Goal: Task Accomplishment & Management: Manage account settings

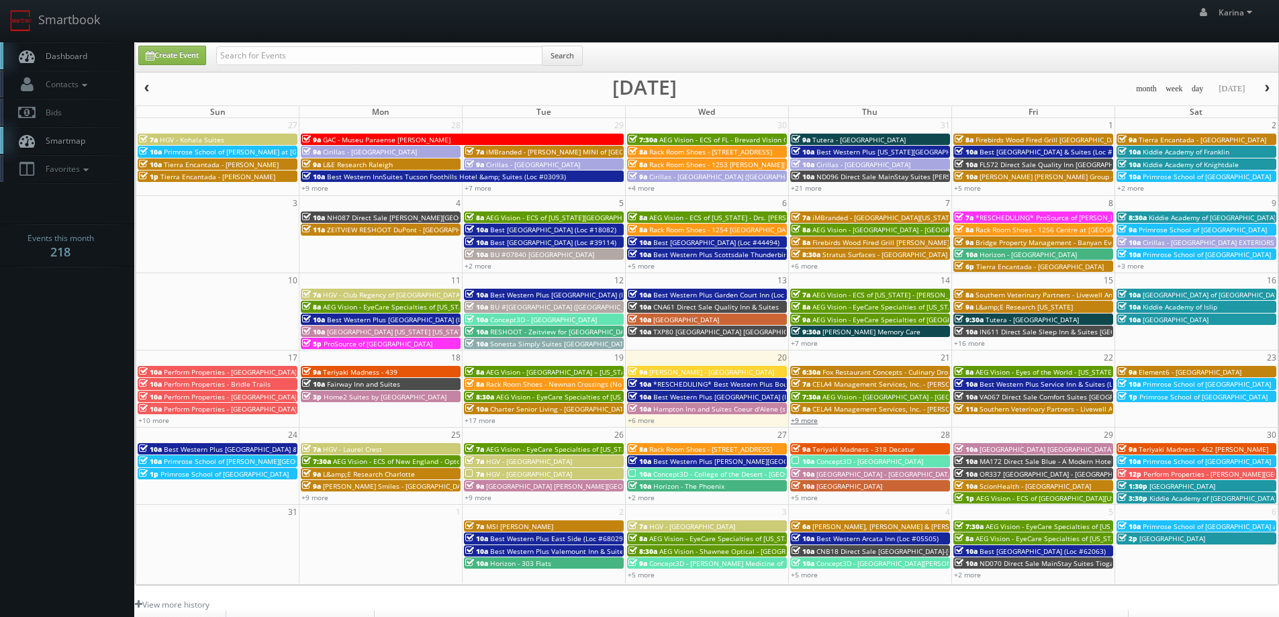
click at [807, 417] on link "+9 more" at bounding box center [804, 420] width 27 height 9
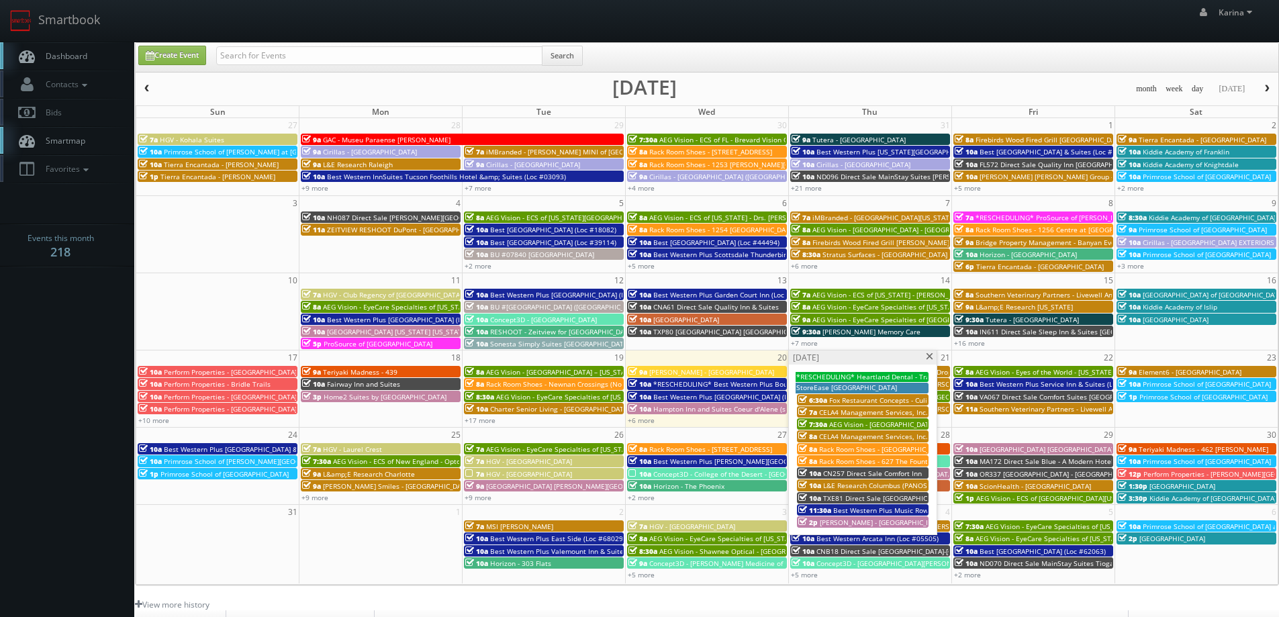
click at [860, 460] on span "Rack Room Shoes - 627 The Fountains at [GEOGRAPHIC_DATA] (No Rush)" at bounding box center [935, 461] width 232 height 9
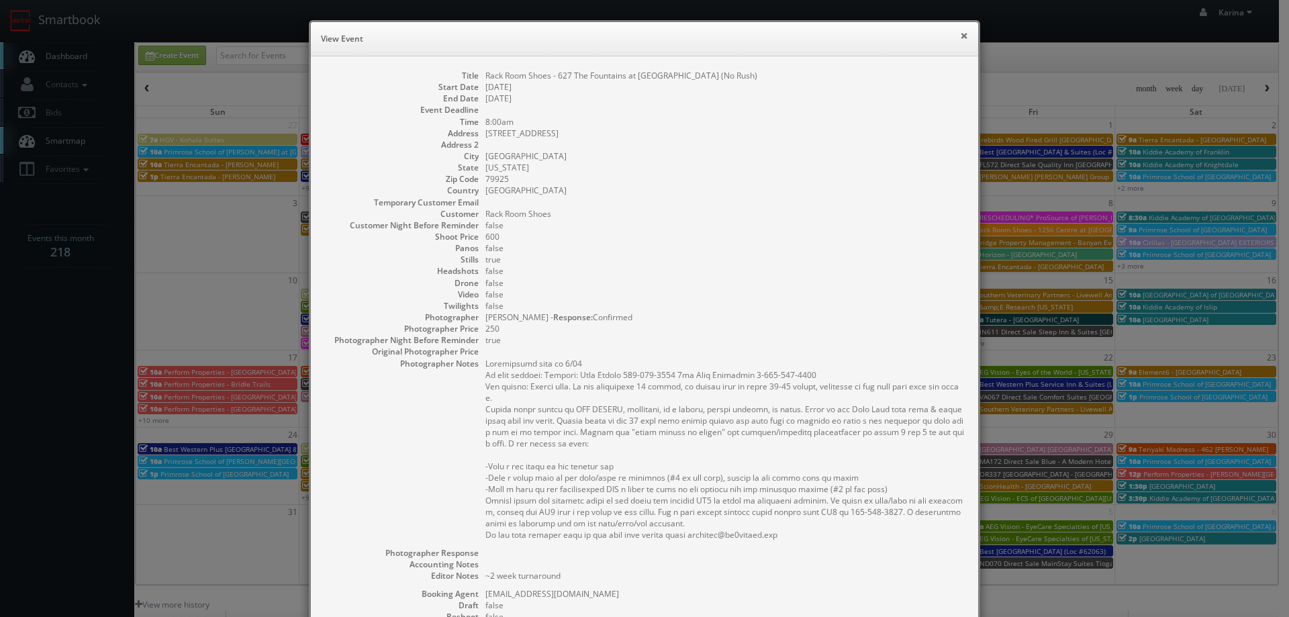
click at [960, 36] on button "×" at bounding box center [964, 35] width 8 height 9
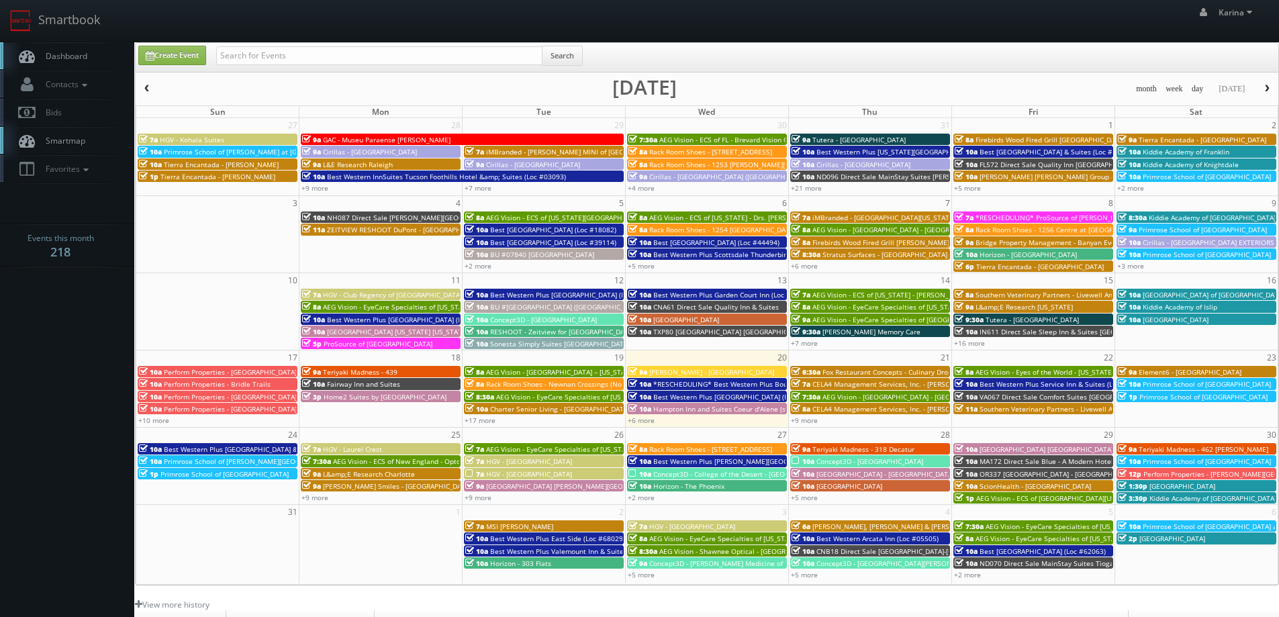
click at [706, 374] on span "[PERSON_NAME] - [GEOGRAPHIC_DATA]" at bounding box center [711, 371] width 125 height 9
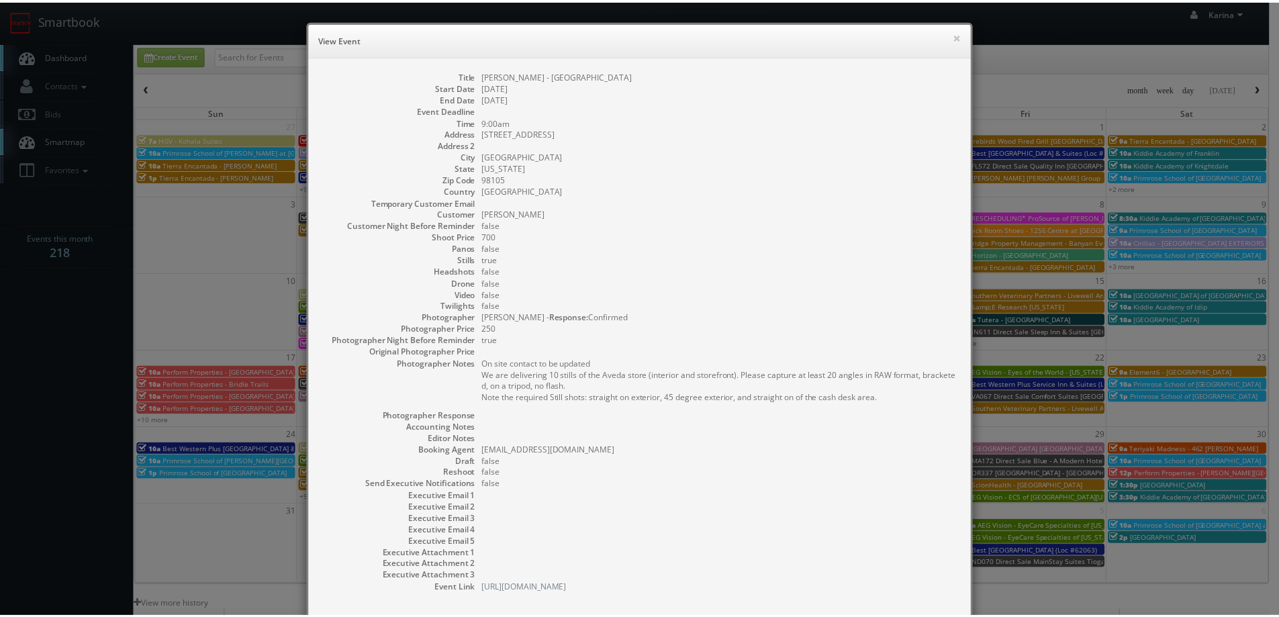
scroll to position [73, 0]
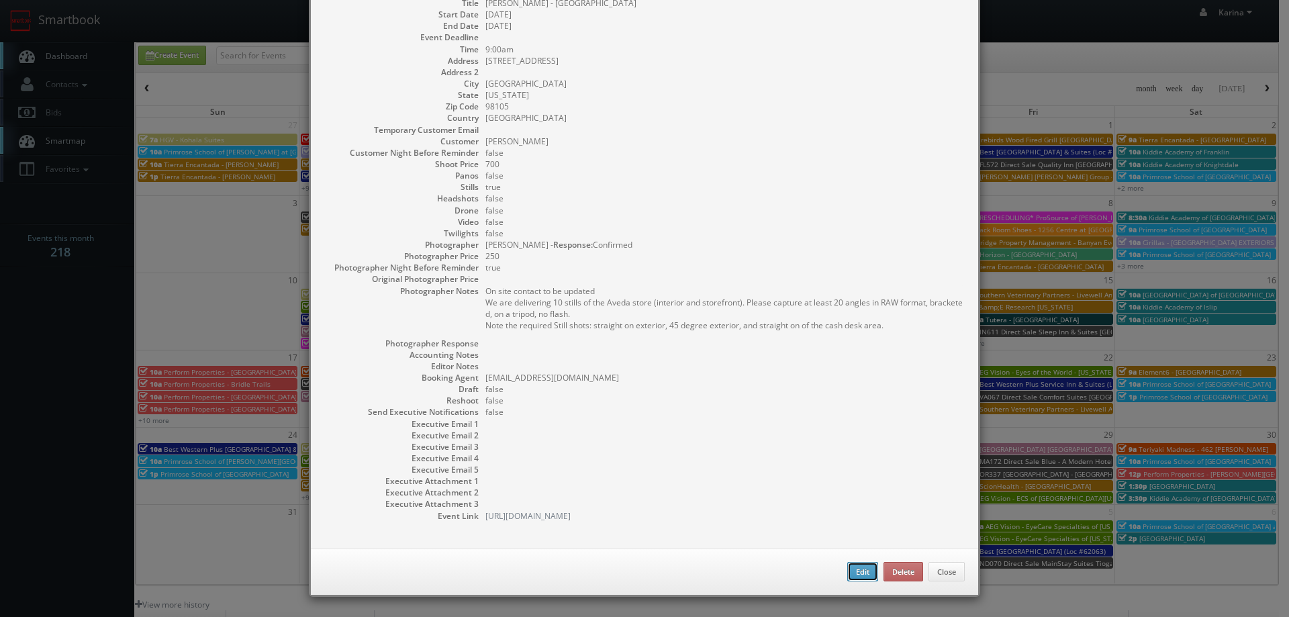
click at [858, 565] on button "Edit" at bounding box center [863, 572] width 31 height 20
type input "[PERSON_NAME] - [GEOGRAPHIC_DATA]"
type input "2690 NE 49th Street"
type input "Seattle"
type input "98105"
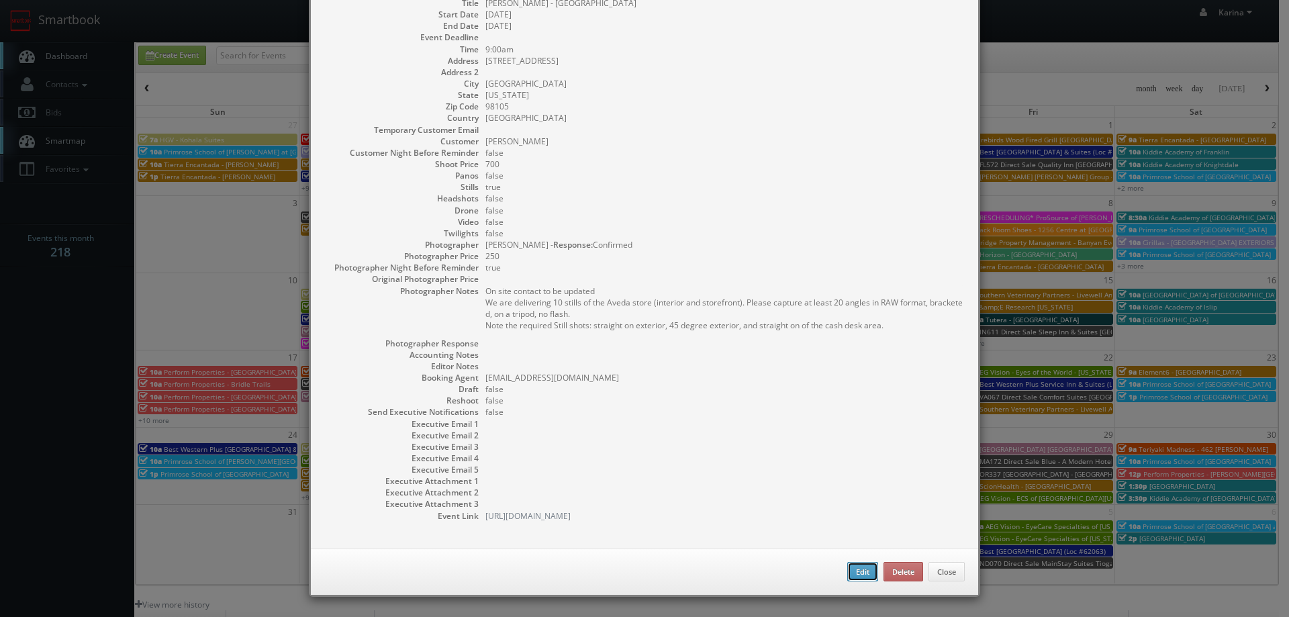
type input "700"
checkbox input "true"
type input "08/20/2025"
type input "9:00am"
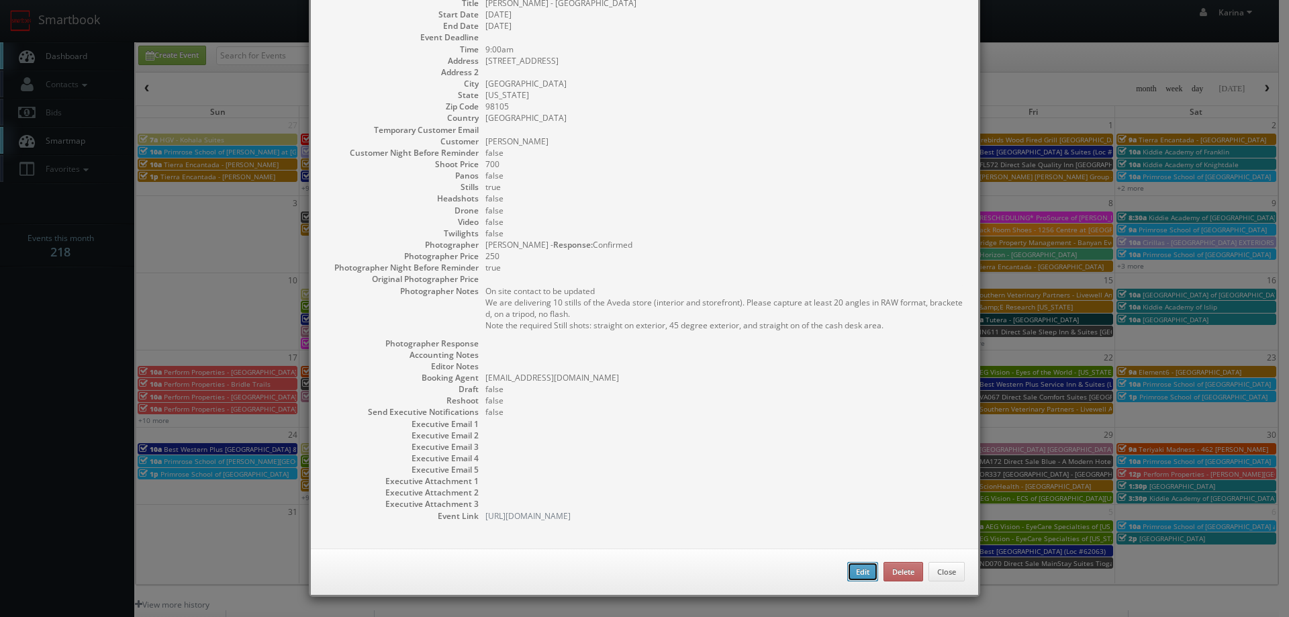
checkbox input "true"
type textarea "On site contact to be updated We are delivering 10 stills of the Aveda store (i…"
type input "700"
type input "250"
select select "[US_STATE]"
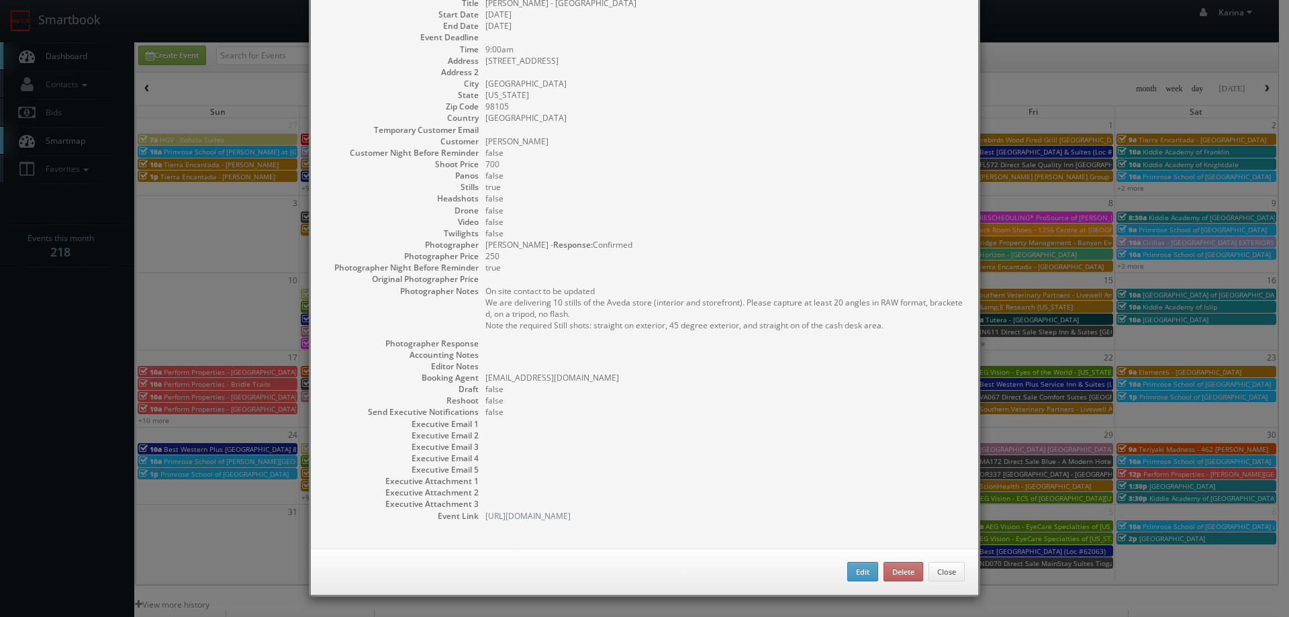
select select "fakeestee@mg.cs3calendar.com"
select select "Sean@3DREServices.com"
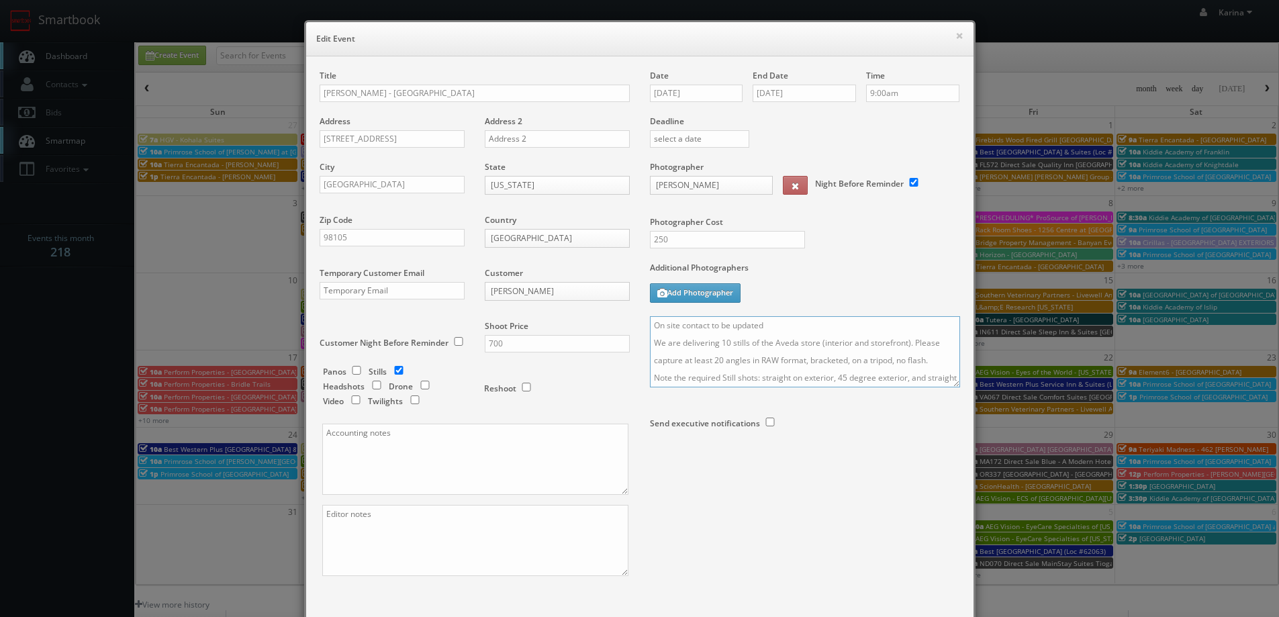
drag, startPoint x: 774, startPoint y: 324, endPoint x: 704, endPoint y: 323, distance: 69.9
click at [704, 323] on textarea "On site contact to be updated We are delivering 10 stills of the Aveda store (i…" at bounding box center [805, 351] width 310 height 71
paste textarea "Penelope Lehman 206.409.8776"
click at [711, 323] on textarea "On site contact:Penelope Lehman 206.409.8776 We are delivering 10 stills of the…" at bounding box center [805, 351] width 310 height 71
drag, startPoint x: 708, startPoint y: 324, endPoint x: 720, endPoint y: 327, distance: 11.9
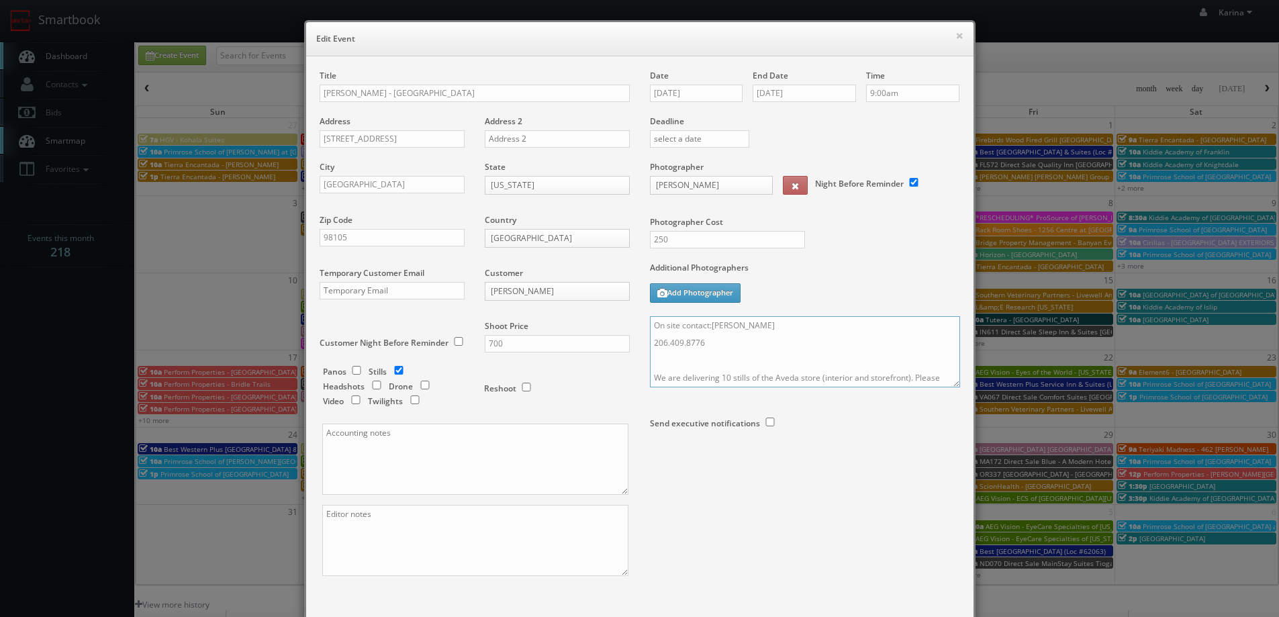
click at [710, 325] on textarea "On site contact:Penelope Lehman 206.409.8776 We are delivering 10 stills of the…" at bounding box center [805, 351] width 310 height 71
click at [650, 326] on textarea "On site contact: Penelope Lehman 206.409.8776 We are delivering 10 stills of th…" at bounding box center [805, 351] width 310 height 71
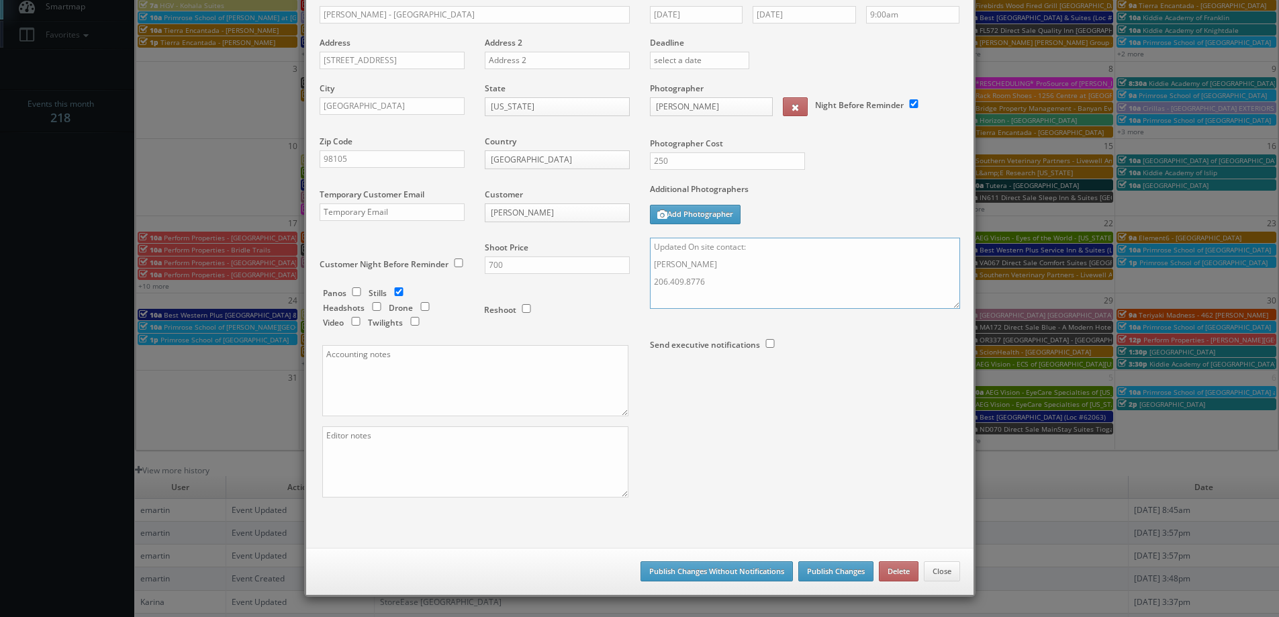
type textarea "Updated On site contact: Penelope Lehman 206.409.8776 We are delivering 10 stil…"
click at [834, 571] on button "Publish Changes" at bounding box center [835, 571] width 75 height 20
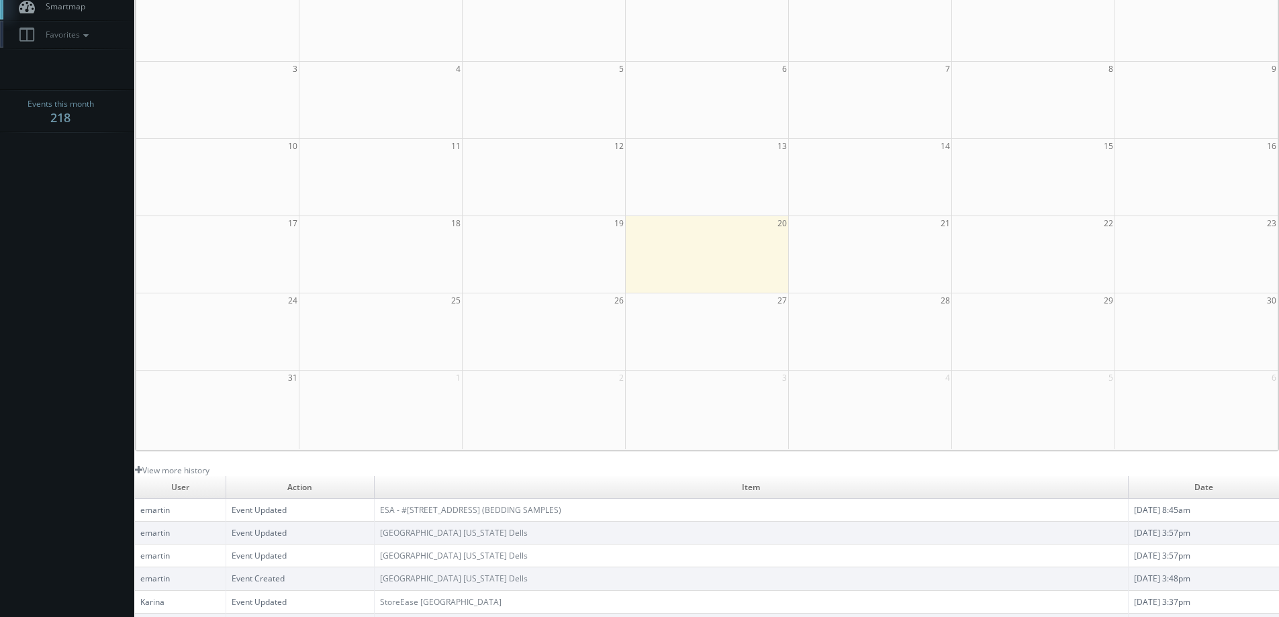
scroll to position [0, 0]
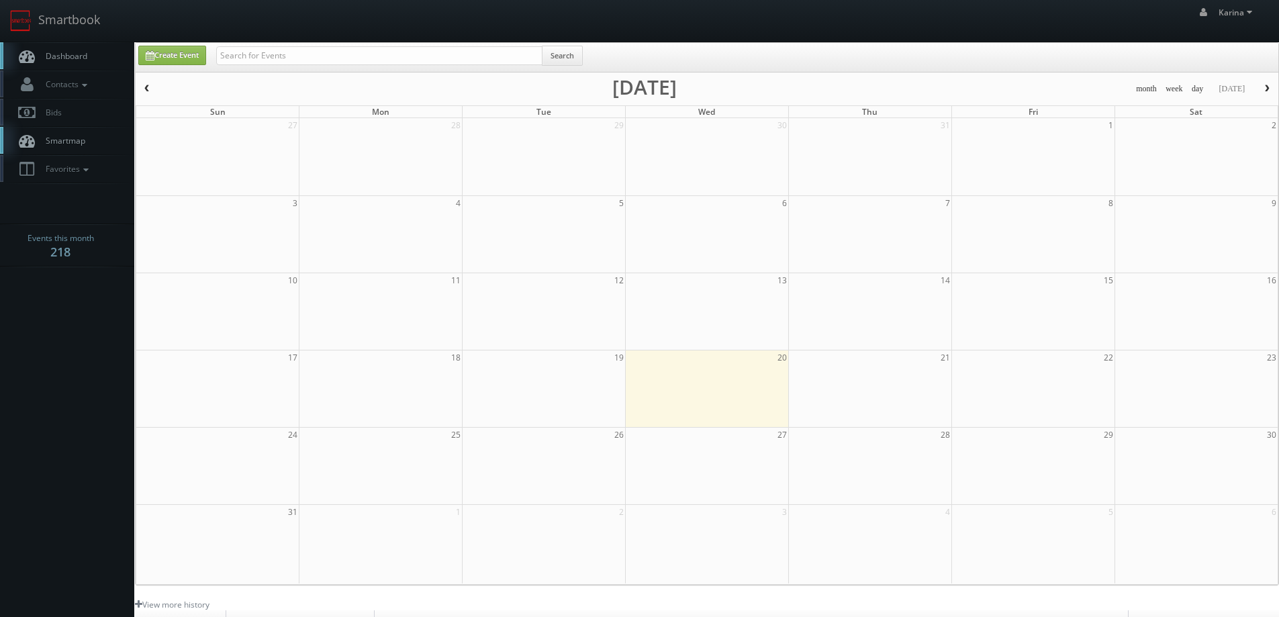
click at [90, 60] on link "Dashboard" at bounding box center [67, 56] width 134 height 28
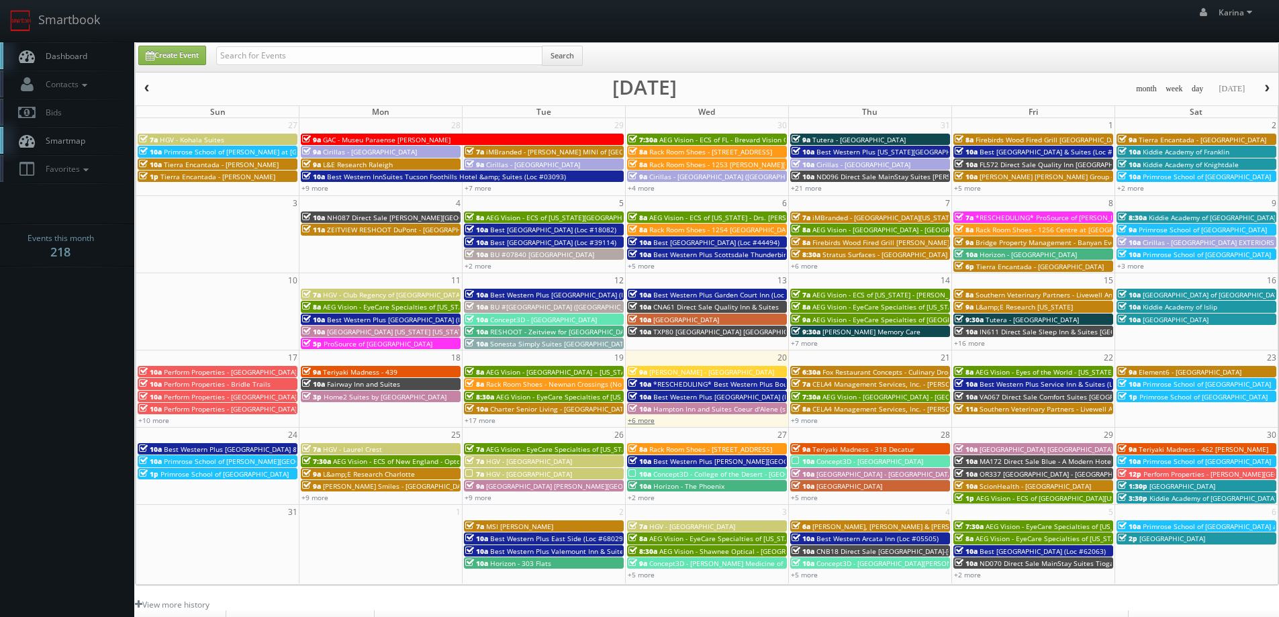
click at [641, 418] on link "+6 more" at bounding box center [641, 420] width 27 height 9
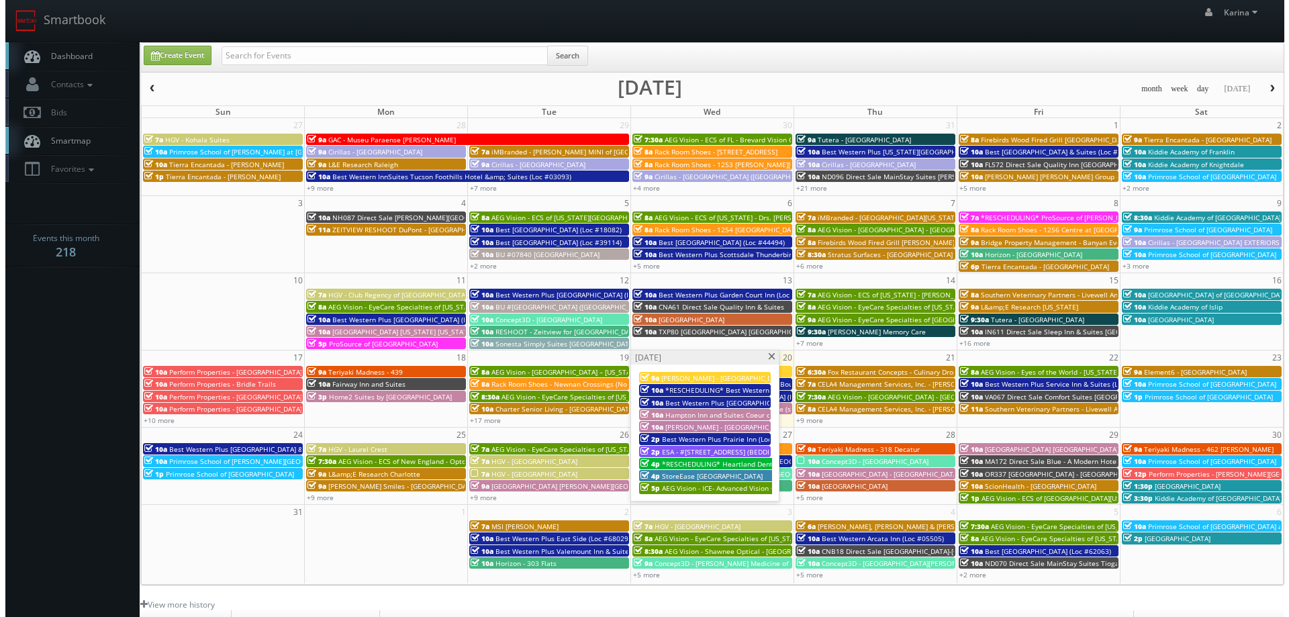
scroll to position [67, 0]
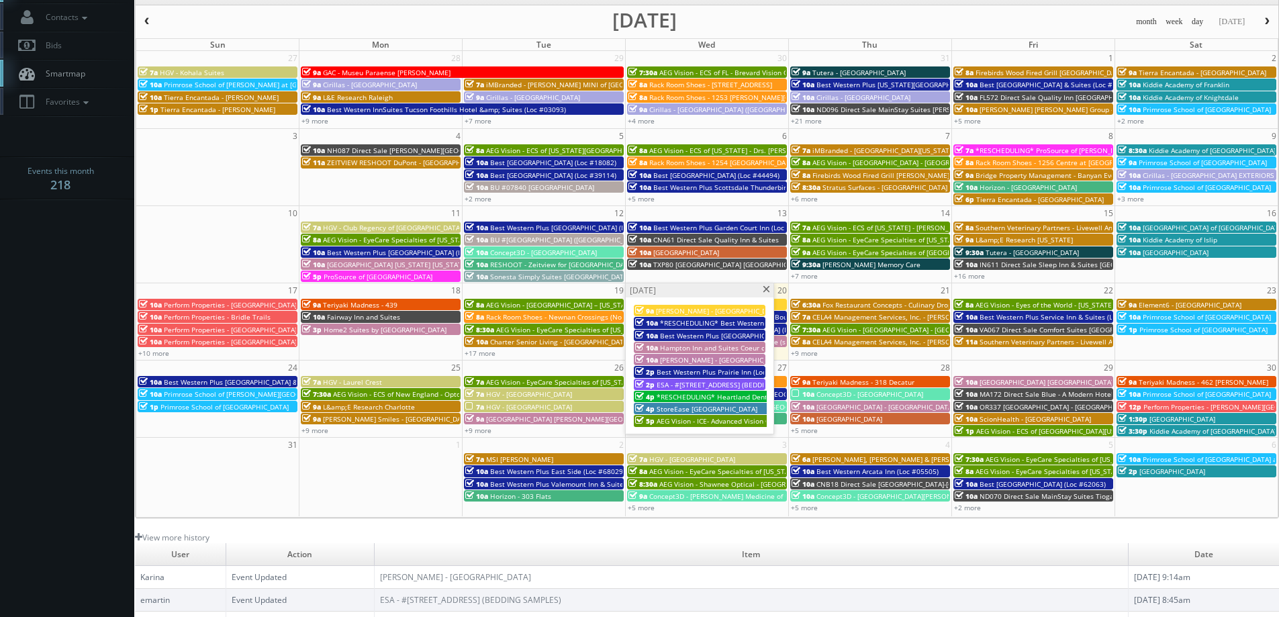
click at [700, 397] on span "*RESCHEDULING* Heartland Dental - Trail Ridge Dental Care" at bounding box center [756, 396] width 198 height 9
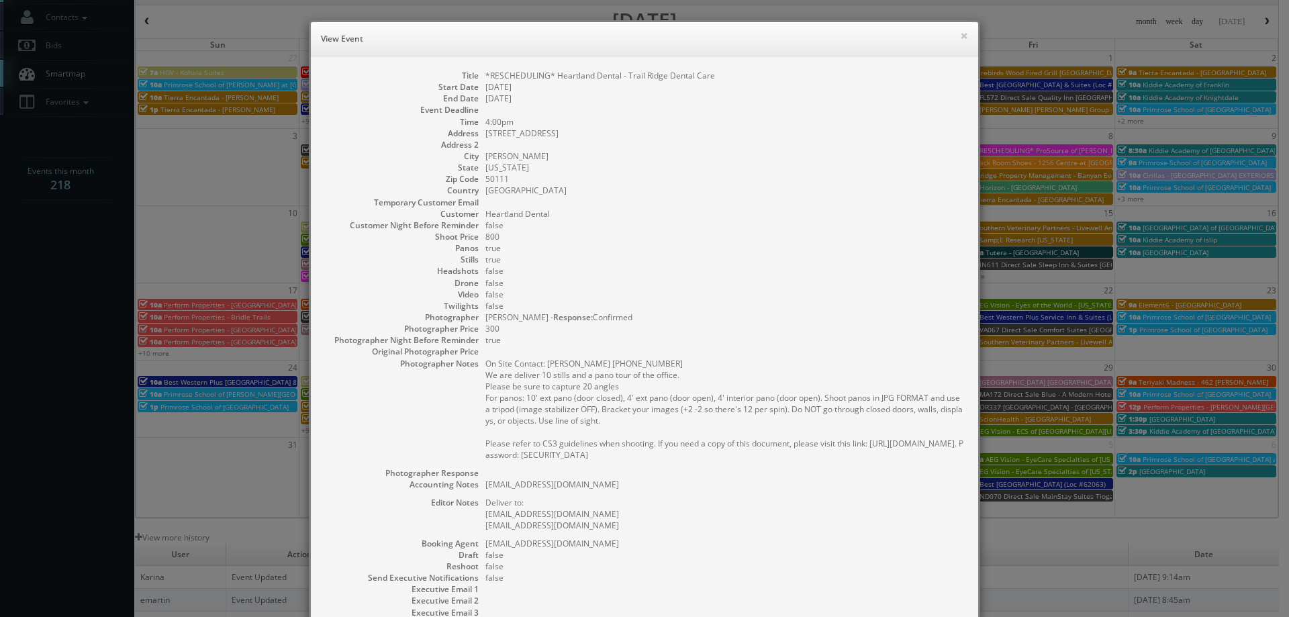
scroll to position [166, 0]
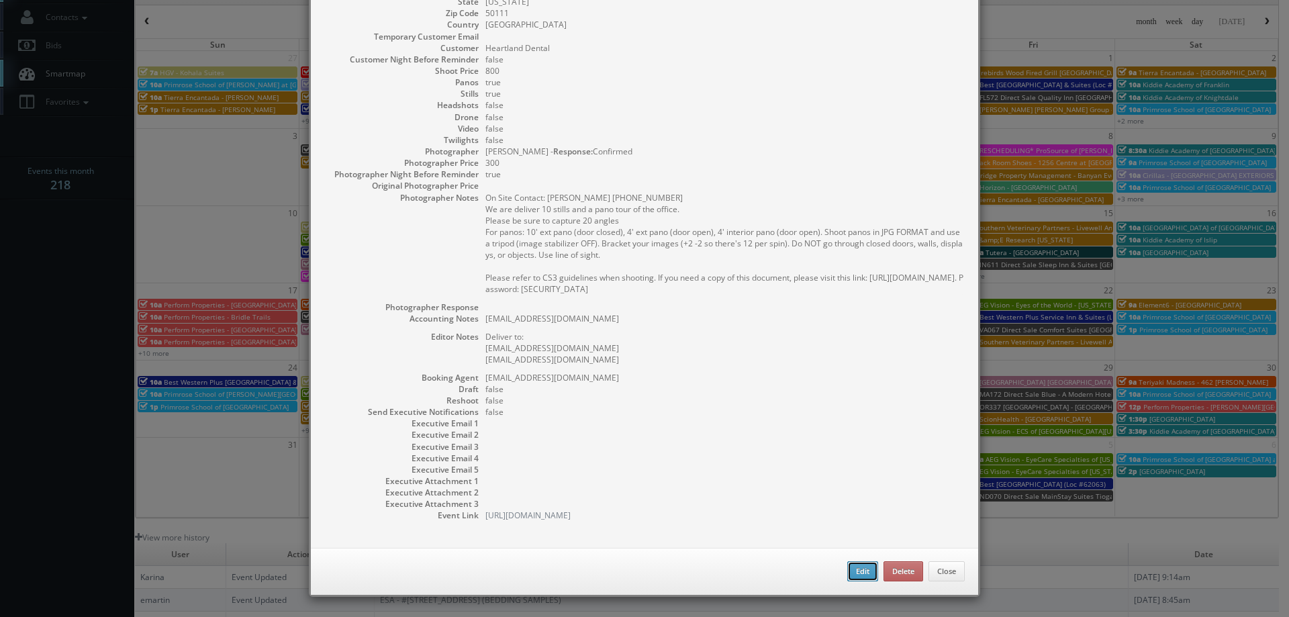
click at [855, 565] on button "Edit" at bounding box center [863, 571] width 31 height 20
type input "*RESCHEDULING* Heartland Dental - Trail Ridge Dental Care"
type input "1471 E 1st Street"
type input "Grimes"
type input "50111"
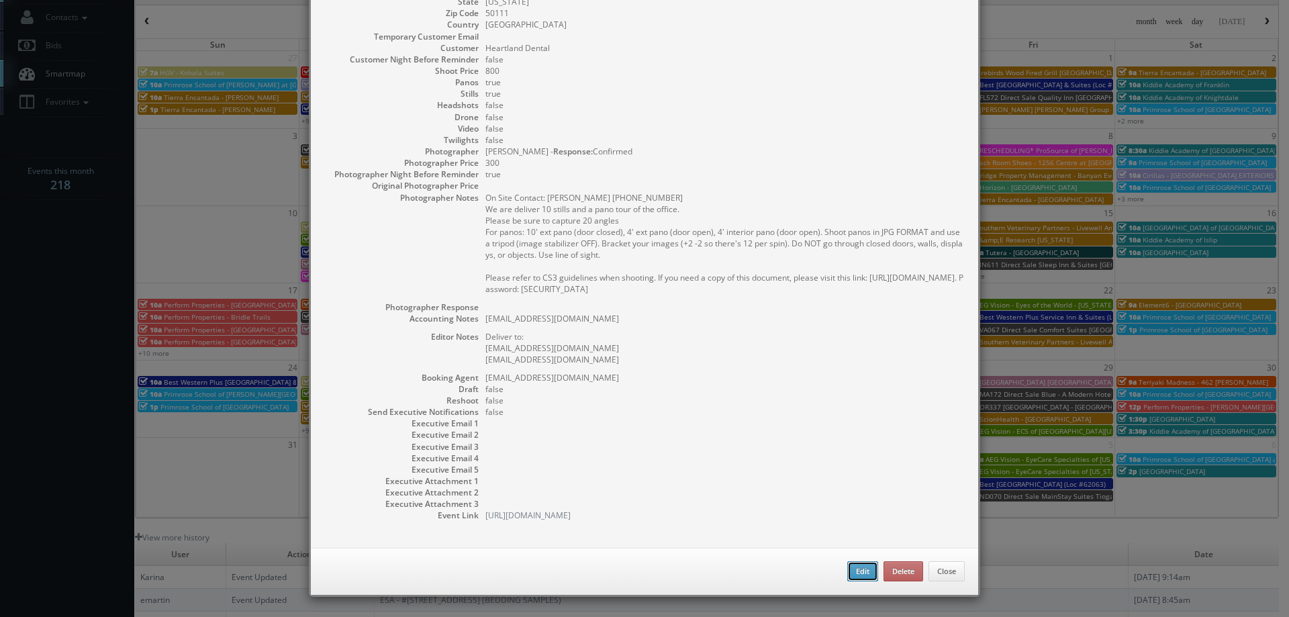
type input "800"
checkbox input "true"
type textarea "Oliviawalker90@heartland.com"
type textarea "Deliver to: Oliviawalker90@heartland.com amystairs85@mydentalmail.com"
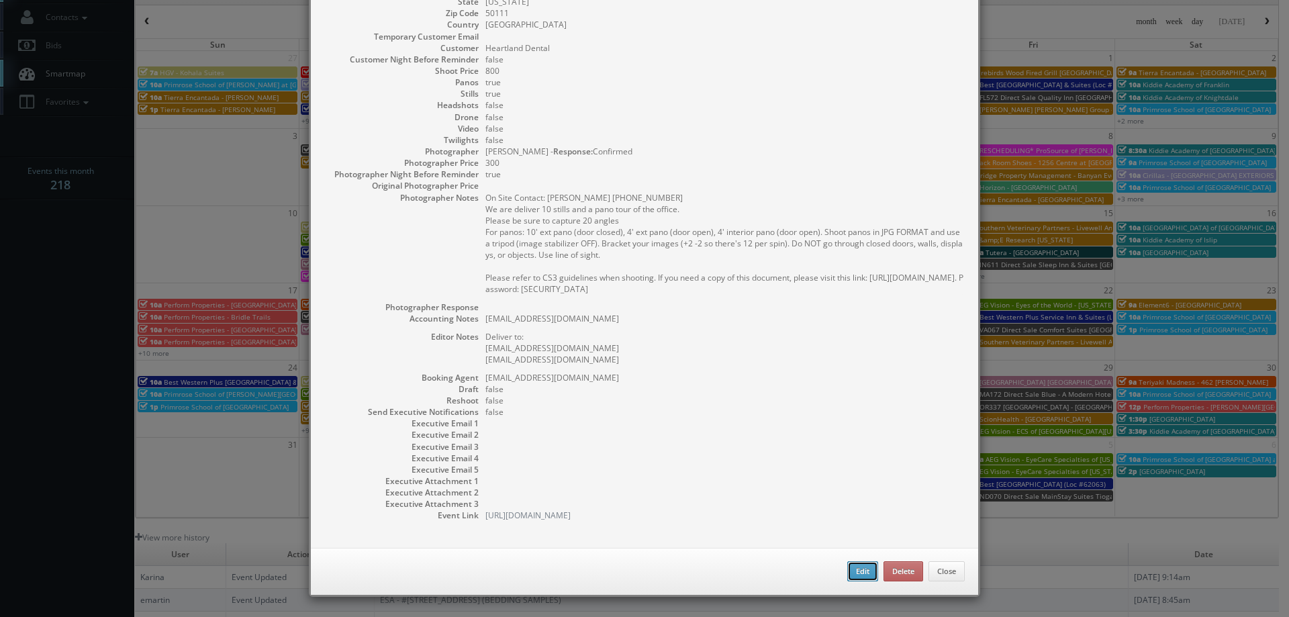
type input "08/20/2025"
type input "08/22/2025"
type input "4:00pm"
checkbox input "true"
type textarea "On Site Contact: Amy Stairs 515-278-2888 We are deliver 10 stills and a pano to…"
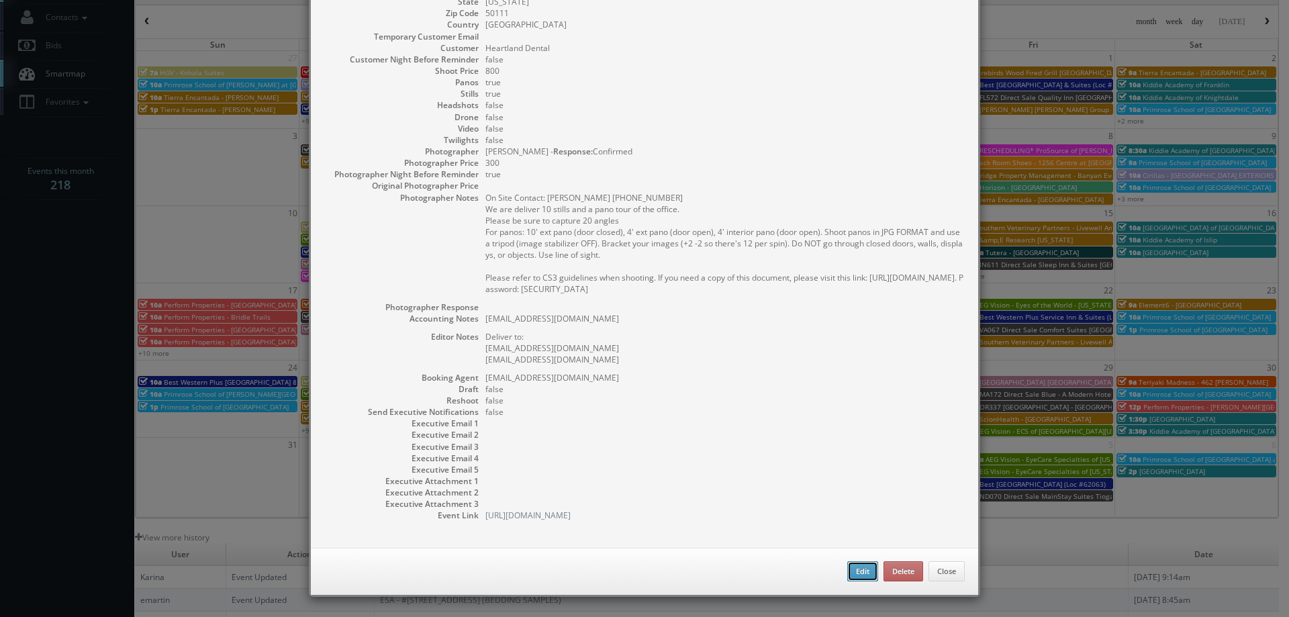
select select "[US_STATE]"
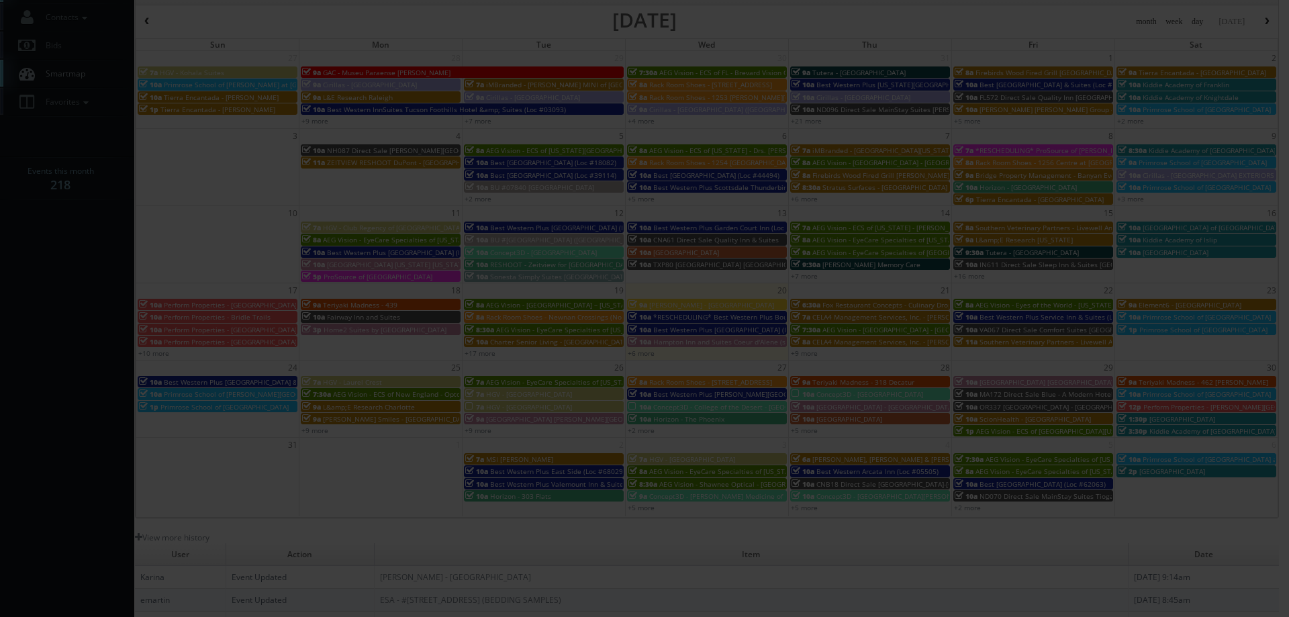
type input "800"
type input "300"
select select "fake85@mg.cs3calendar.com"
select select "jasey@iowatrustedphoto.com"
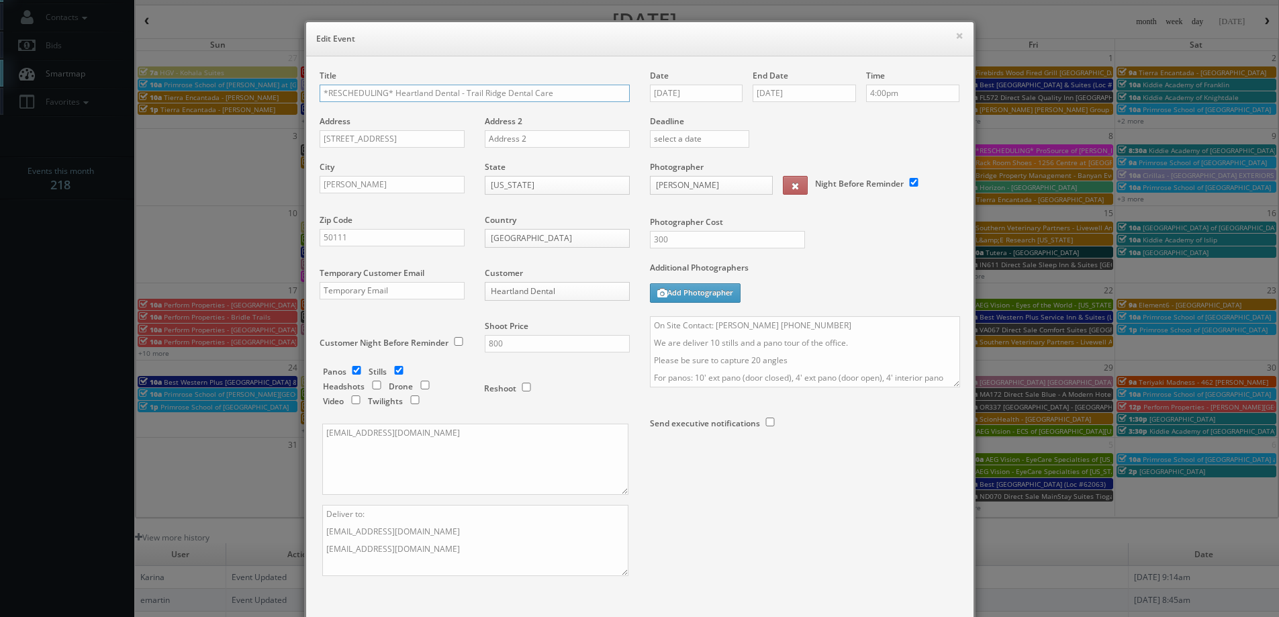
drag, startPoint x: 386, startPoint y: 91, endPoint x: 271, endPoint y: 81, distance: 115.9
click at [271, 81] on div "× Edit Event Title *RESCHEDULING* Heartland Dental - Trail Ridge Dental Care Ad…" at bounding box center [639, 308] width 1279 height 617
click at [386, 94] on input "*RESCHEDULING* Heartland Dental - Trail Ridge Dental Care" at bounding box center [475, 93] width 310 height 17
type input "Heartland Dental - Trail Ridge Dental Care"
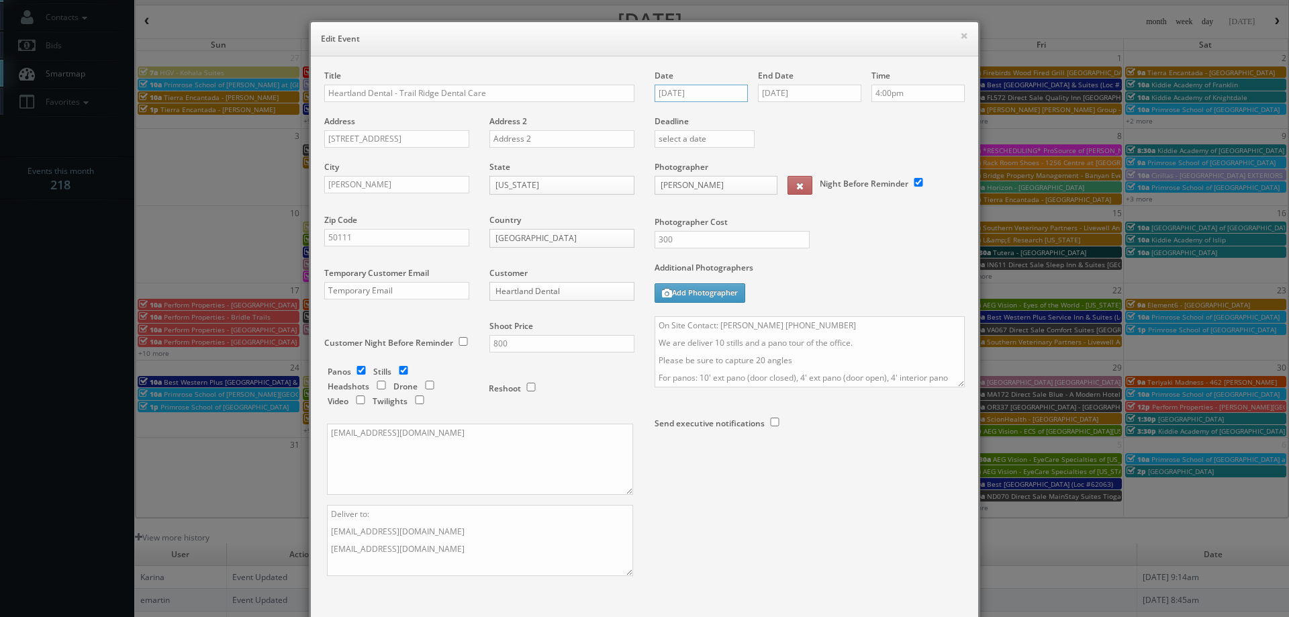
click at [676, 93] on input "[DATE]" at bounding box center [701, 93] width 93 height 17
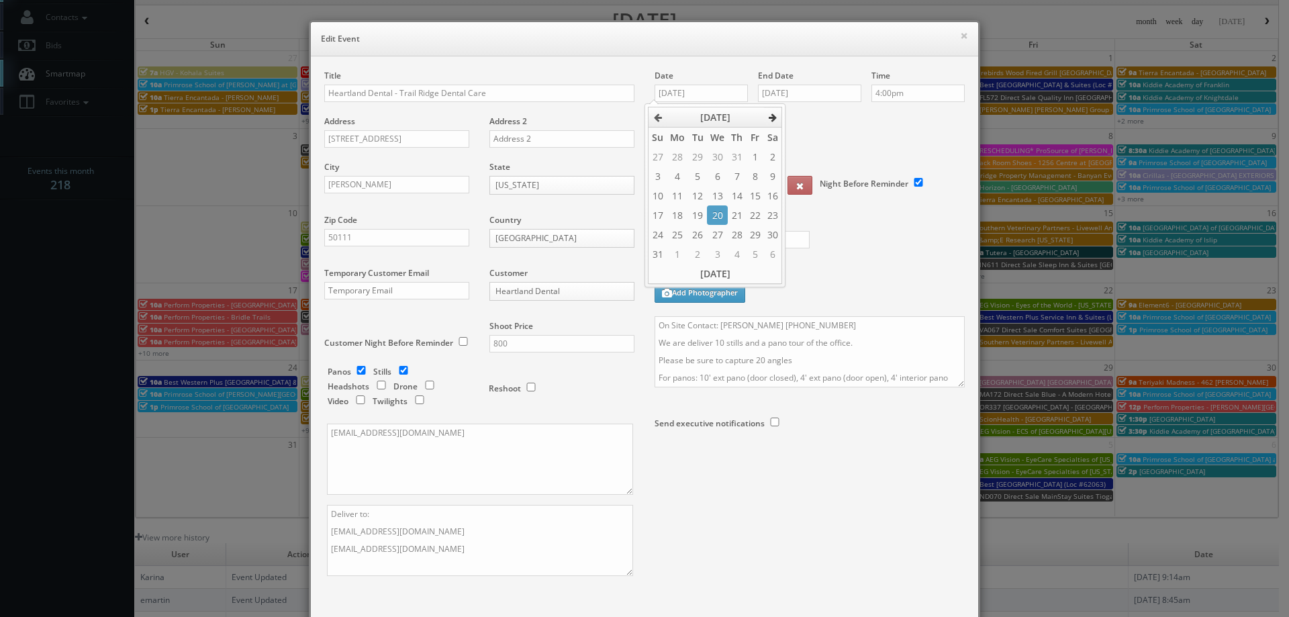
click at [772, 112] on th at bounding box center [773, 117] width 18 height 20
click at [752, 212] on td "26" at bounding box center [755, 214] width 17 height 19
type input "09/26/2025"
click at [814, 90] on input "08/22/2025" at bounding box center [809, 93] width 103 height 17
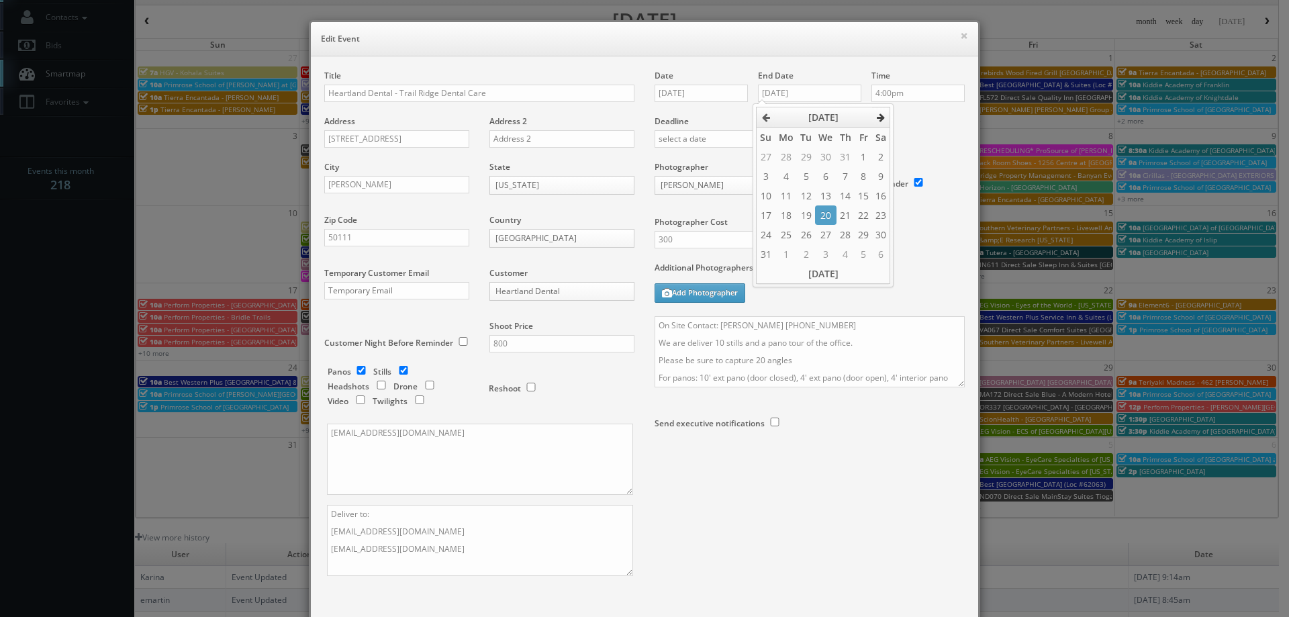
click at [882, 118] on icon at bounding box center [881, 117] width 8 height 9
click at [860, 212] on td "26" at bounding box center [863, 214] width 17 height 19
type input "09/26/2025"
click at [920, 127] on div "Deadline" at bounding box center [810, 115] width 330 height 91
click at [905, 86] on input "4:00pm" at bounding box center [918, 93] width 93 height 17
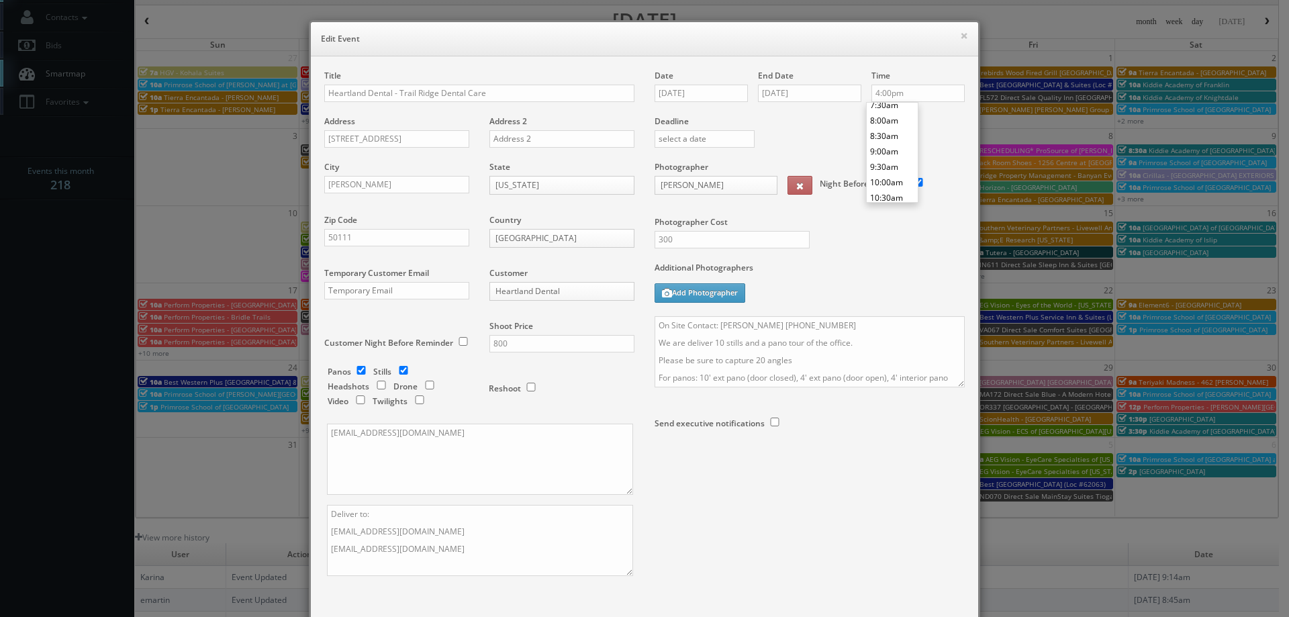
scroll to position [210, 0]
type input "7:00am"
click at [893, 113] on li "7:00am" at bounding box center [892, 116] width 51 height 15
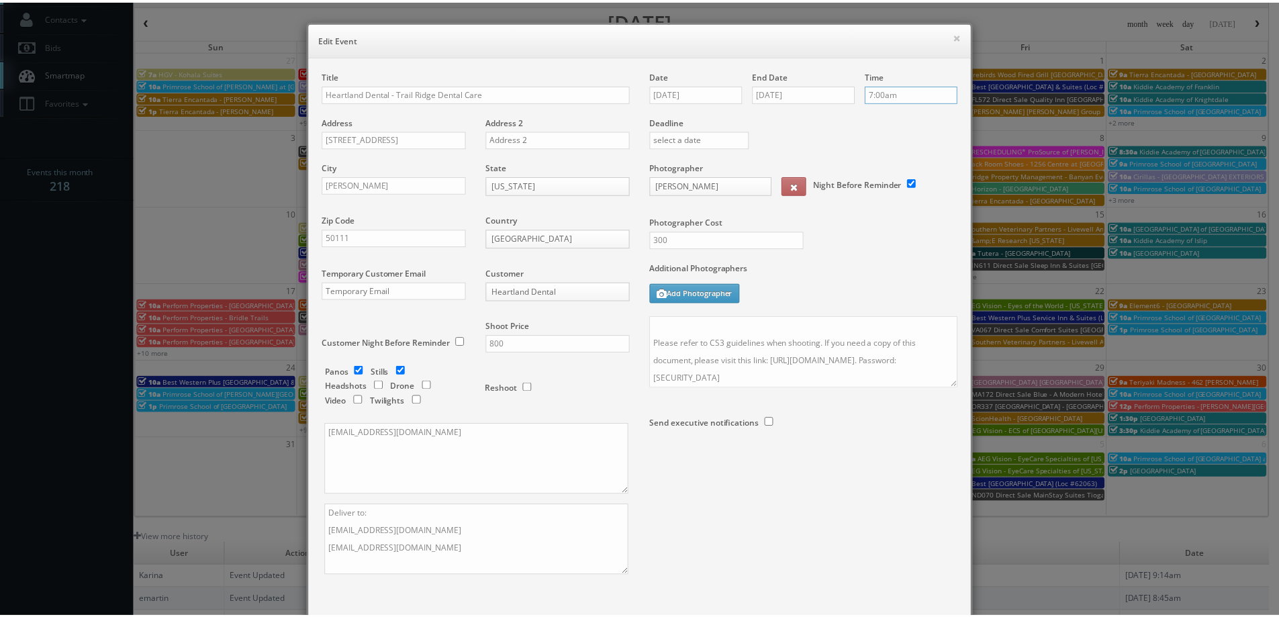
scroll to position [79, 0]
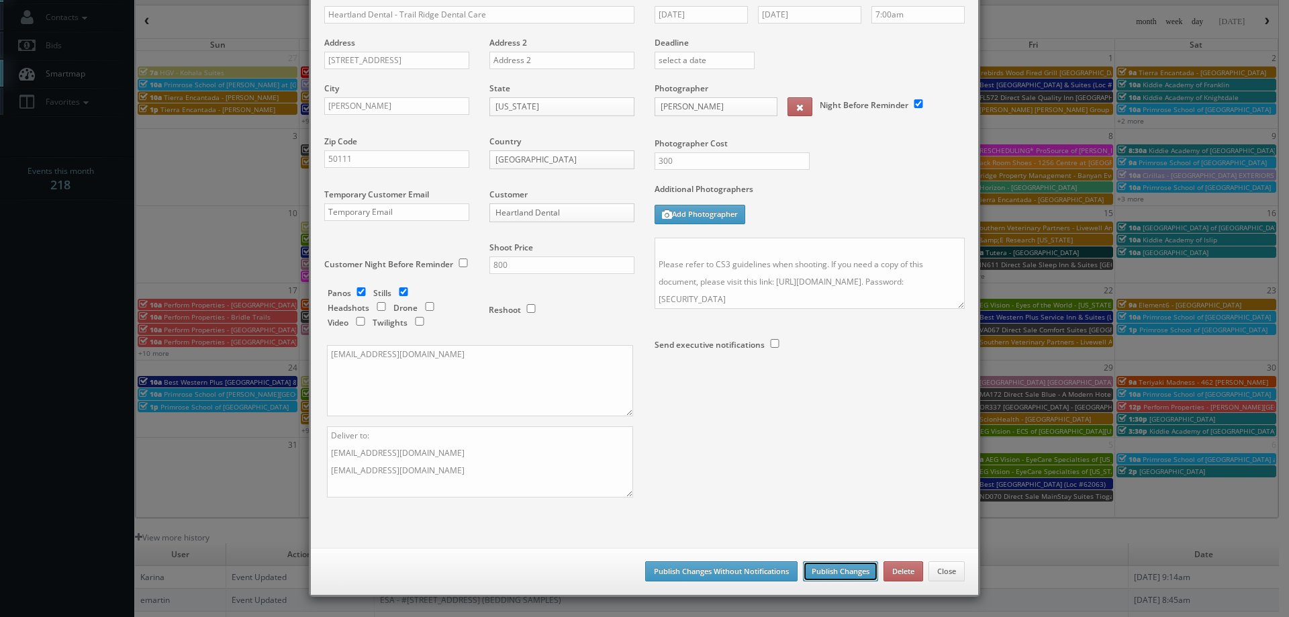
click at [843, 574] on button "Publish Changes" at bounding box center [840, 571] width 75 height 20
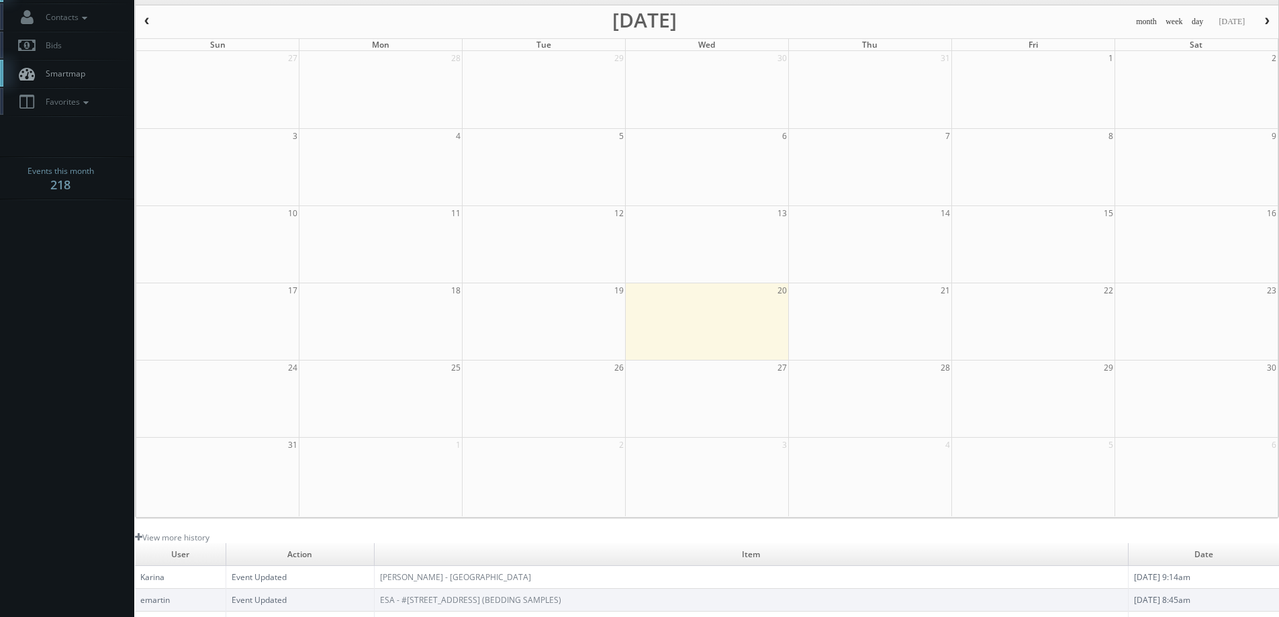
scroll to position [0, 0]
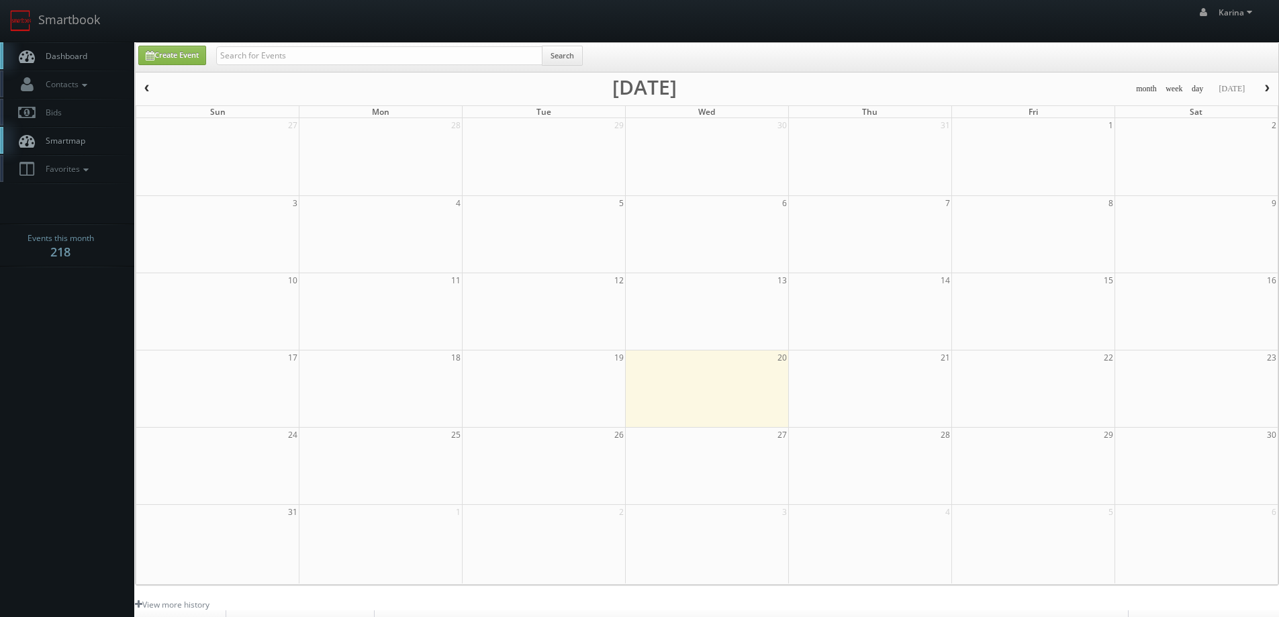
click at [83, 50] on span "Dashboard" at bounding box center [63, 55] width 48 height 11
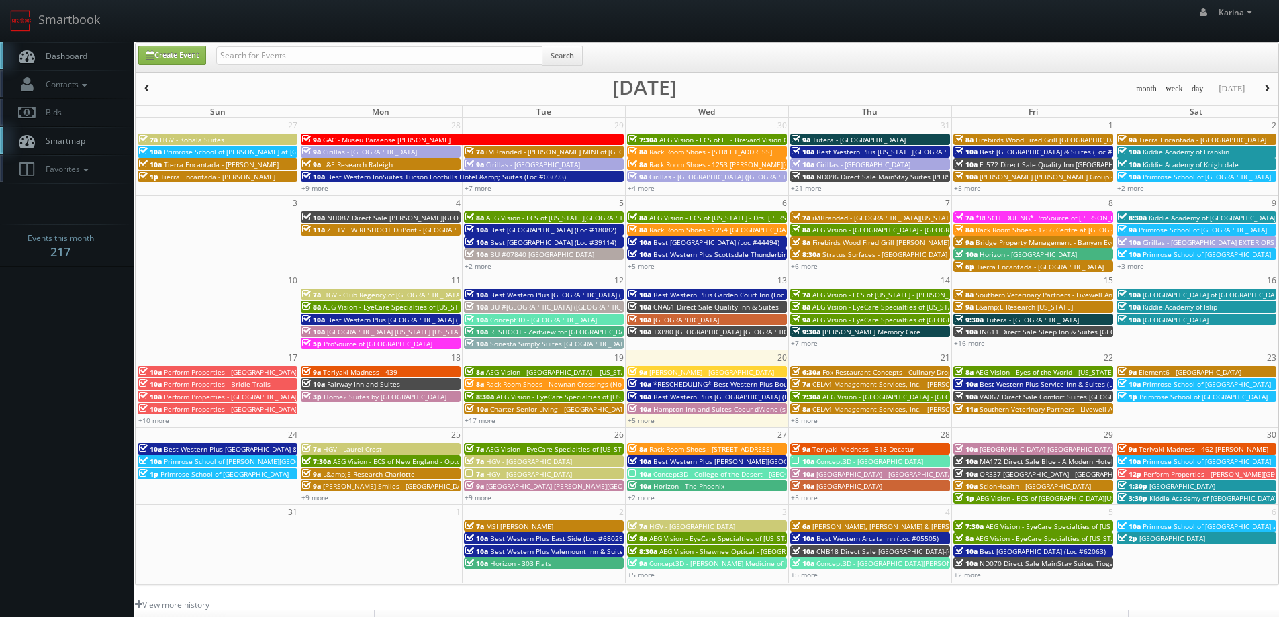
scroll to position [244, 0]
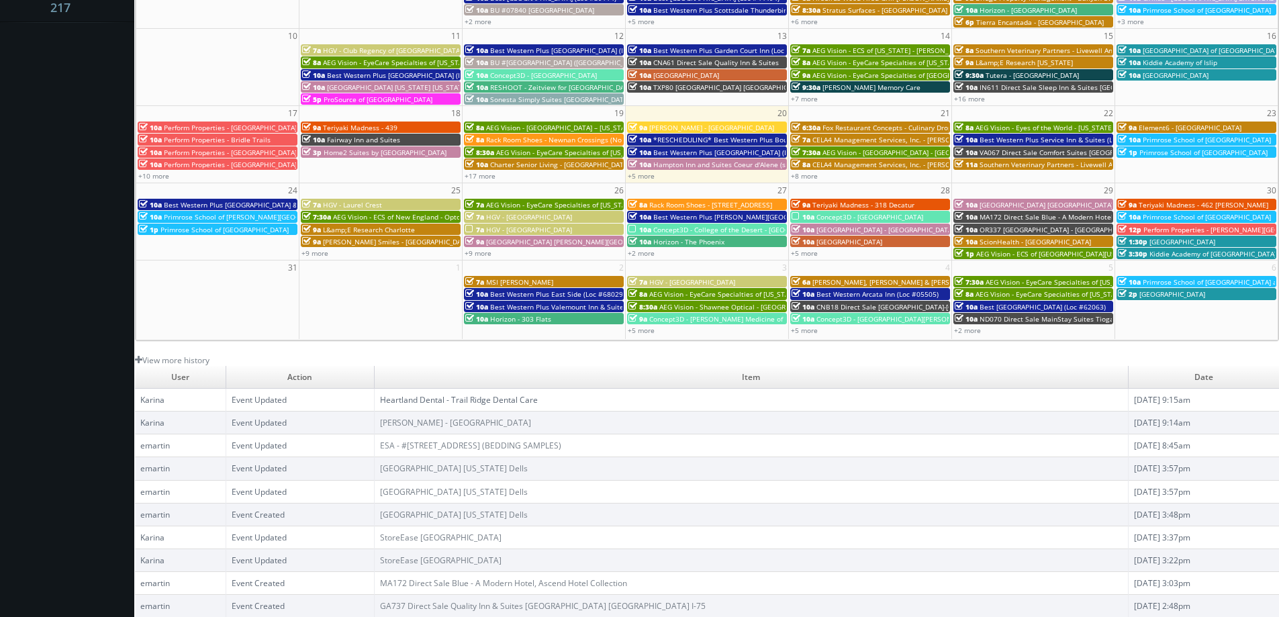
click at [500, 400] on link "Heartland Dental - Trail Ridge Dental Care" at bounding box center [459, 399] width 158 height 11
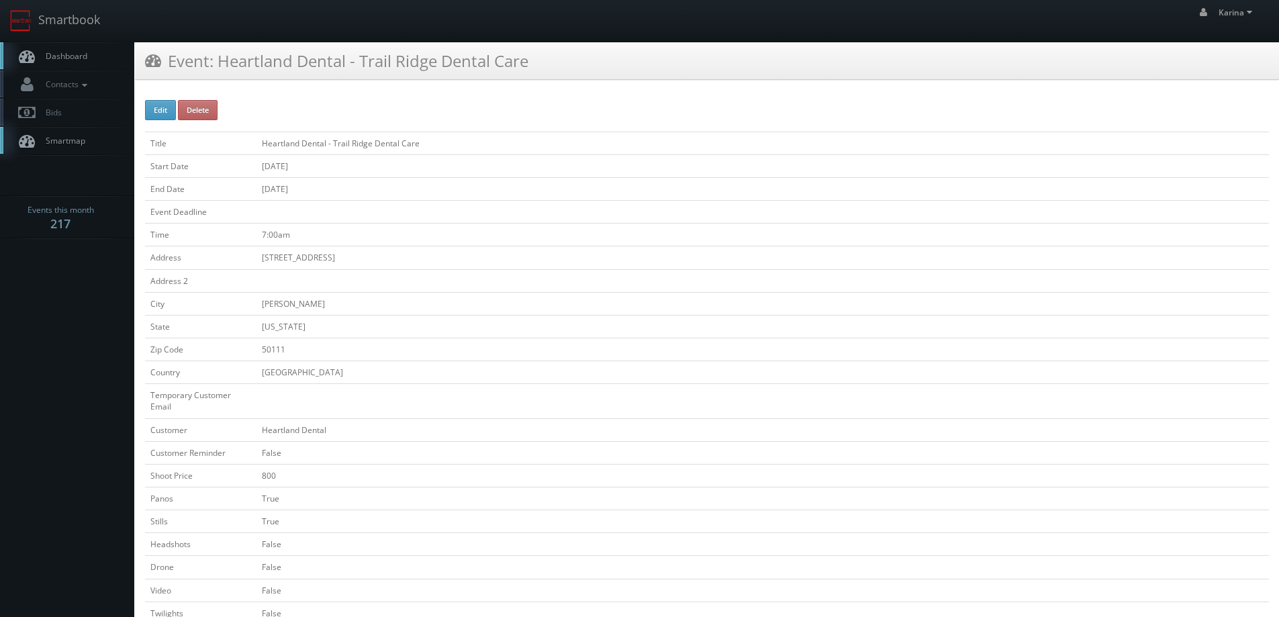
click at [83, 57] on span "Dashboard" at bounding box center [63, 55] width 48 height 11
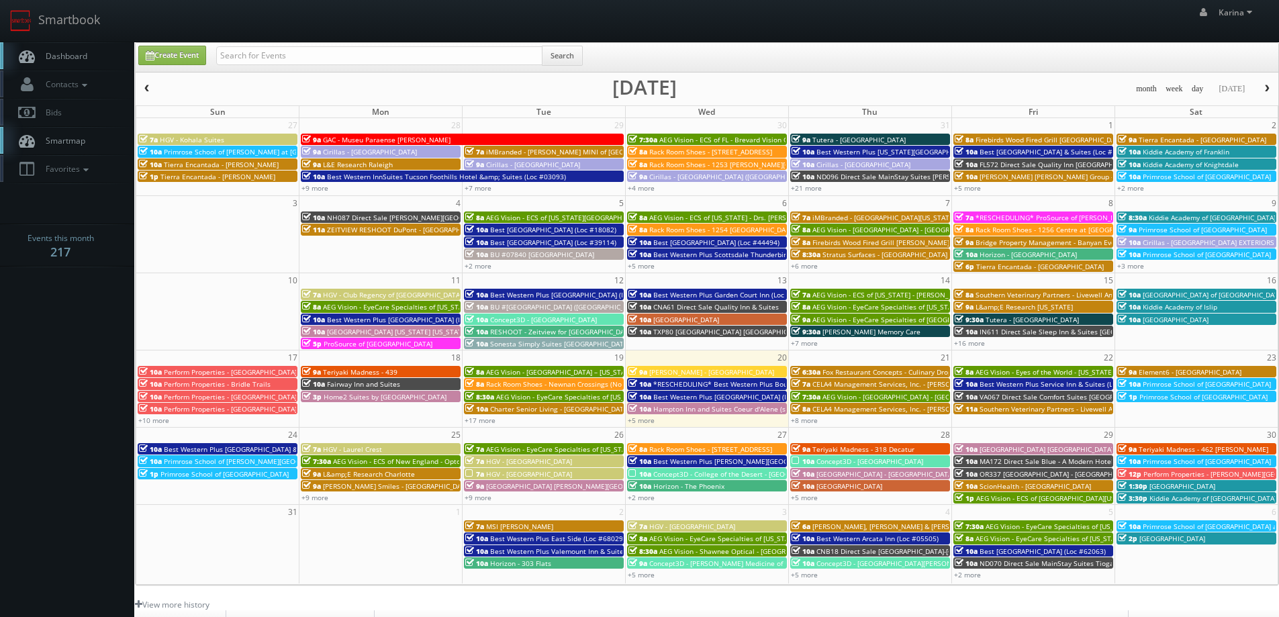
click at [65, 54] on span "Dashboard" at bounding box center [63, 55] width 48 height 11
click at [253, 60] on input "text" at bounding box center [379, 55] width 326 height 19
type input "landrys"
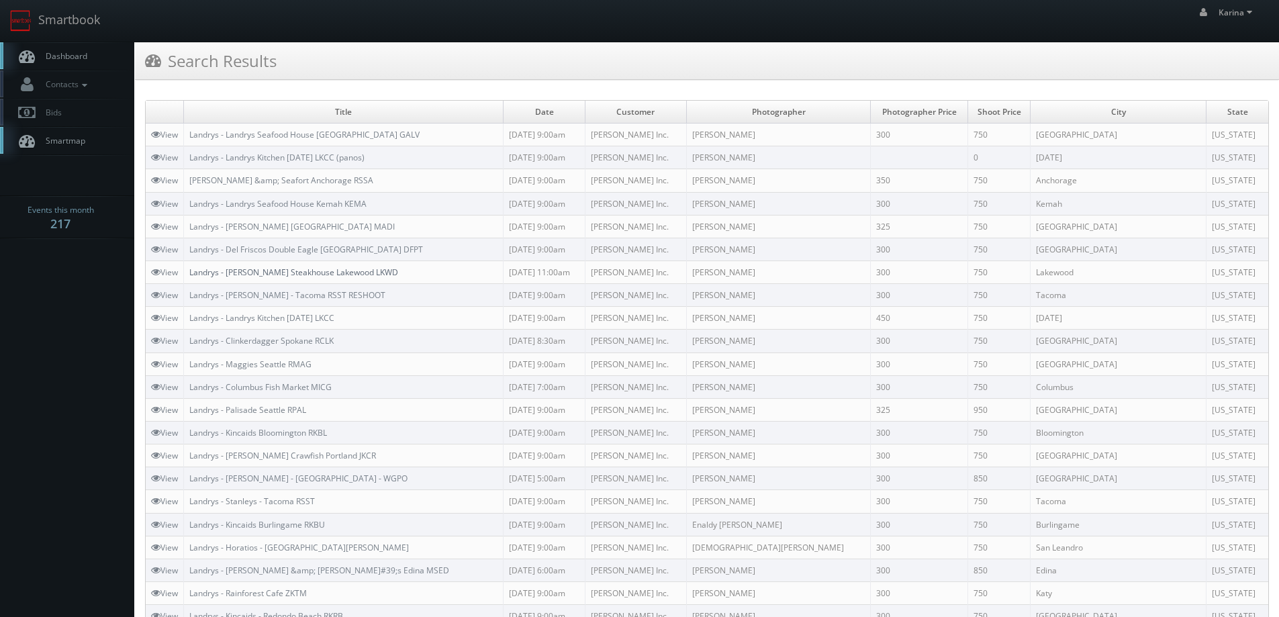
click at [328, 273] on link "Landrys - [PERSON_NAME] Steakhouse Lakewood LKWD" at bounding box center [293, 272] width 209 height 11
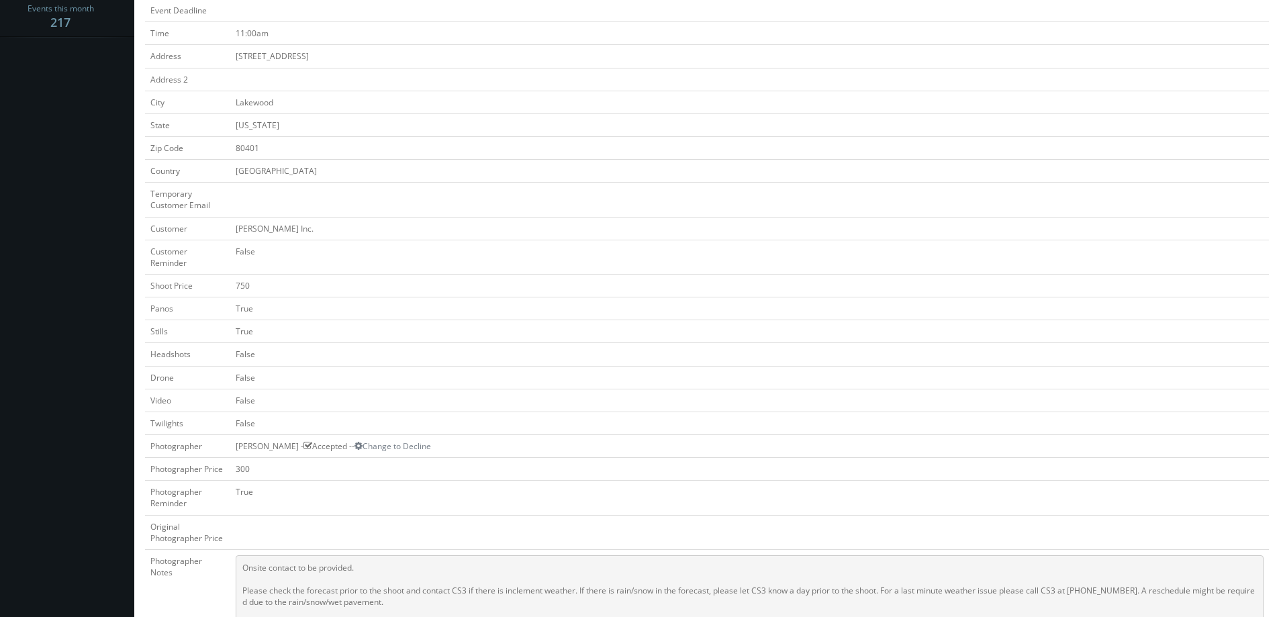
scroll to position [269, 0]
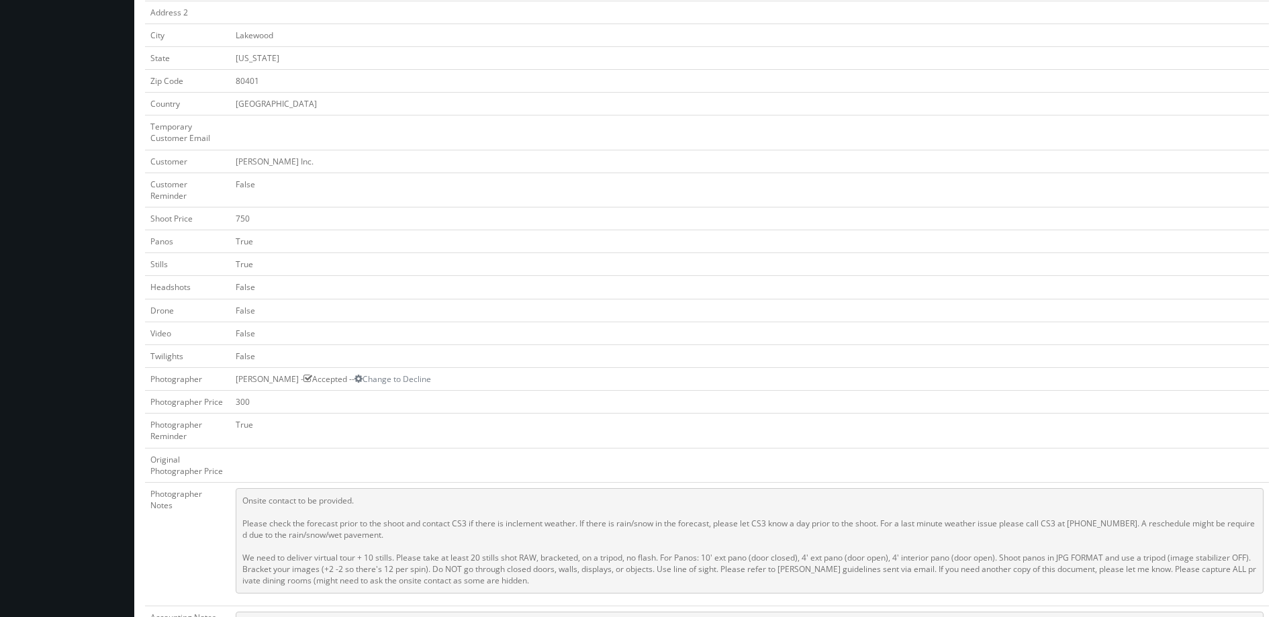
click at [567, 199] on td "False" at bounding box center [749, 190] width 1039 height 34
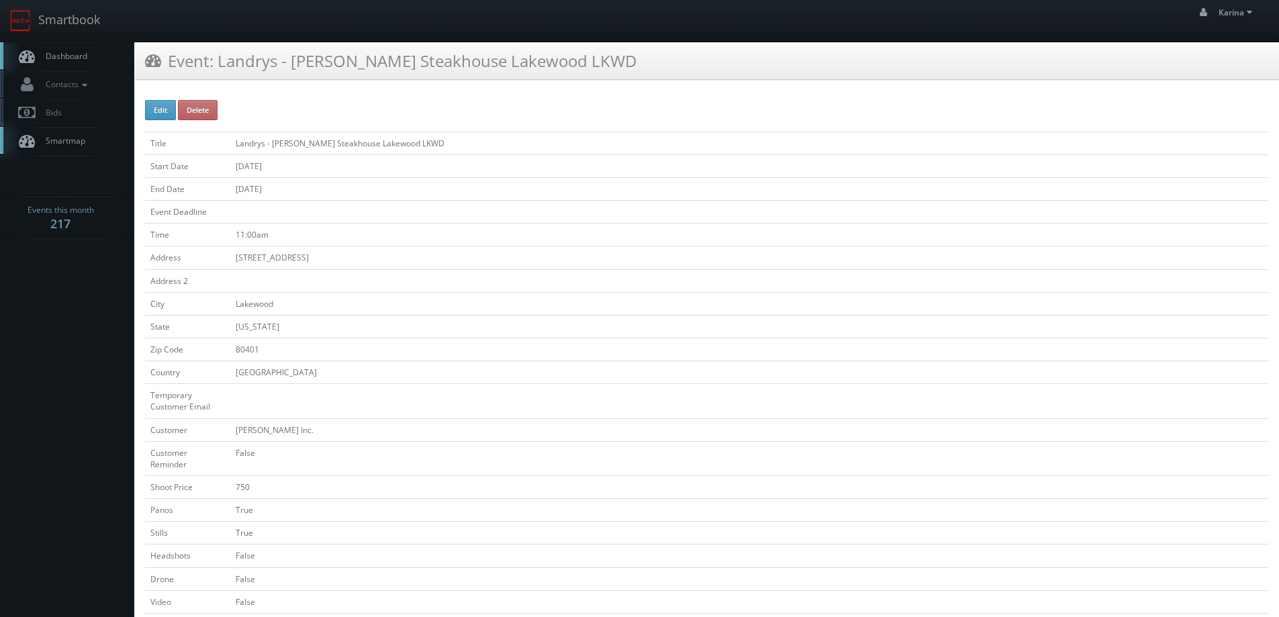
click at [77, 61] on span "Dashboard" at bounding box center [63, 55] width 48 height 11
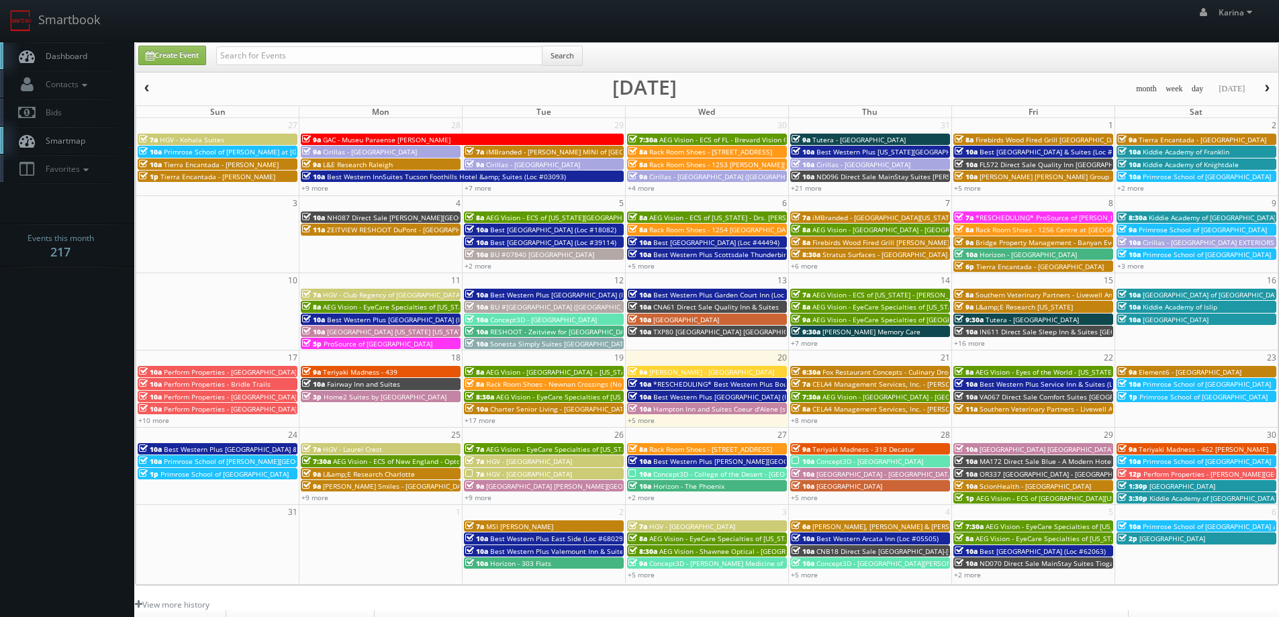
click at [71, 52] on span "Dashboard" at bounding box center [63, 55] width 48 height 11
click at [48, 46] on link "Dashboard" at bounding box center [67, 56] width 134 height 28
click at [653, 423] on link "+5 more" at bounding box center [641, 420] width 27 height 9
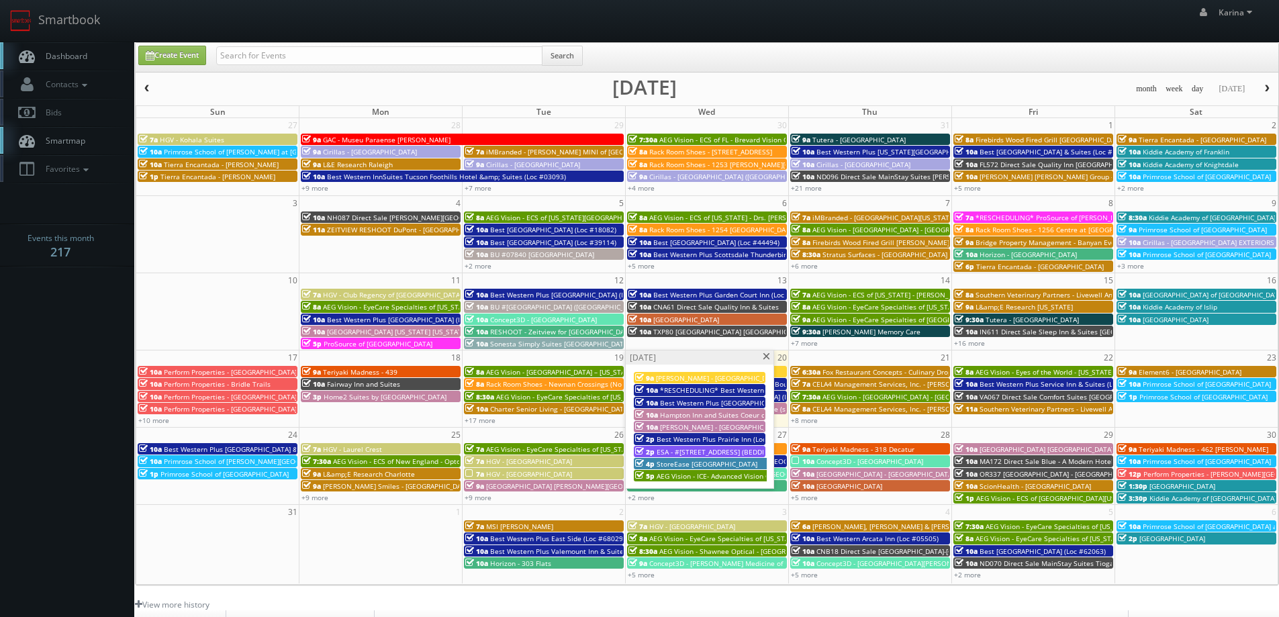
click at [766, 359] on span at bounding box center [766, 356] width 9 height 7
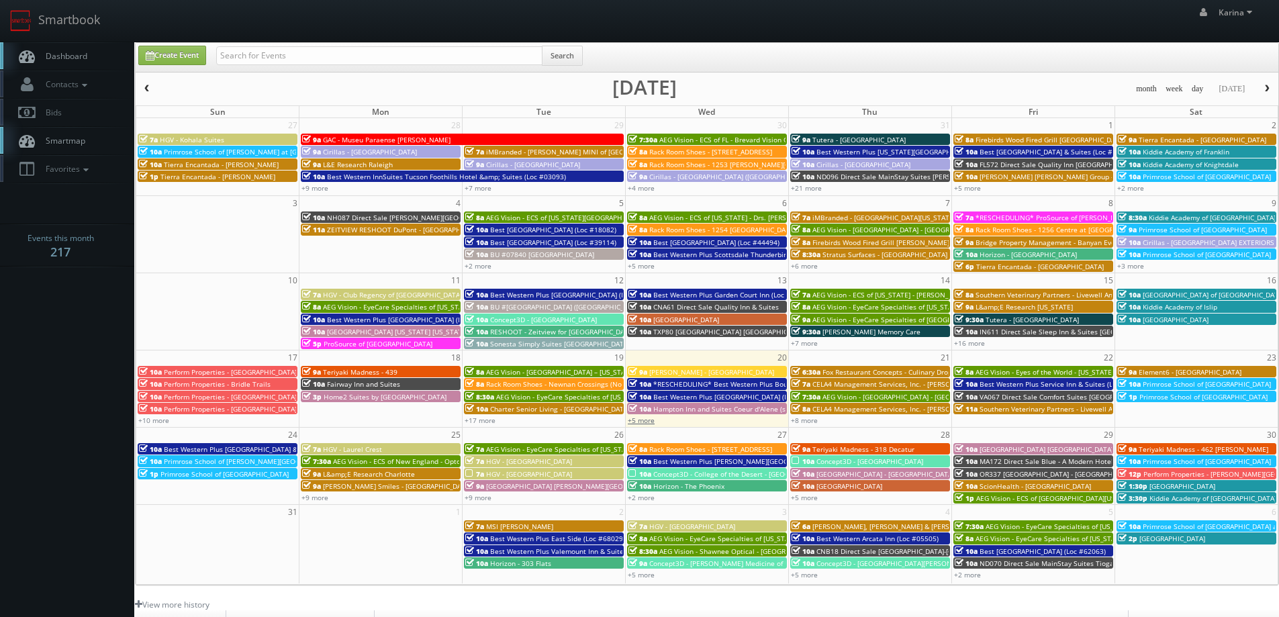
click at [646, 420] on link "+5 more" at bounding box center [641, 420] width 27 height 9
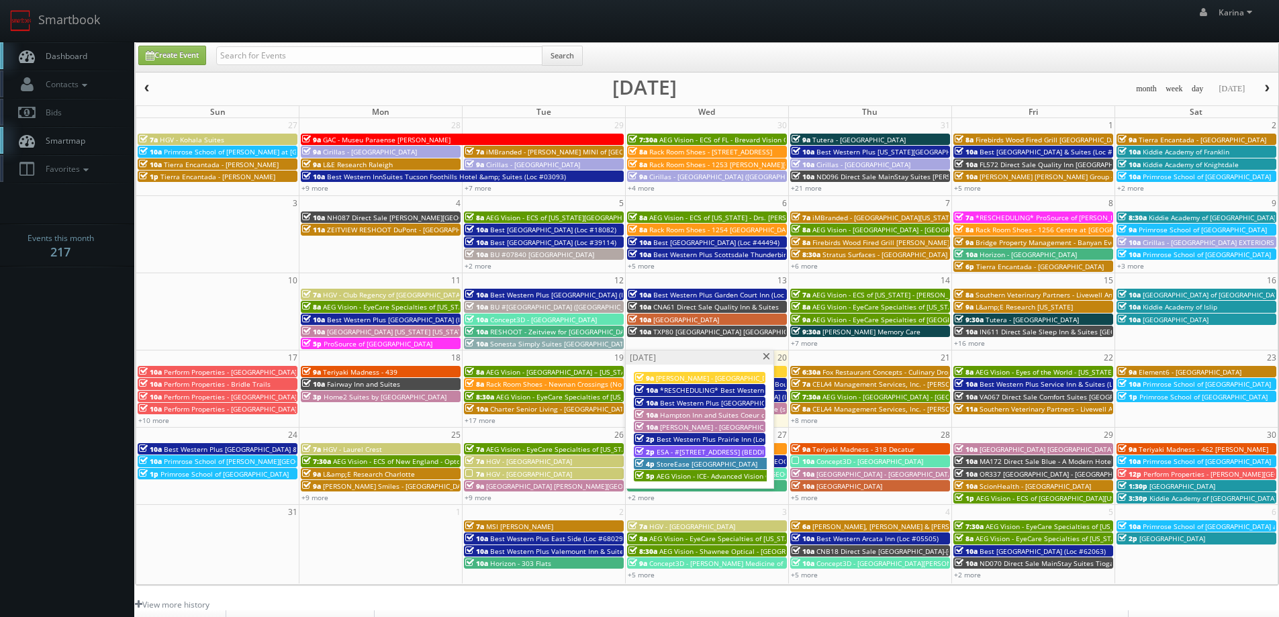
click at [727, 452] on span "ESA - #[STREET_ADDRESS] (BEDDING SAMPLES)" at bounding box center [732, 451] width 151 height 9
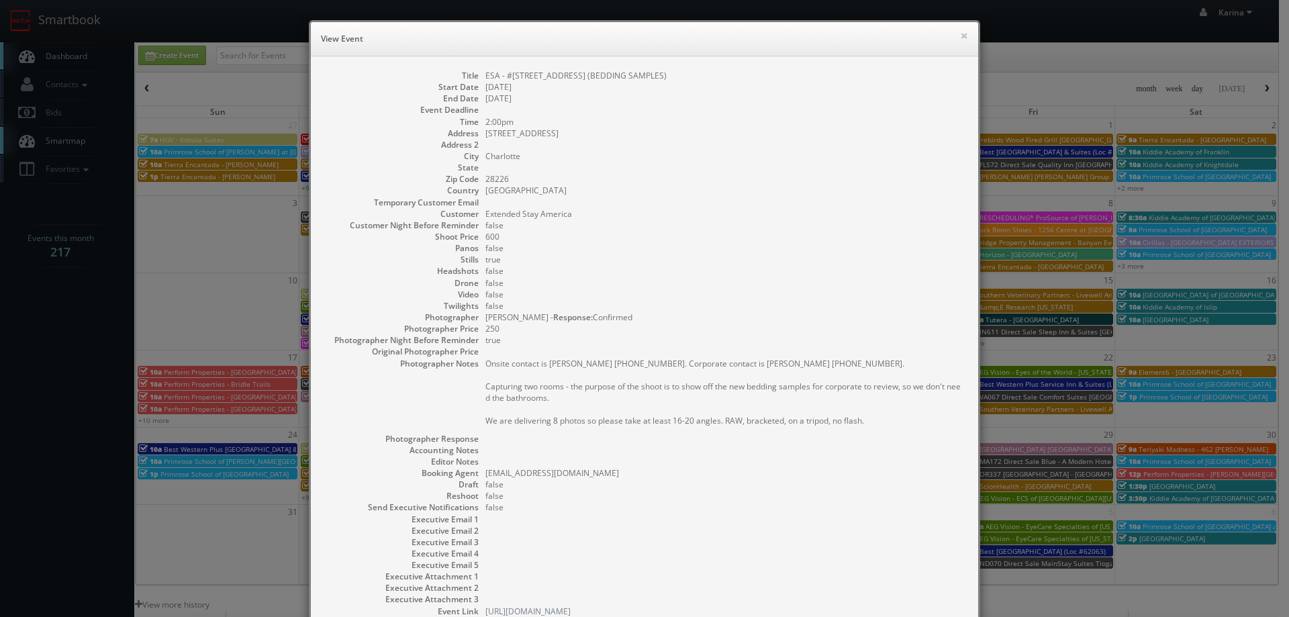
click at [949, 30] on div "× View Event" at bounding box center [645, 39] width 668 height 34
click at [960, 34] on button "×" at bounding box center [964, 35] width 8 height 9
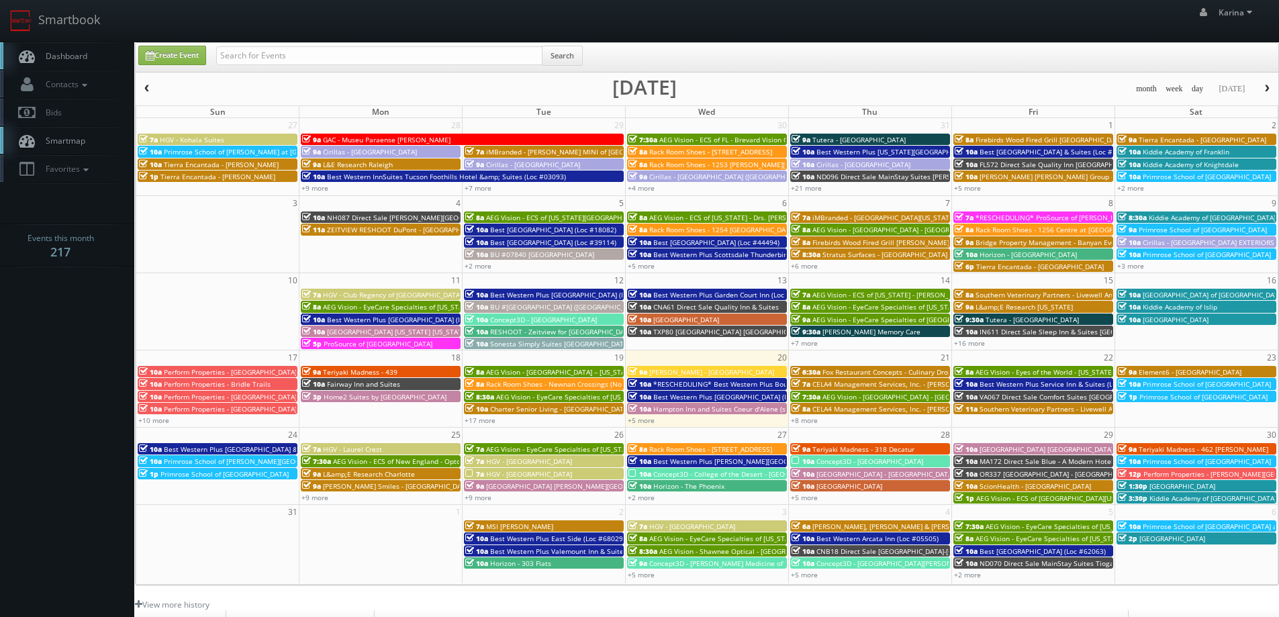
click at [79, 49] on link "Dashboard" at bounding box center [67, 56] width 134 height 28
click at [805, 422] on link "+8 more" at bounding box center [804, 420] width 27 height 9
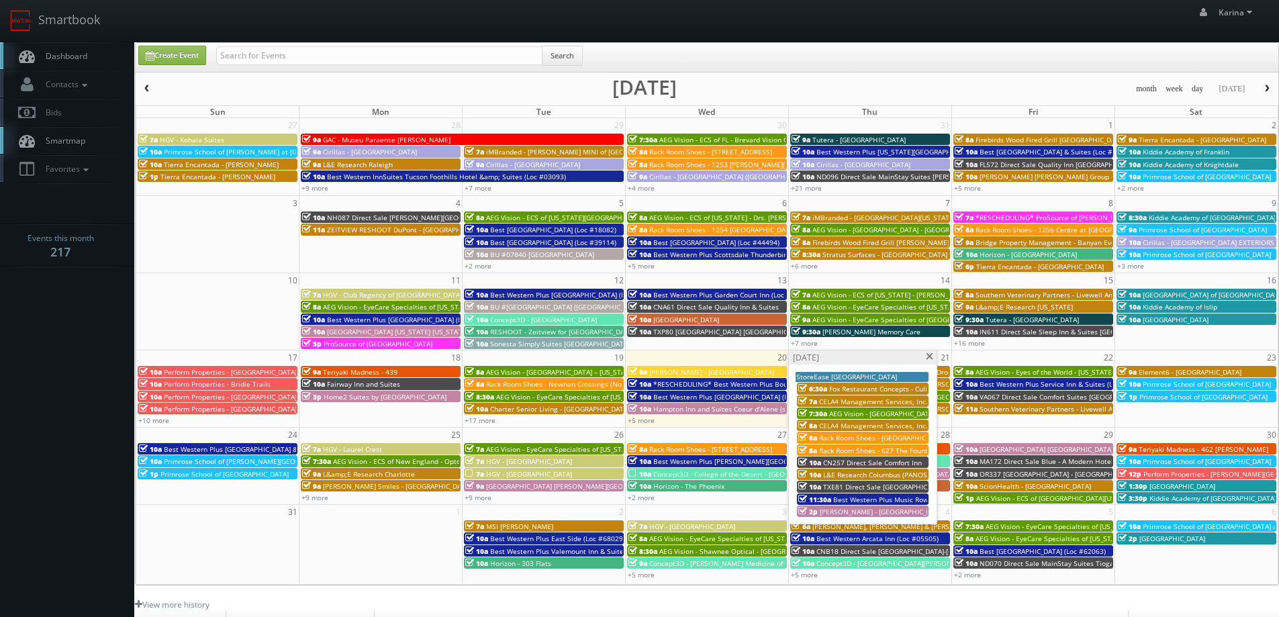
click at [927, 358] on span at bounding box center [929, 356] width 9 height 7
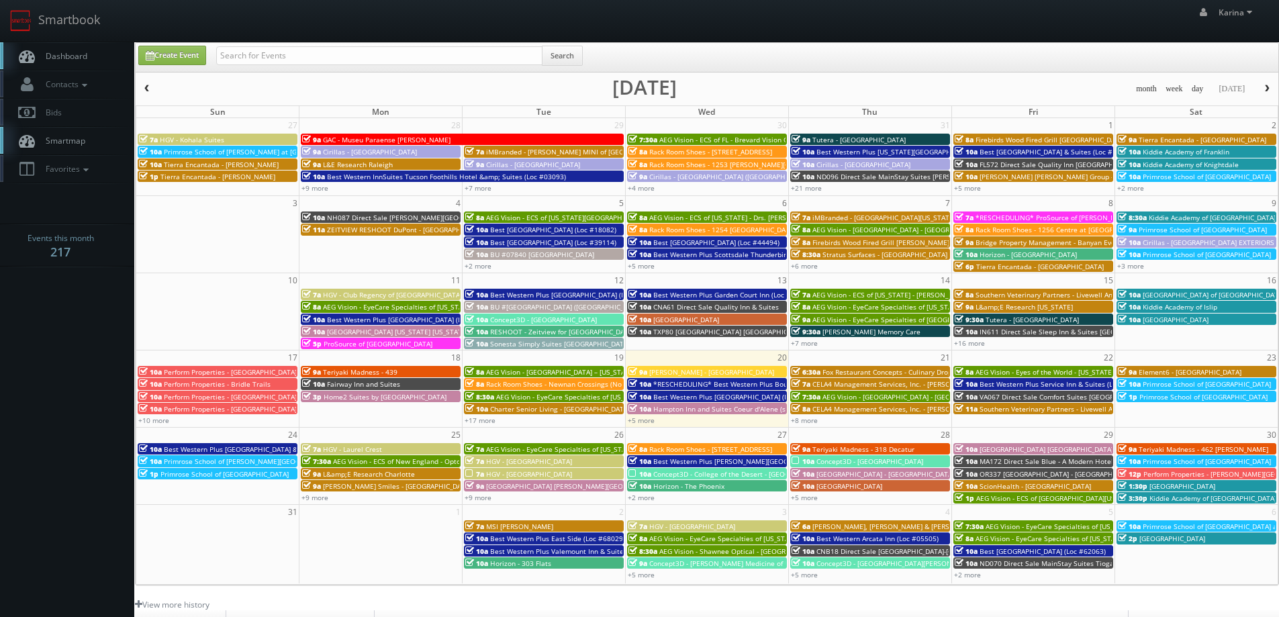
click at [1140, 369] on span "Element6 - [GEOGRAPHIC_DATA]" at bounding box center [1190, 371] width 103 height 9
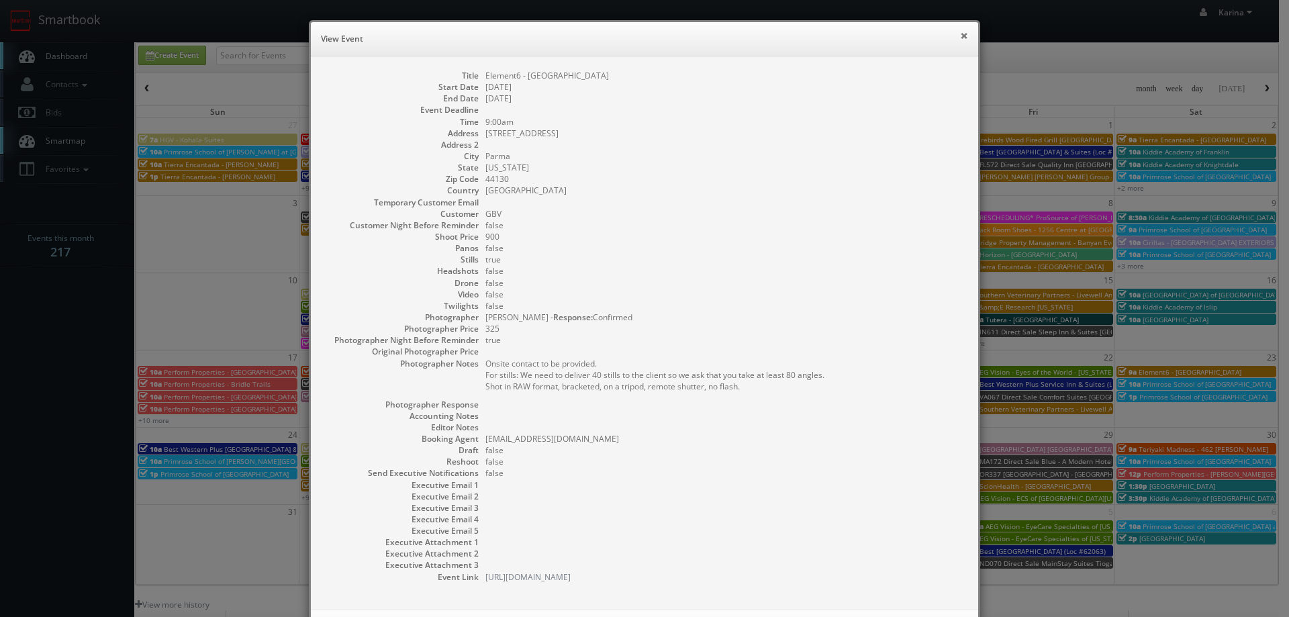
click at [960, 38] on button "×" at bounding box center [964, 35] width 8 height 9
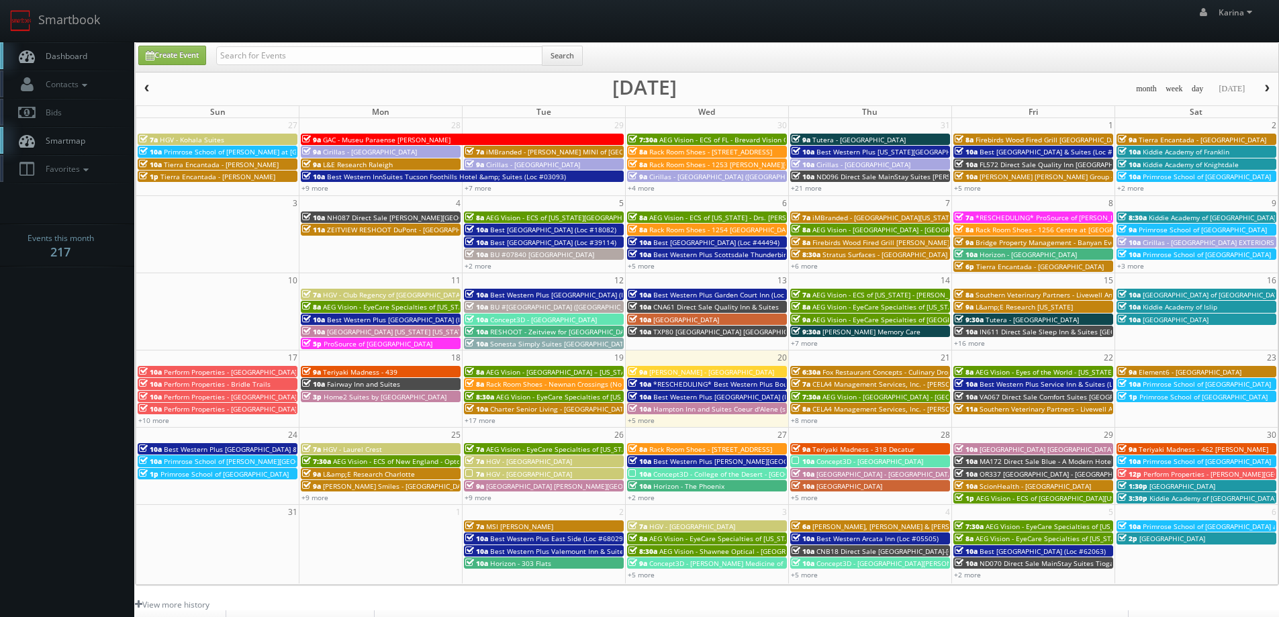
click at [101, 47] on link "Dashboard" at bounding box center [67, 56] width 134 height 28
click at [81, 51] on span "Dashboard" at bounding box center [63, 55] width 48 height 11
click at [353, 53] on input "text" at bounding box center [379, 55] width 326 height 19
type input "s"
click at [63, 51] on span "Dashboard" at bounding box center [63, 55] width 48 height 11
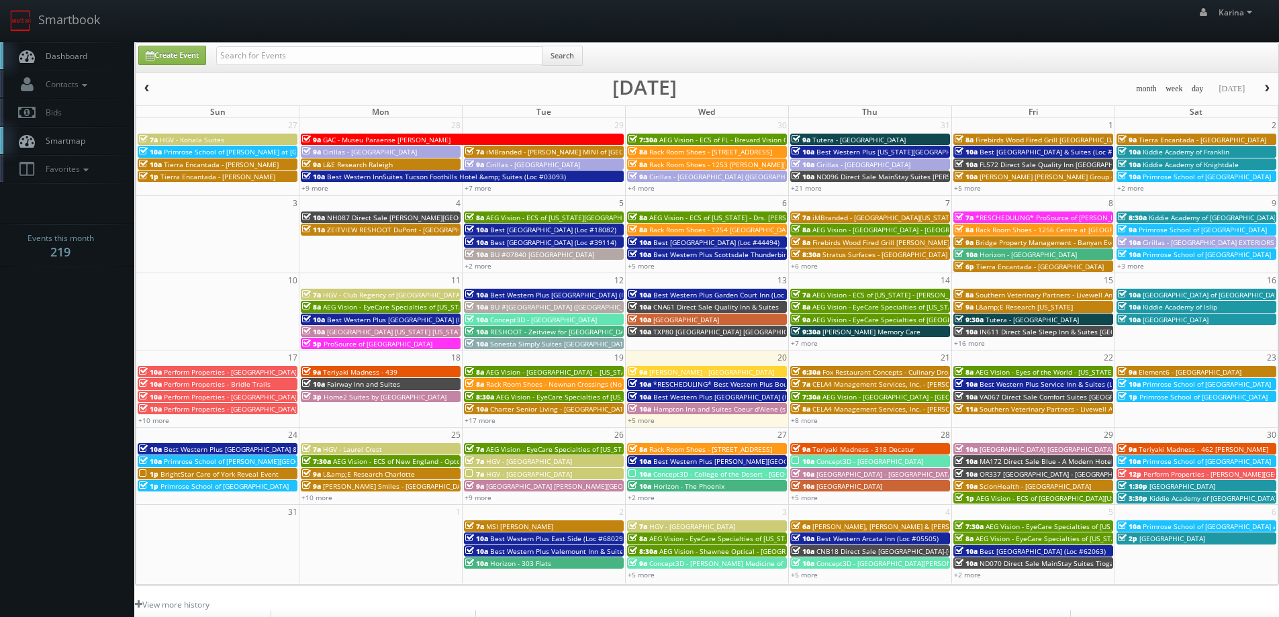
click at [85, 62] on link "Dashboard" at bounding box center [67, 56] width 134 height 28
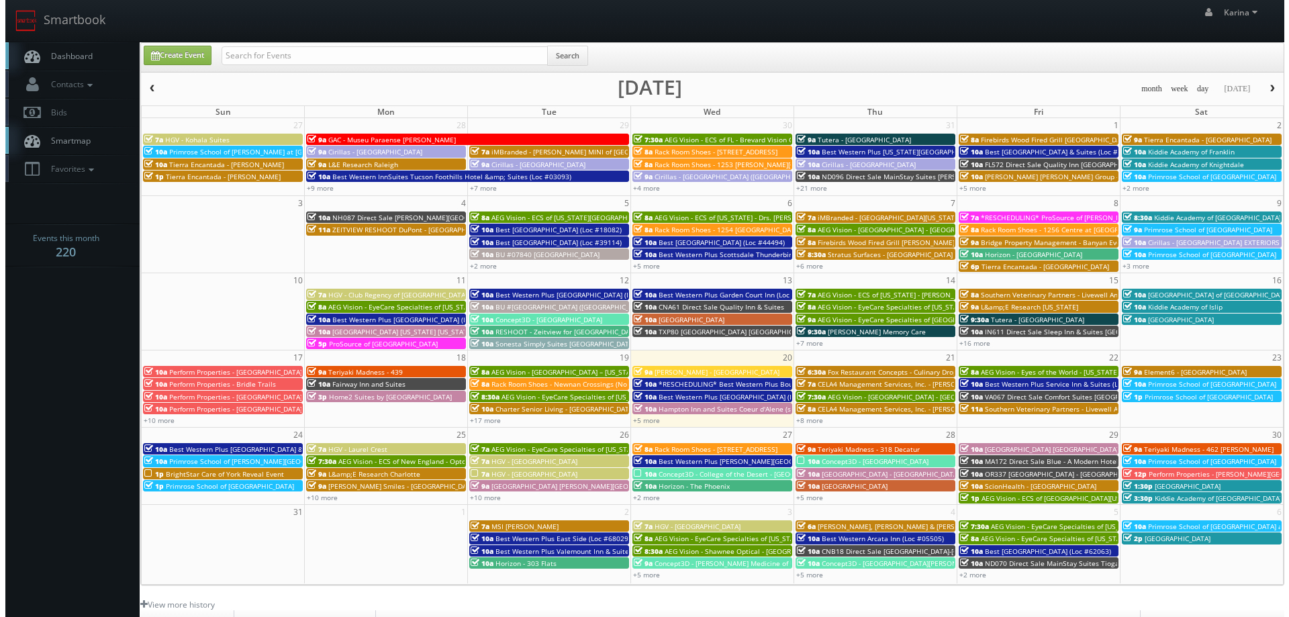
scroll to position [244, 0]
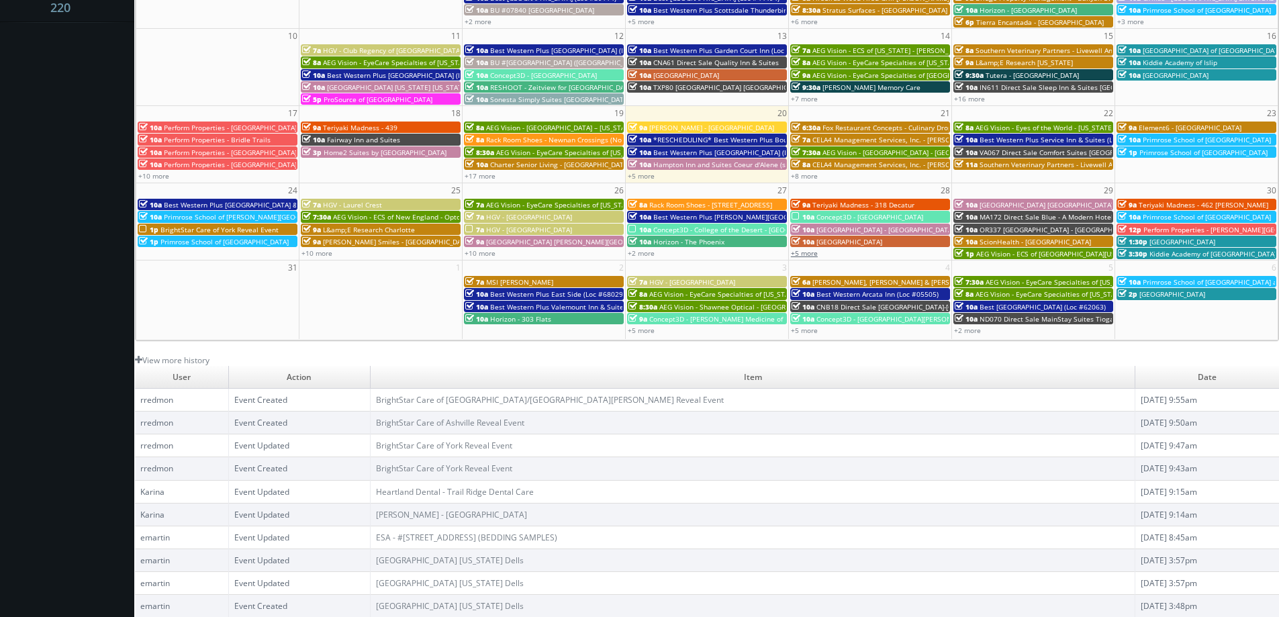
click at [815, 253] on link "+5 more" at bounding box center [804, 252] width 27 height 9
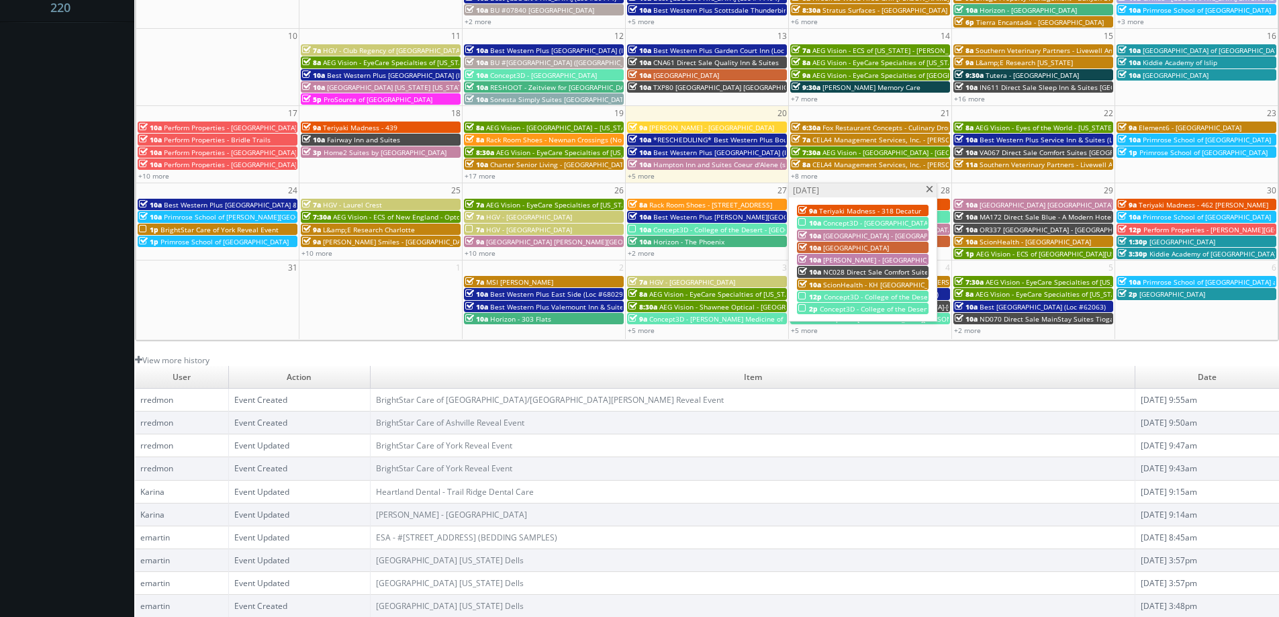
click at [929, 188] on span at bounding box center [929, 189] width 9 height 7
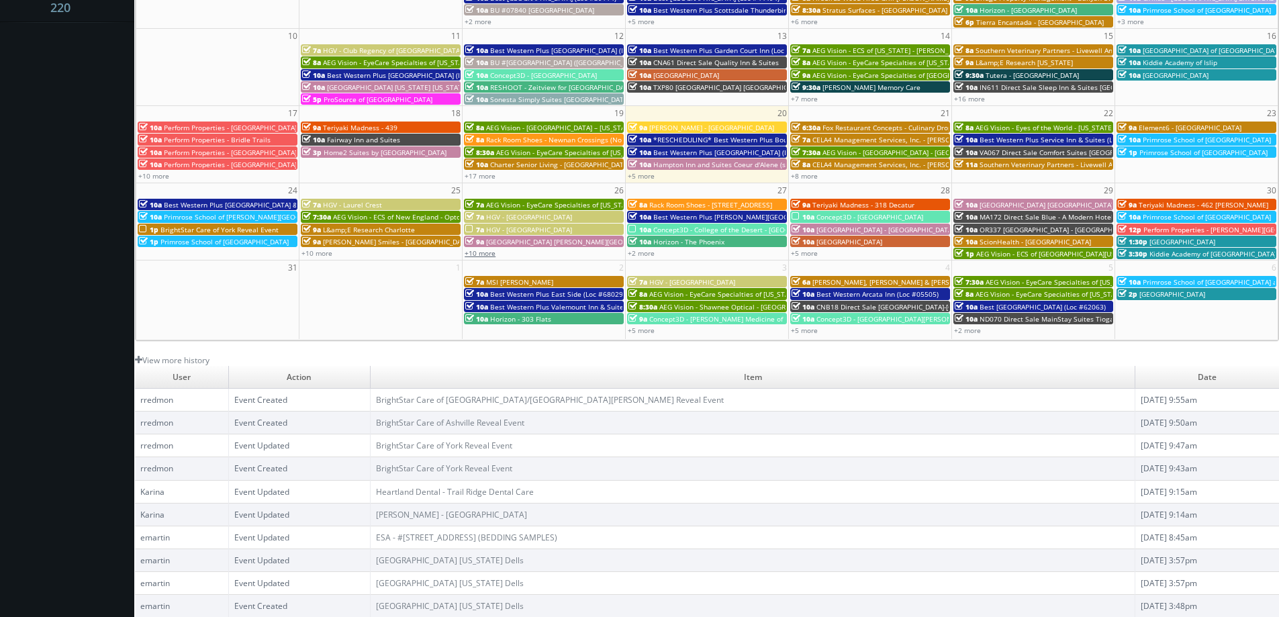
click at [493, 253] on link "+10 more" at bounding box center [480, 252] width 31 height 9
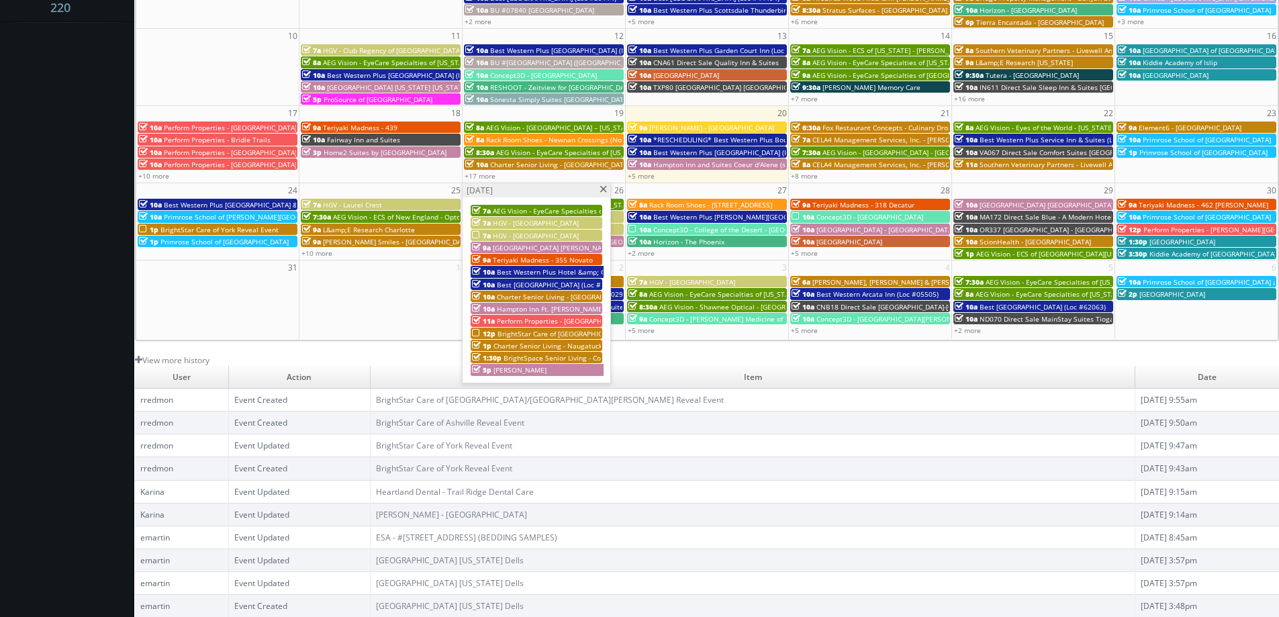
click at [533, 235] on span "HGV - [GEOGRAPHIC_DATA]" at bounding box center [536, 235] width 86 height 9
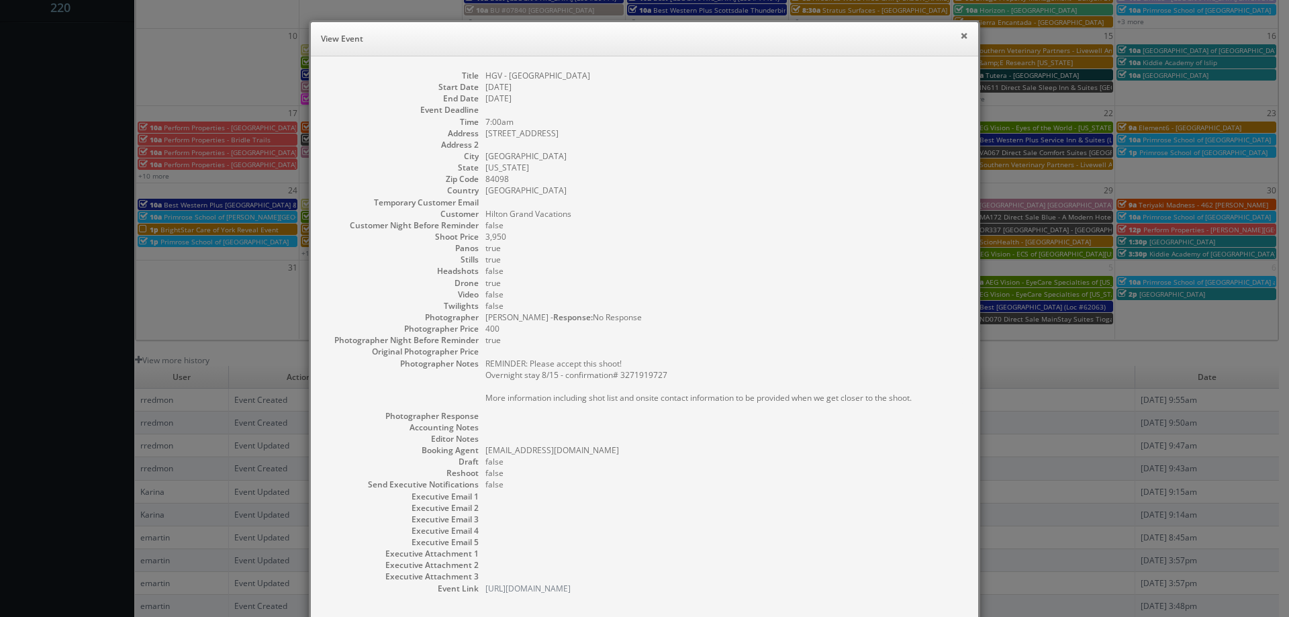
click at [960, 34] on button "×" at bounding box center [964, 35] width 8 height 9
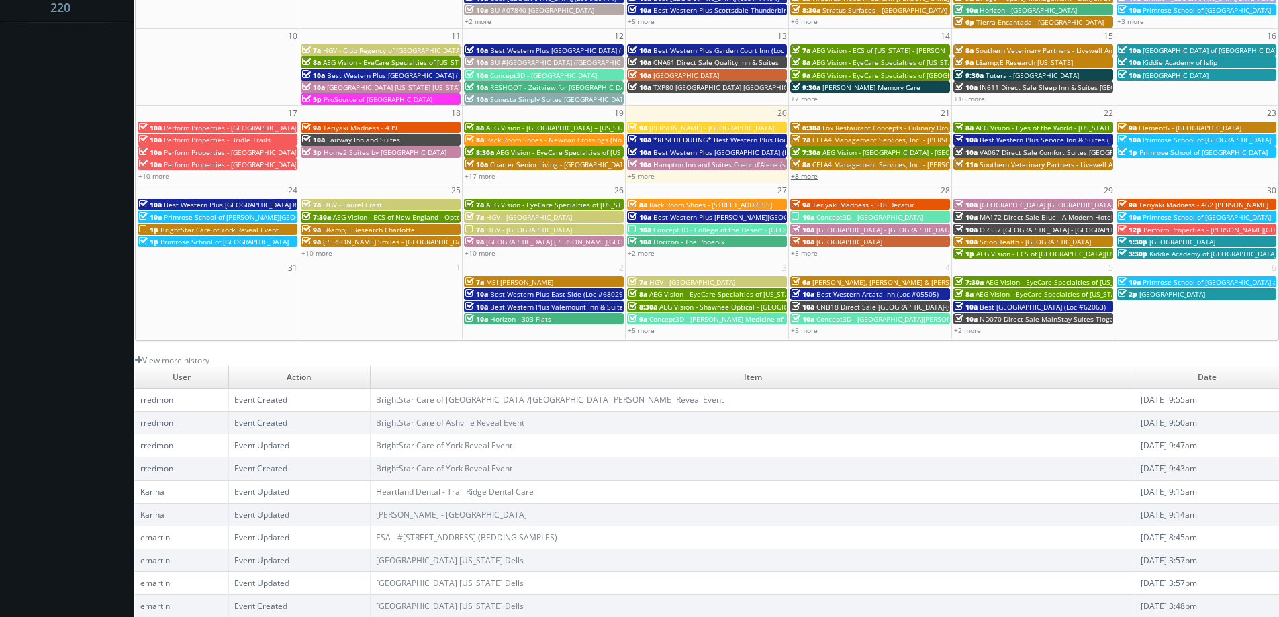
click at [810, 178] on link "+8 more" at bounding box center [804, 175] width 27 height 9
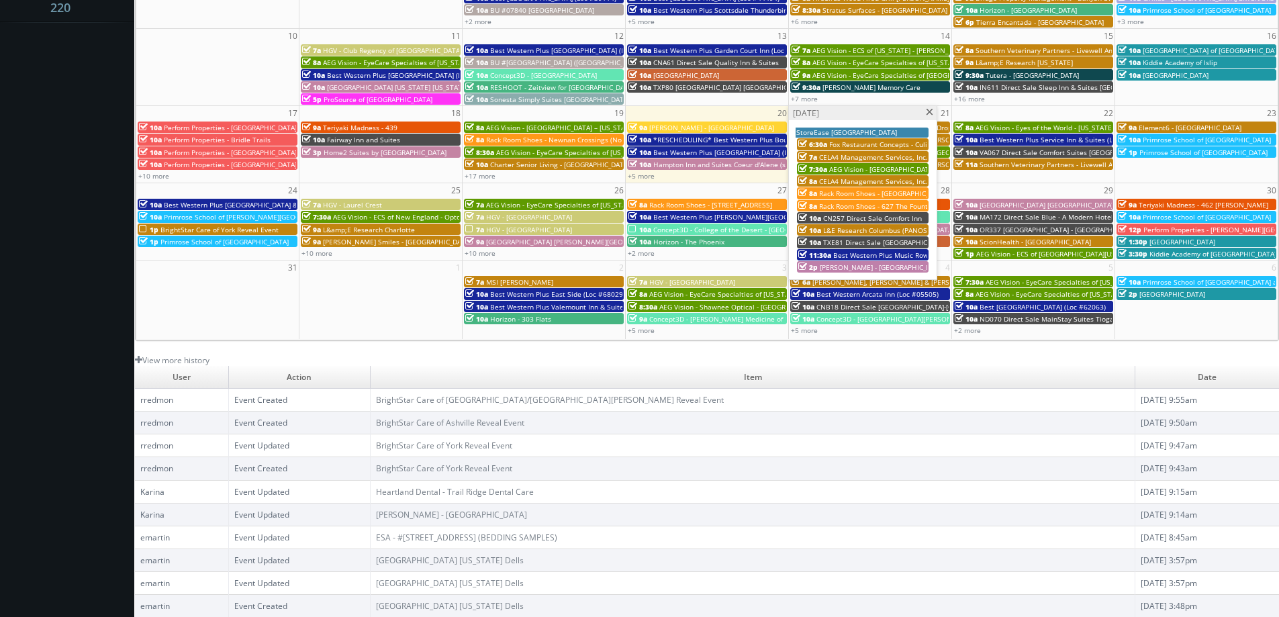
click at [861, 265] on span "[PERSON_NAME] - [GEOGRAPHIC_DATA] Apartments" at bounding box center [902, 267] width 165 height 9
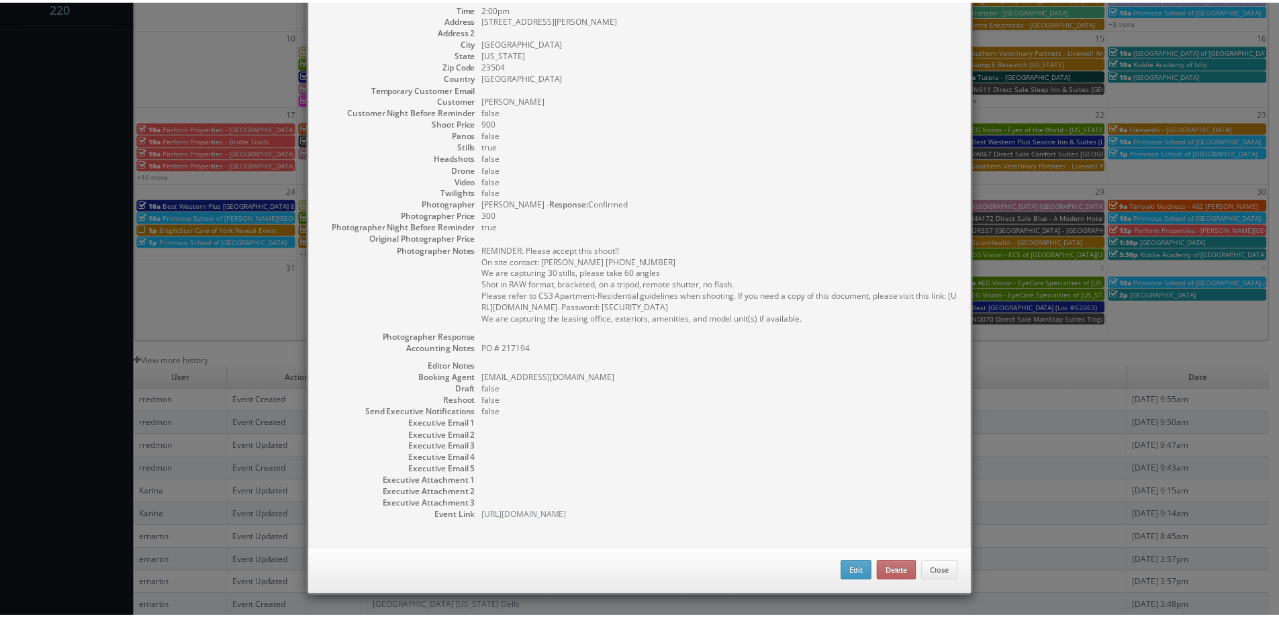
scroll to position [0, 0]
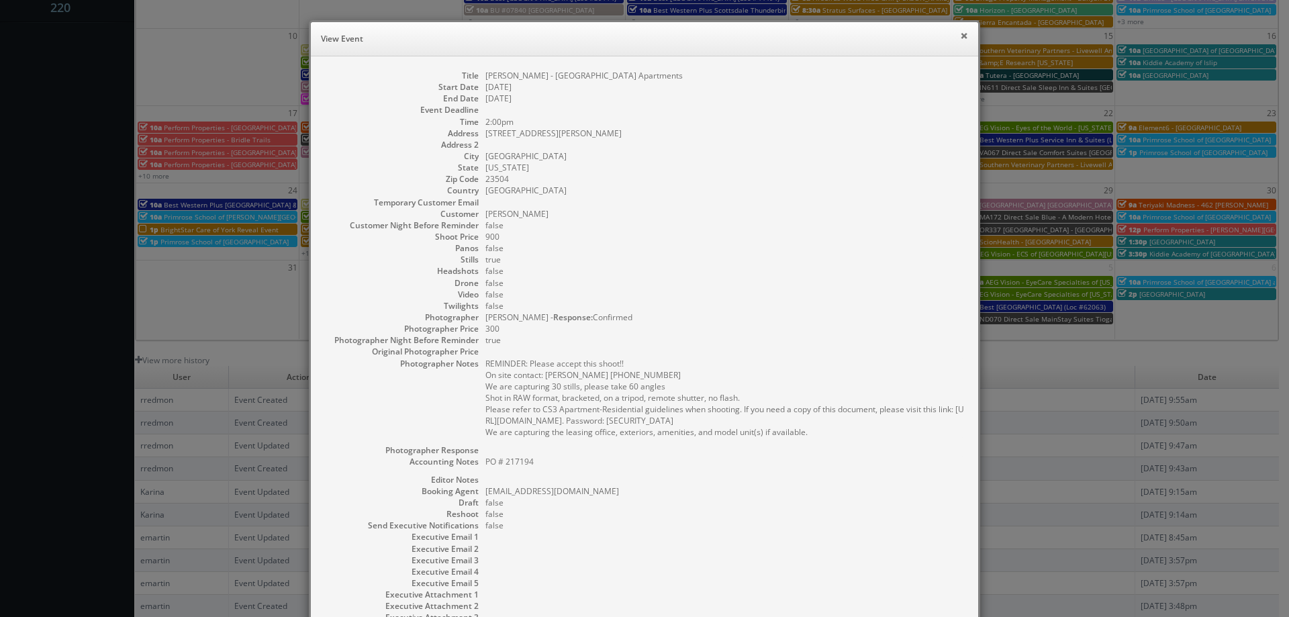
click at [960, 36] on button "×" at bounding box center [964, 35] width 8 height 9
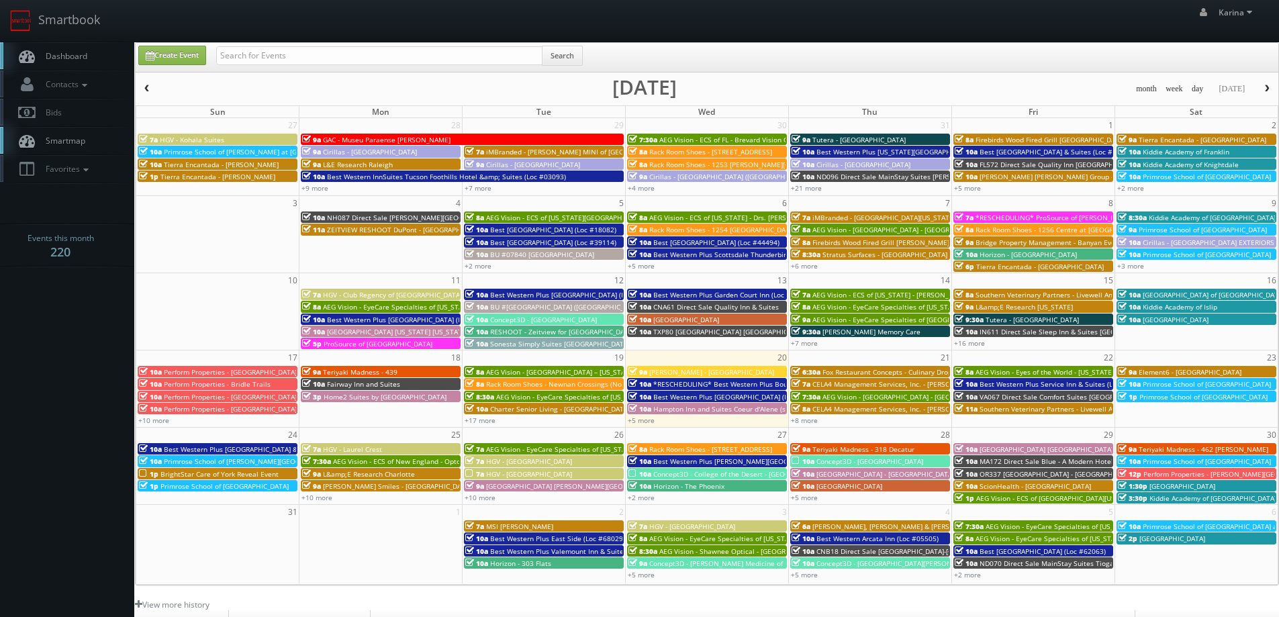
click at [84, 58] on span "Dashboard" at bounding box center [63, 55] width 48 height 11
click at [82, 52] on span "Dashboard" at bounding box center [63, 55] width 48 height 11
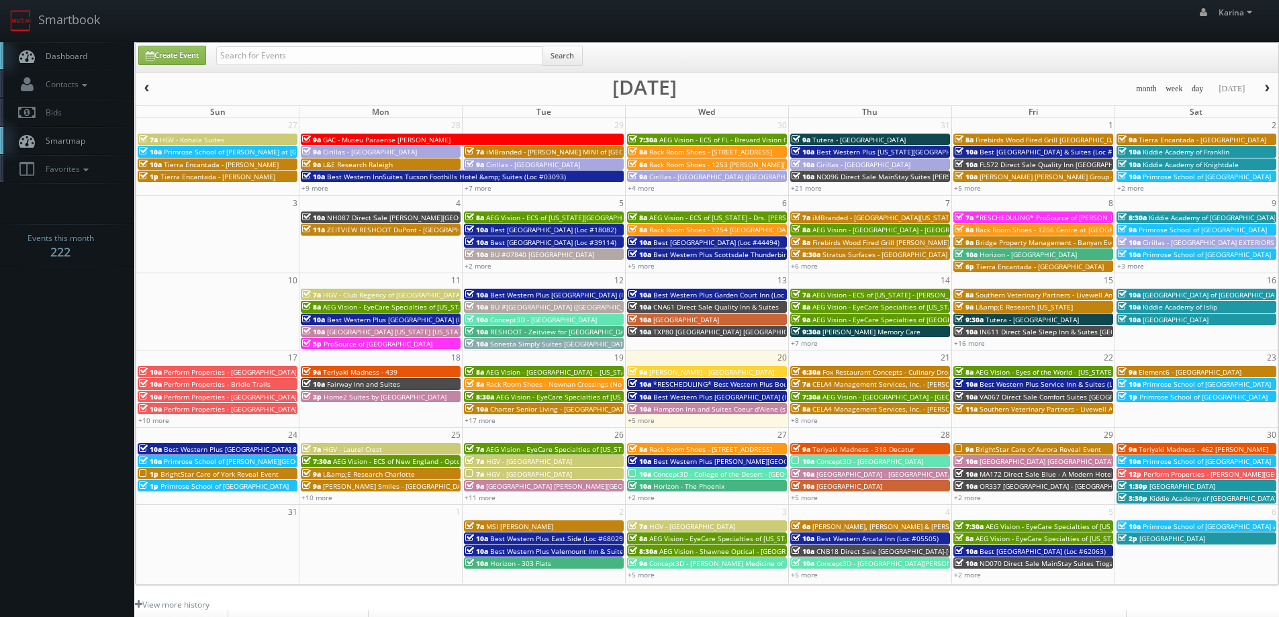
click at [60, 59] on span "Dashboard" at bounding box center [63, 55] width 48 height 11
click at [77, 52] on span "Dashboard" at bounding box center [63, 55] width 48 height 11
click at [59, 53] on span "Dashboard" at bounding box center [63, 55] width 48 height 11
click at [79, 54] on span "Dashboard" at bounding box center [63, 55] width 48 height 11
click at [74, 56] on span "Dashboard" at bounding box center [63, 55] width 48 height 11
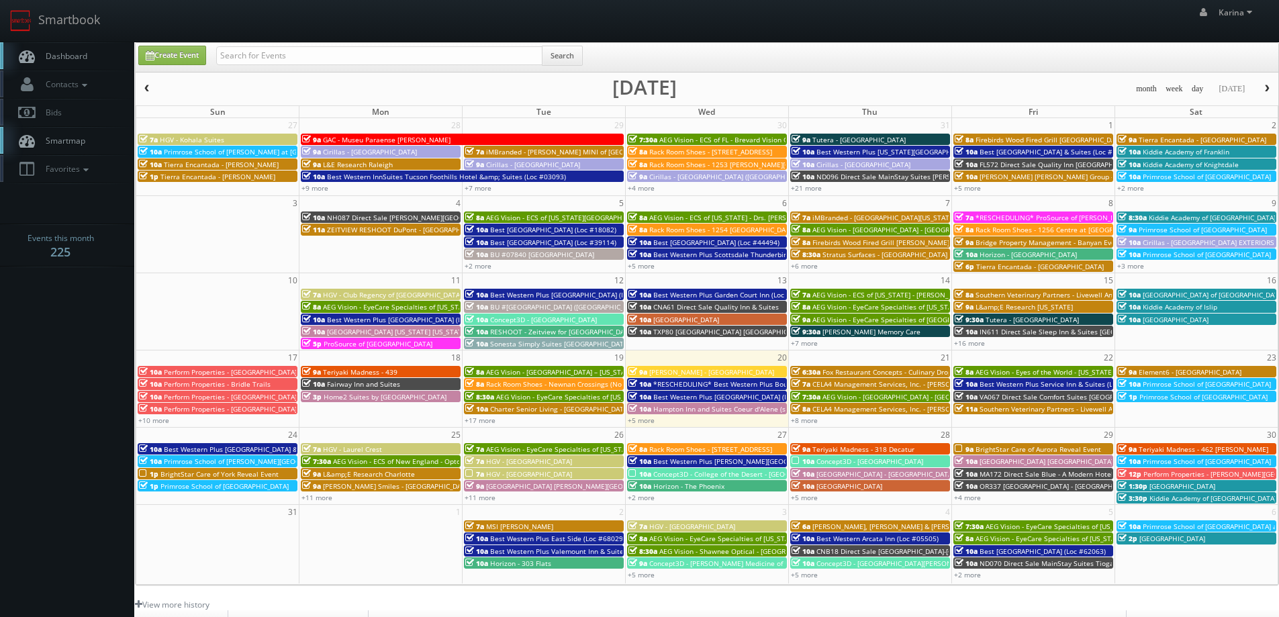
click at [87, 58] on span "Dashboard" at bounding box center [63, 55] width 48 height 11
click at [183, 51] on link "Create Event" at bounding box center [172, 55] width 68 height 19
type input "08/20/2025"
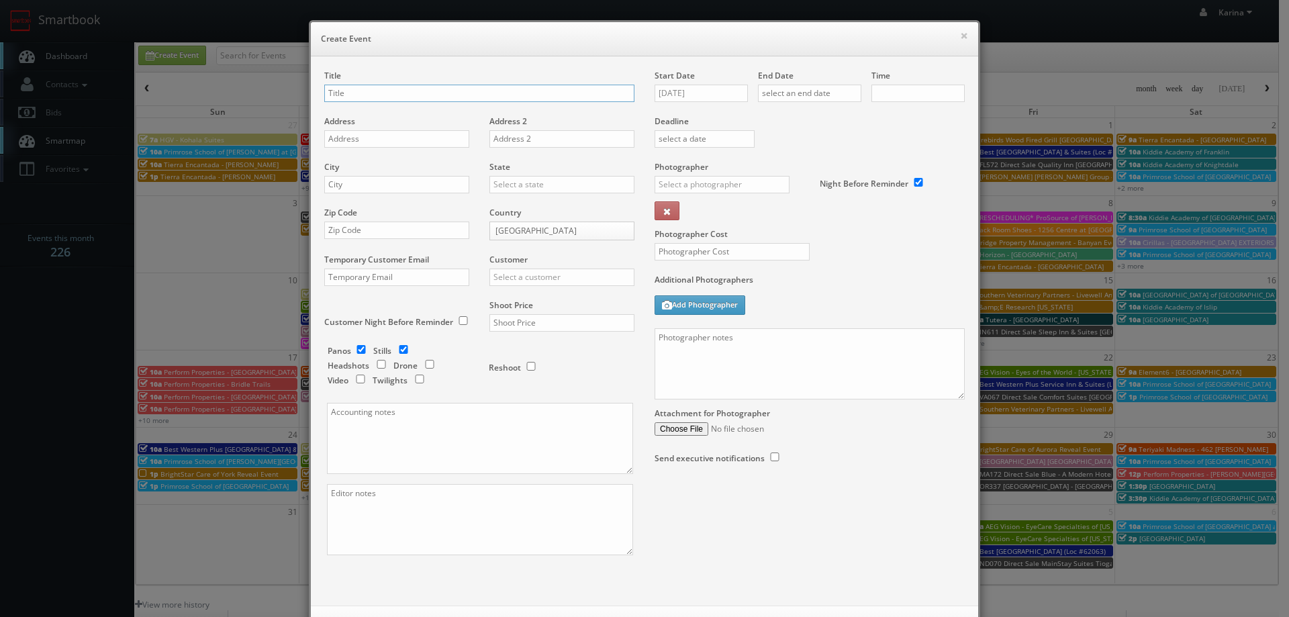
checkbox input "true"
type input "10:00am"
checkbox input "true"
type input "Texas de Brazil - Dallas"
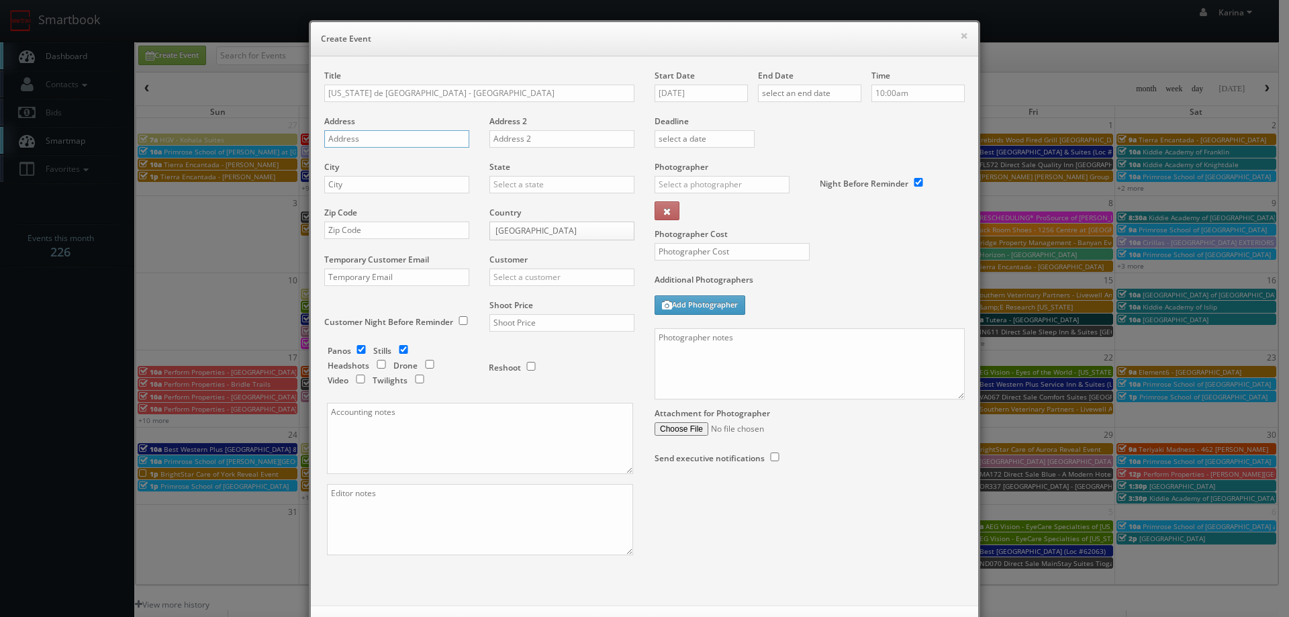
click at [375, 131] on input "text" at bounding box center [396, 138] width 145 height 17
click at [341, 138] on input "text" at bounding box center [396, 138] width 145 height 17
paste input "2727 Cedar Springs Rd."
type input "2727 Cedar Springs Rd"
click at [344, 181] on input "text" at bounding box center [396, 184] width 145 height 17
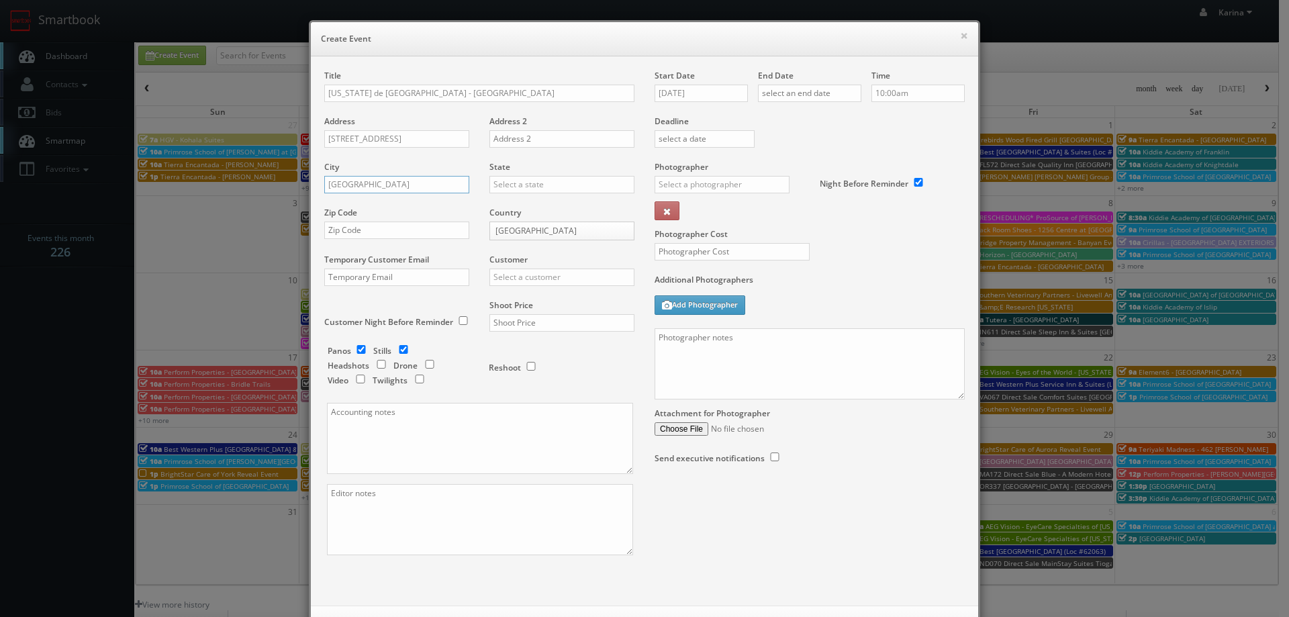
type input "Dallas"
click at [332, 232] on input "text" at bounding box center [396, 230] width 145 height 17
click at [502, 185] on input "text" at bounding box center [562, 184] width 145 height 17
click at [504, 205] on div "[US_STATE]" at bounding box center [562, 206] width 144 height 22
type input "[US_STATE]"
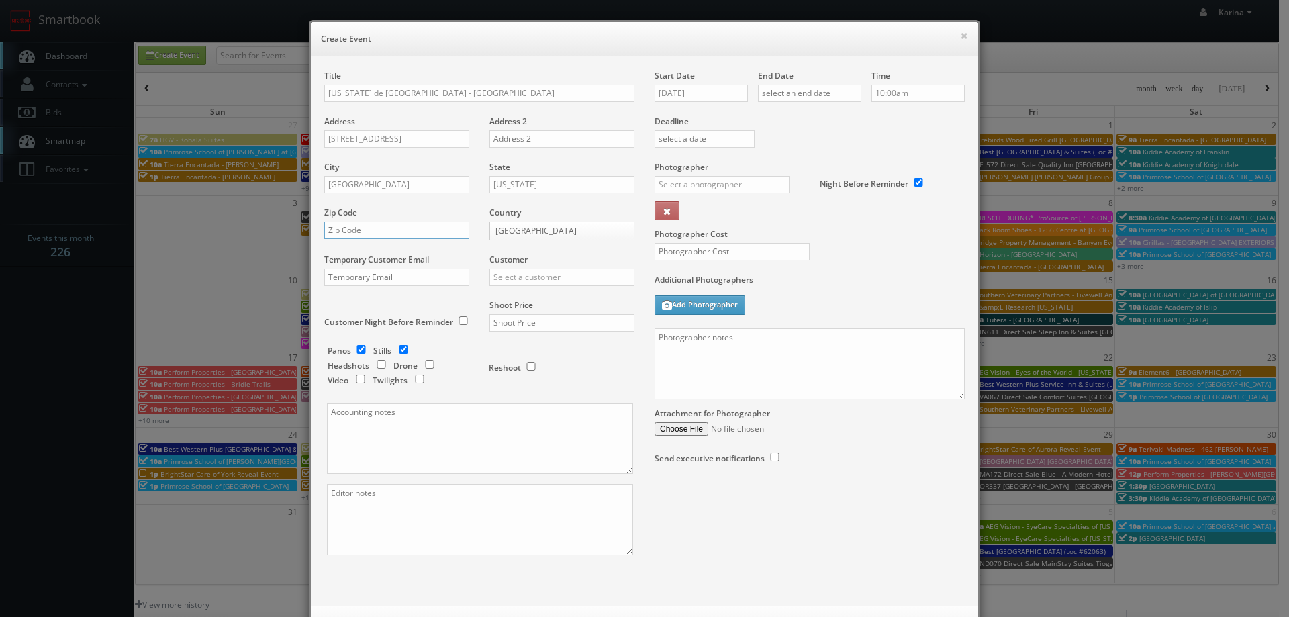
click at [363, 234] on input "text" at bounding box center [396, 230] width 145 height 17
type input "75201"
click at [509, 283] on input "text" at bounding box center [562, 277] width 145 height 17
click at [516, 404] on div "GBV" at bounding box center [562, 398] width 144 height 22
type input "GBV"
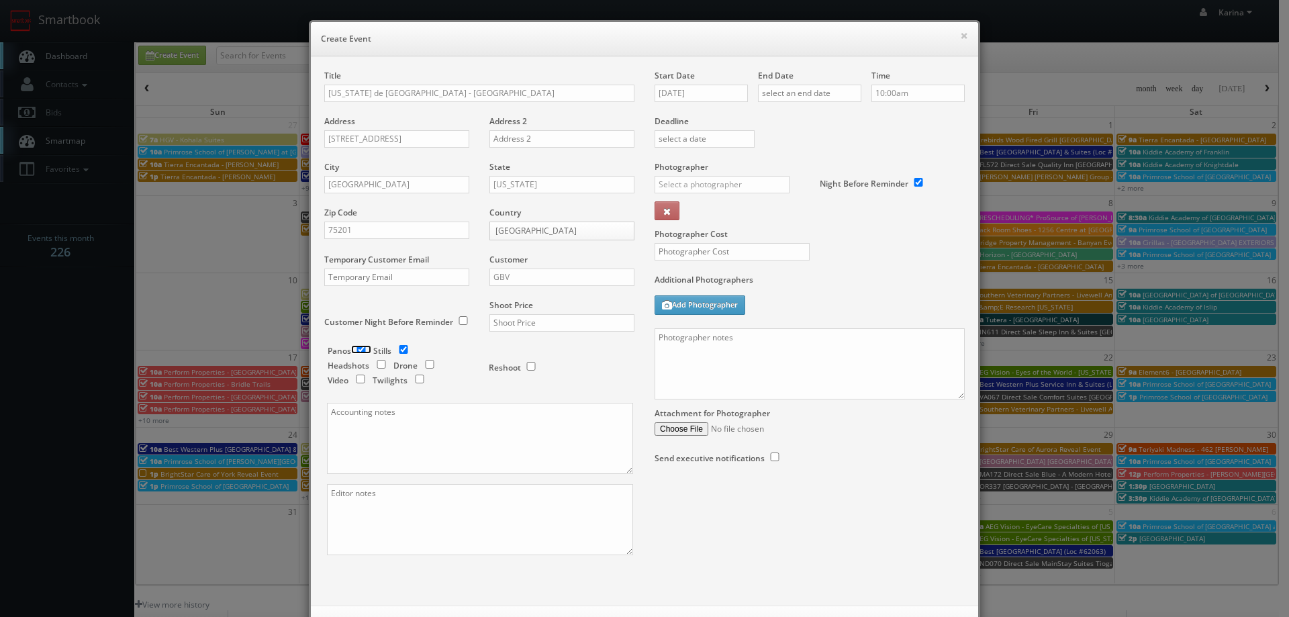
click at [356, 347] on input "checkbox" at bounding box center [361, 349] width 20 height 9
checkbox input "false"
click at [518, 328] on input "text" at bounding box center [562, 322] width 145 height 17
type input "800"
click at [565, 340] on div "Shoot Price 800" at bounding box center [556, 323] width 155 height 46
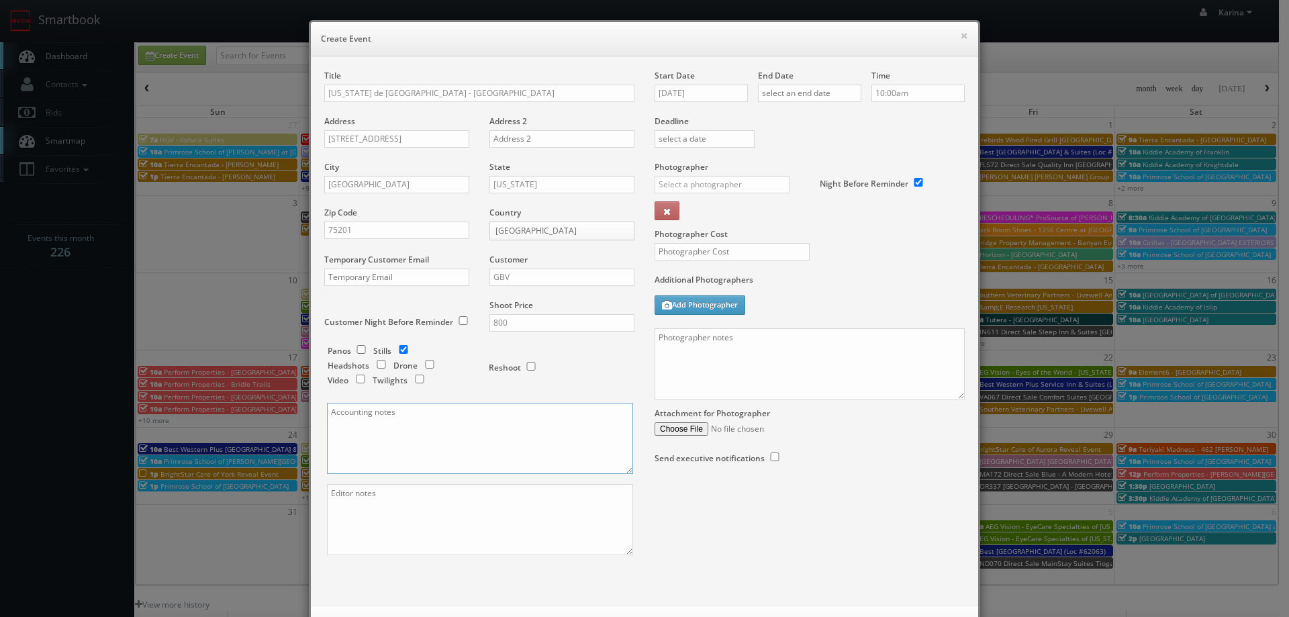
click at [366, 427] on textarea at bounding box center [480, 438] width 306 height 71
paste textarea "hannahthompson@texasdebrazil.com"
type textarea "hannahthompson@texasdebrazil.com"
click at [717, 93] on input "08/20/2025" at bounding box center [701, 93] width 93 height 17
click at [686, 251] on td "1" at bounding box center [682, 253] width 21 height 19
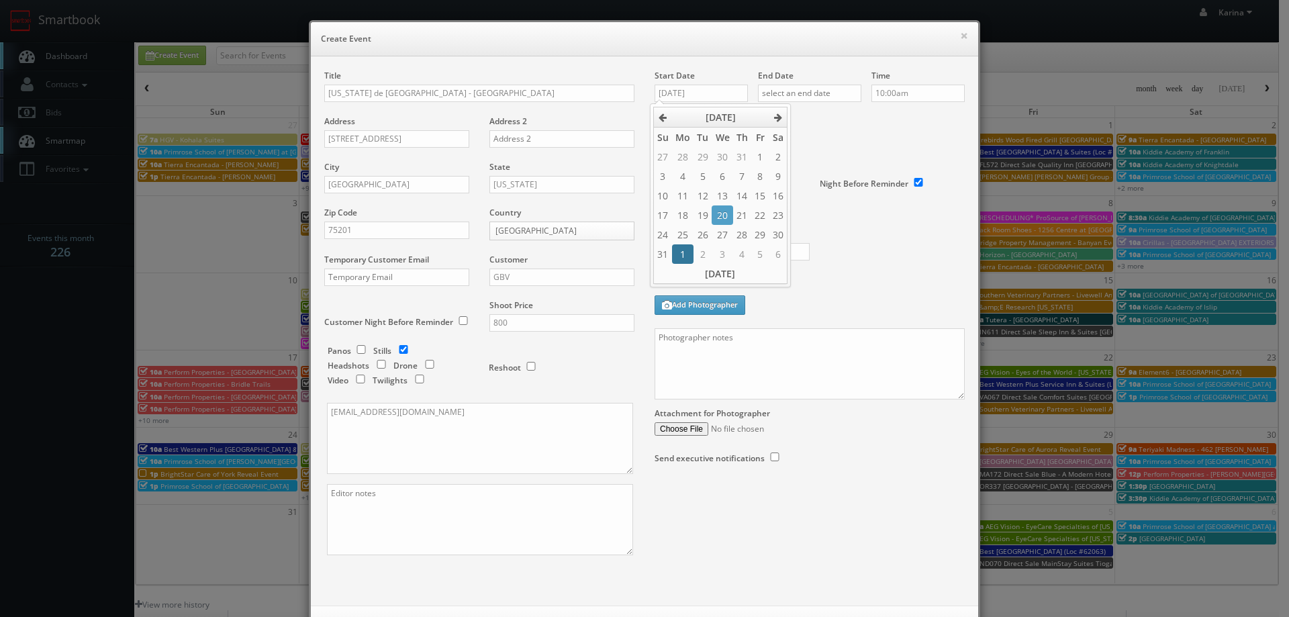
type input "09/01/2025"
click at [803, 86] on input "text" at bounding box center [809, 93] width 103 height 17
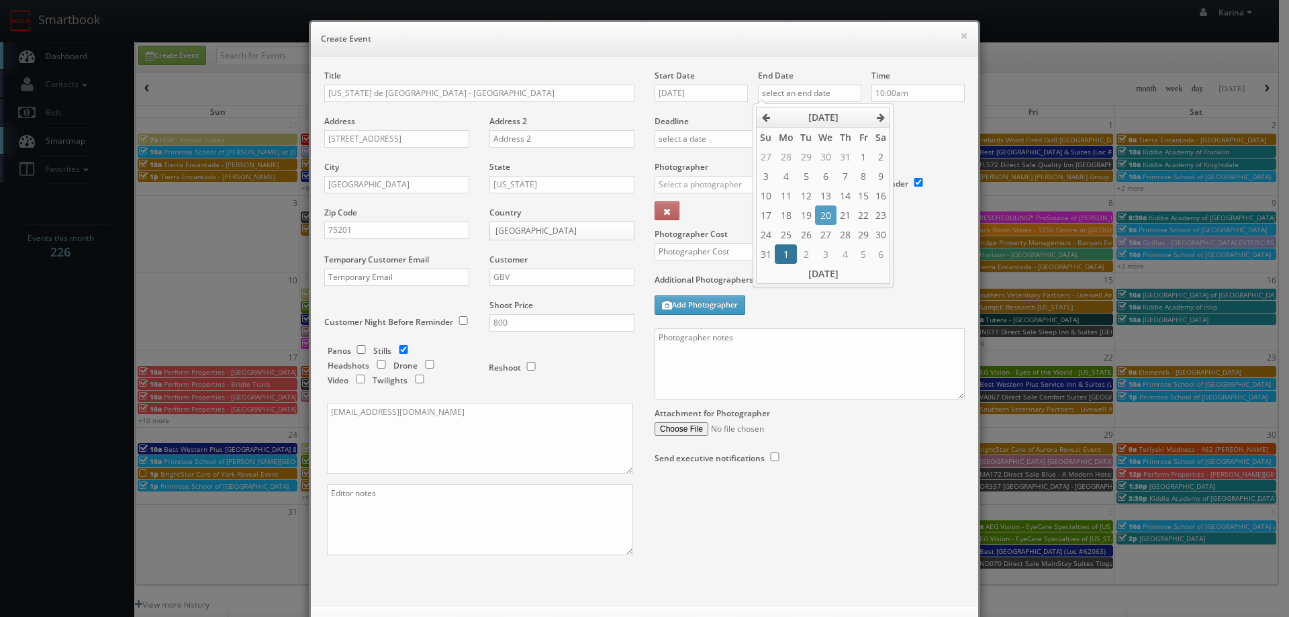
click at [786, 251] on td "1" at bounding box center [785, 253] width 21 height 19
type input "09/01/2025"
click at [907, 88] on input "10:00am" at bounding box center [918, 93] width 93 height 17
type input "10:00pm"
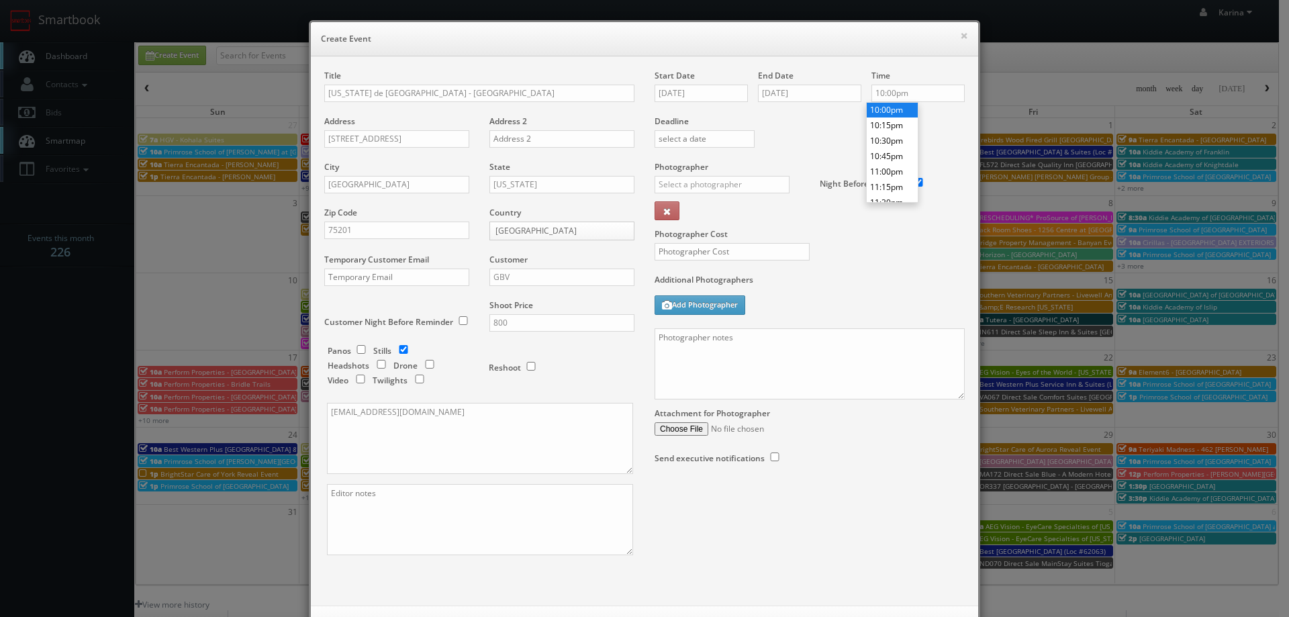
click at [893, 109] on li "10:00pm" at bounding box center [892, 109] width 51 height 15
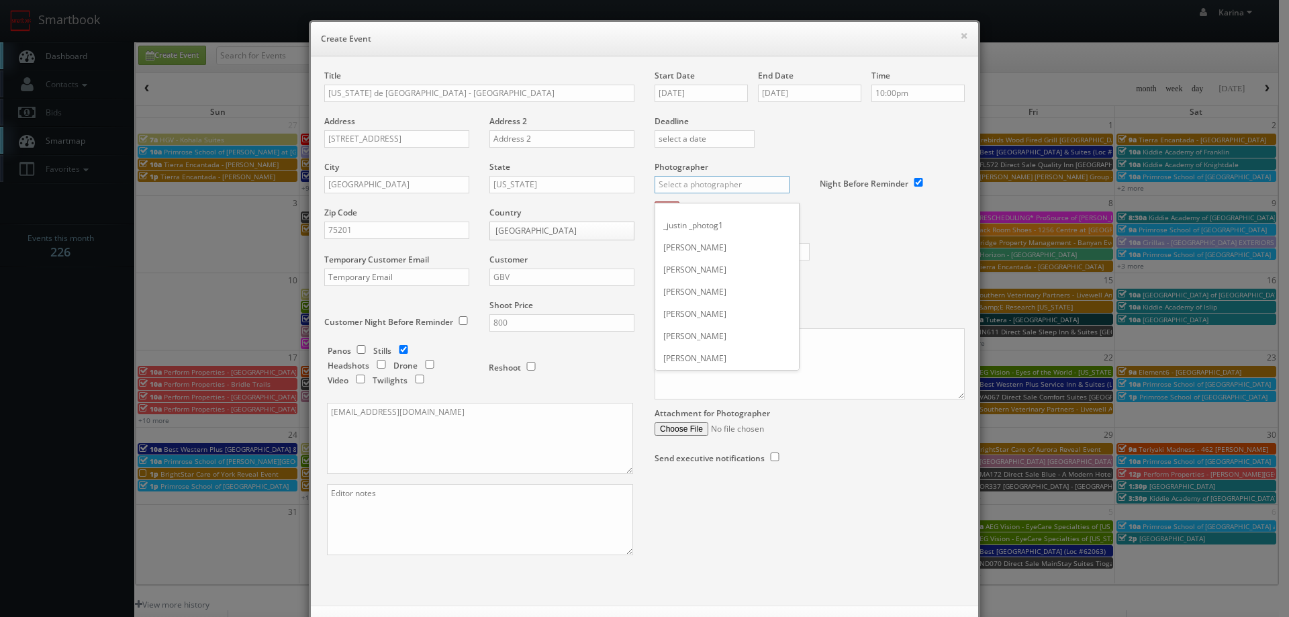
click at [715, 185] on input "text" at bounding box center [722, 184] width 135 height 17
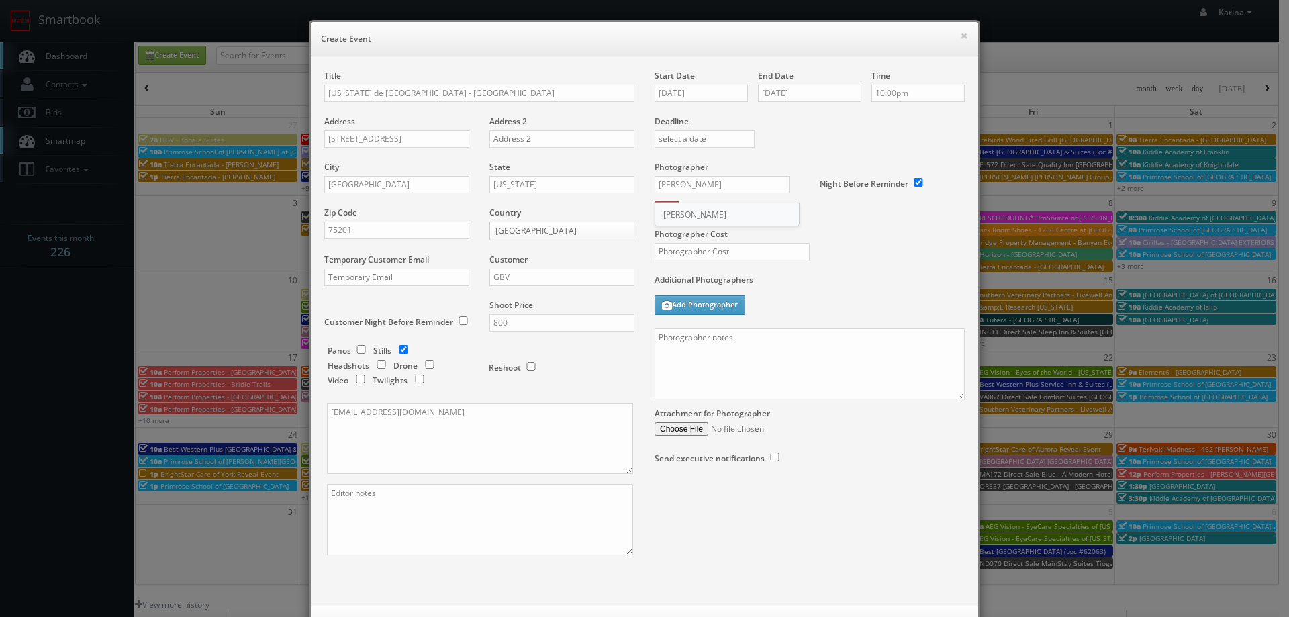
click at [704, 210] on div "Casey Frederick" at bounding box center [727, 214] width 144 height 22
type input "Casey Frederick"
click at [701, 252] on input "text" at bounding box center [732, 251] width 155 height 17
type input "275"
click at [675, 357] on textarea at bounding box center [810, 363] width 310 height 71
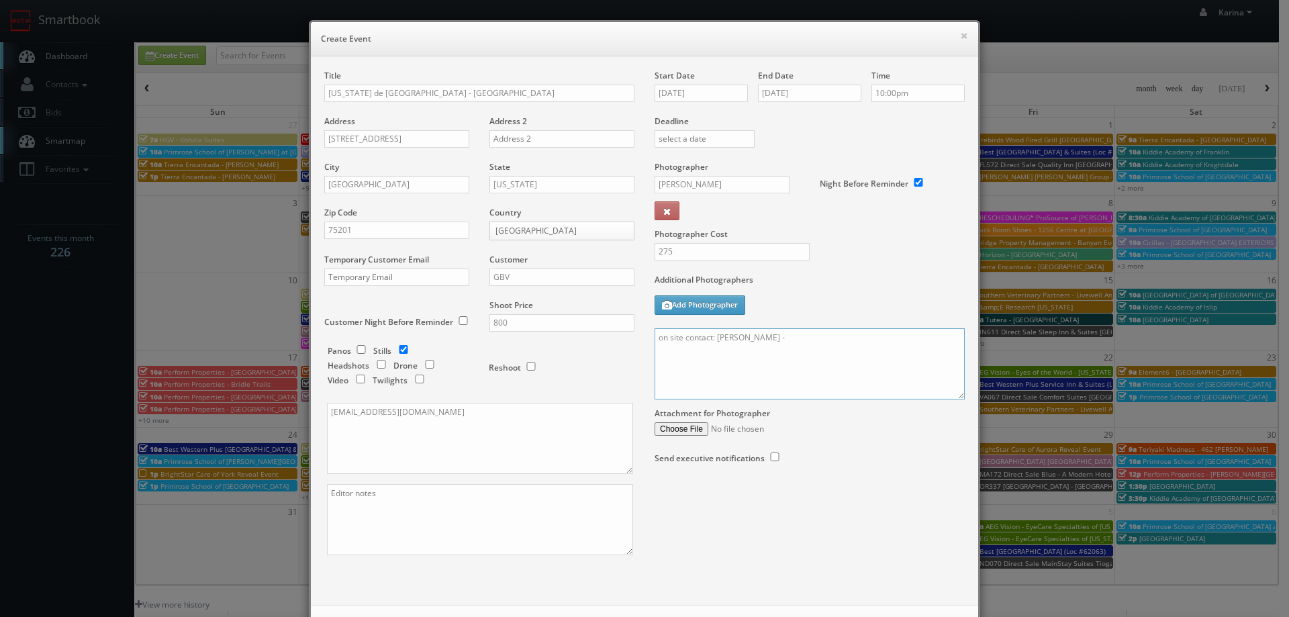
click at [800, 333] on textarea "on site contact: Laurilu Rasdall -" at bounding box center [810, 363] width 310 height 71
paste textarea "469.931.9477"
paste textarea "We will deliver 15 stills, so please take at least 30 angles to choose from, sh…"
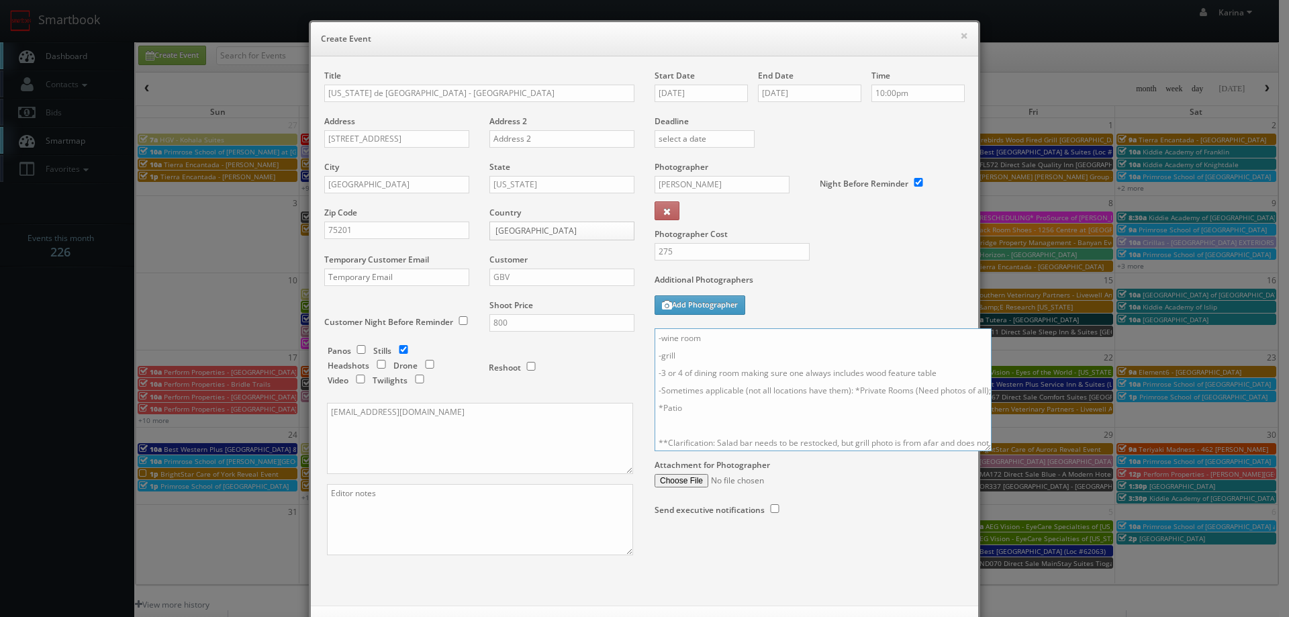
drag, startPoint x: 951, startPoint y: 395, endPoint x: 978, endPoint y: 447, distance: 58.3
click at [978, 447] on textarea "on site contact: Laurilu Rasdall - 469.931.9477 We will deliver 15 stills, so p…" at bounding box center [823, 389] width 337 height 123
click at [850, 391] on textarea "on site contact: Laurilu Rasdall - 469.931.9477 We will deliver 15 stills, so p…" at bounding box center [823, 389] width 337 height 123
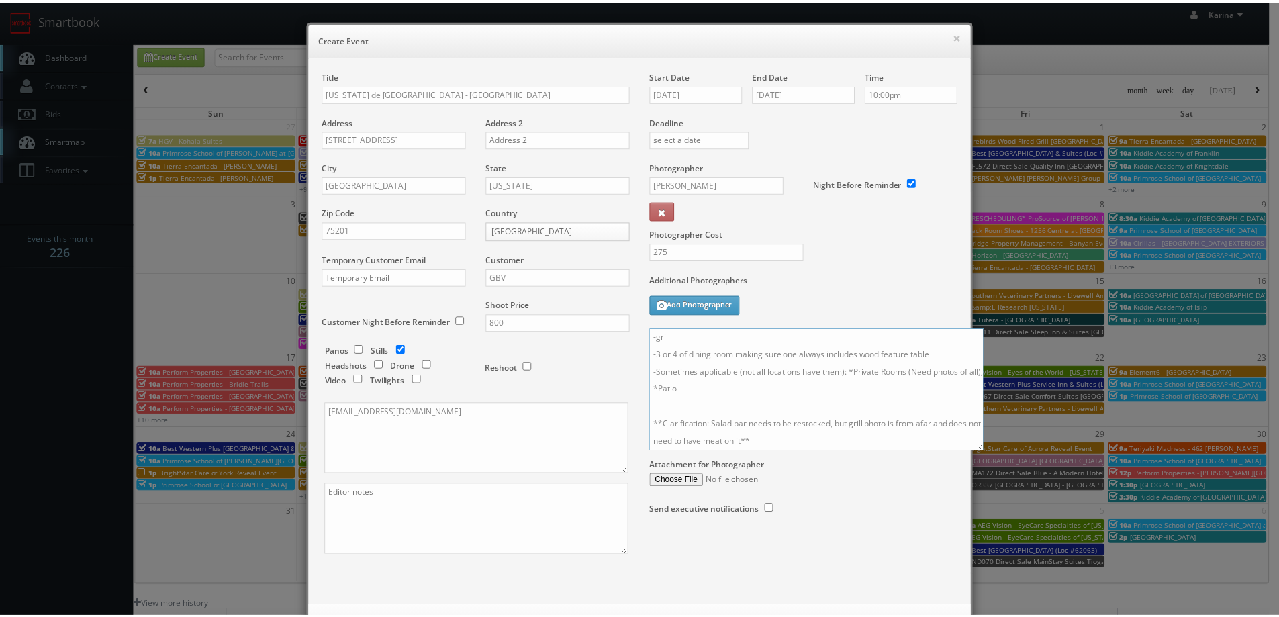
scroll to position [58, 0]
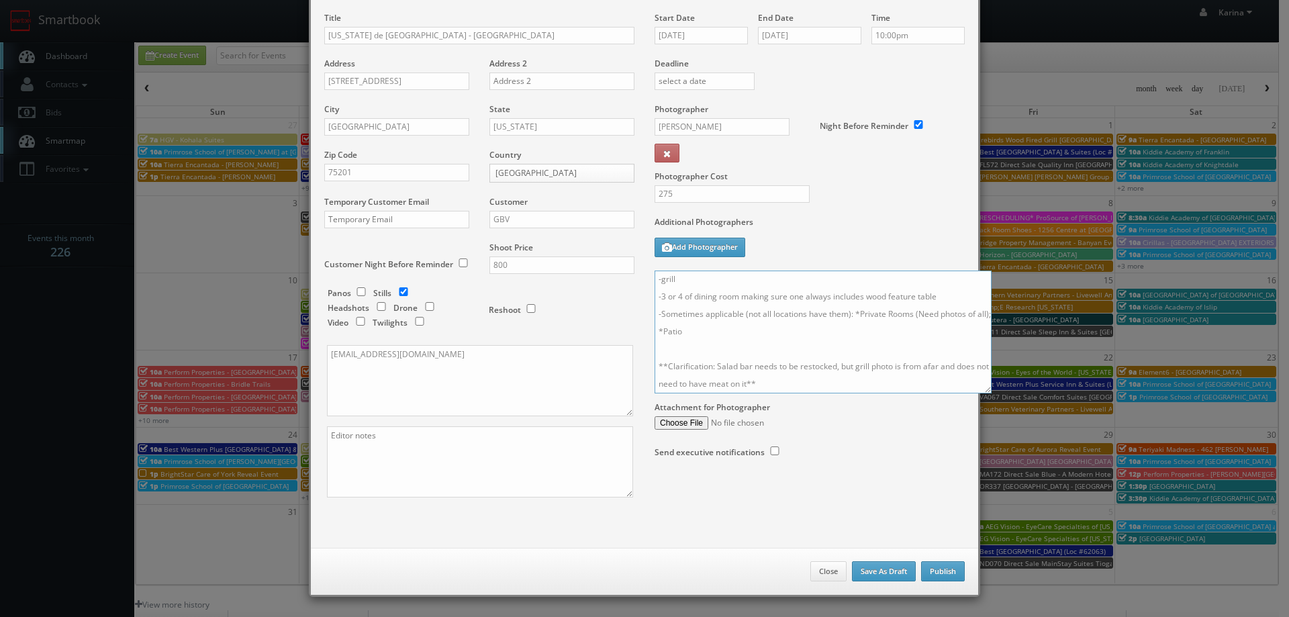
type textarea "on site contact: Laurilu Rasdall - 469.931.9477 We will deliver 15 stills, so p…"
click at [933, 568] on button "Publish" at bounding box center [943, 571] width 44 height 20
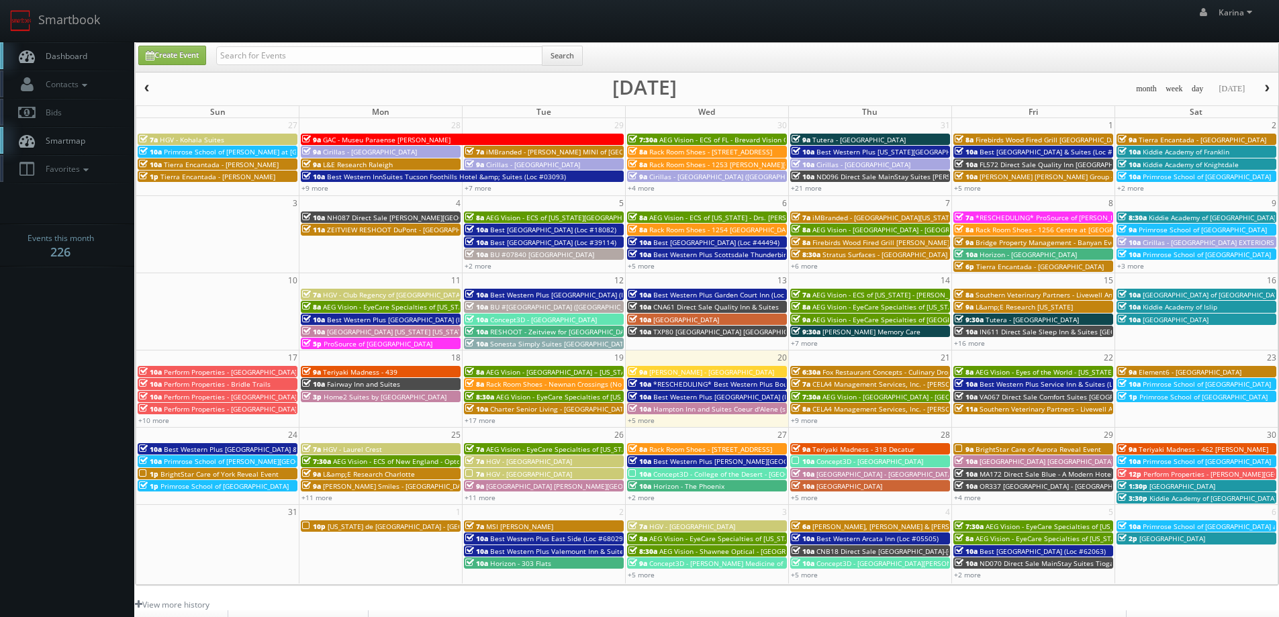
click at [75, 58] on span "Dashboard" at bounding box center [63, 55] width 48 height 11
click at [261, 50] on input "text" at bounding box center [379, 55] width 326 height 19
type input "texas de brazil"
click at [558, 52] on button "Search" at bounding box center [562, 56] width 41 height 20
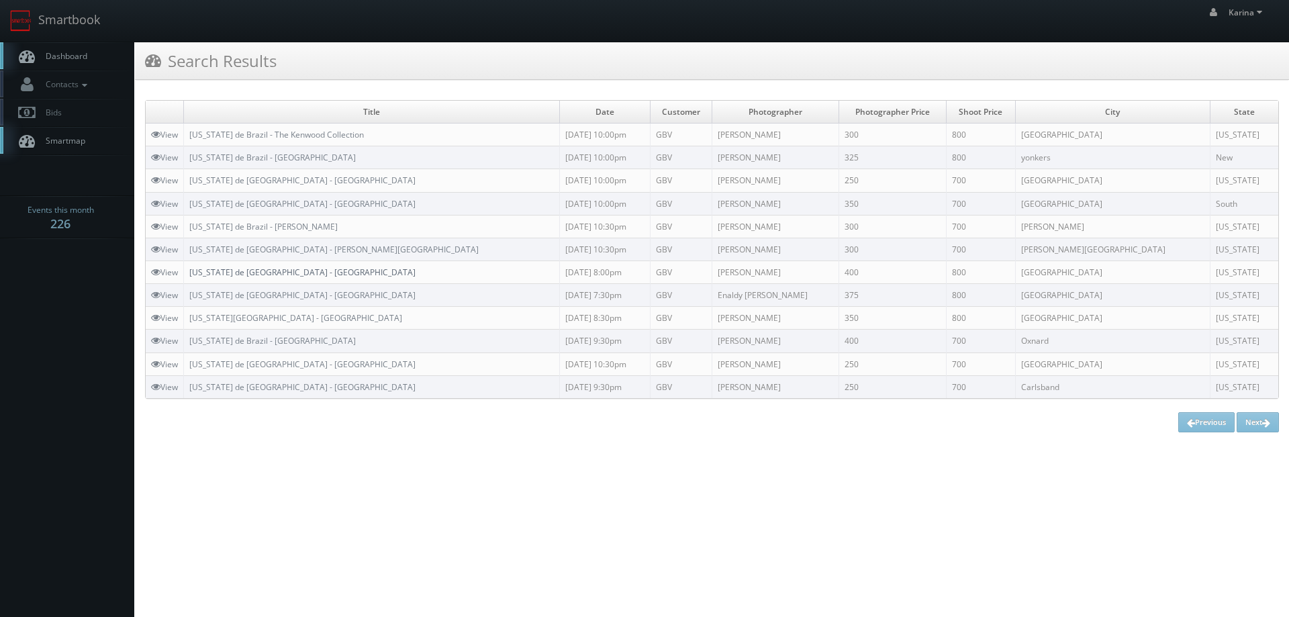
click at [277, 269] on link "[US_STATE] de [GEOGRAPHIC_DATA] - [GEOGRAPHIC_DATA]" at bounding box center [302, 272] width 226 height 11
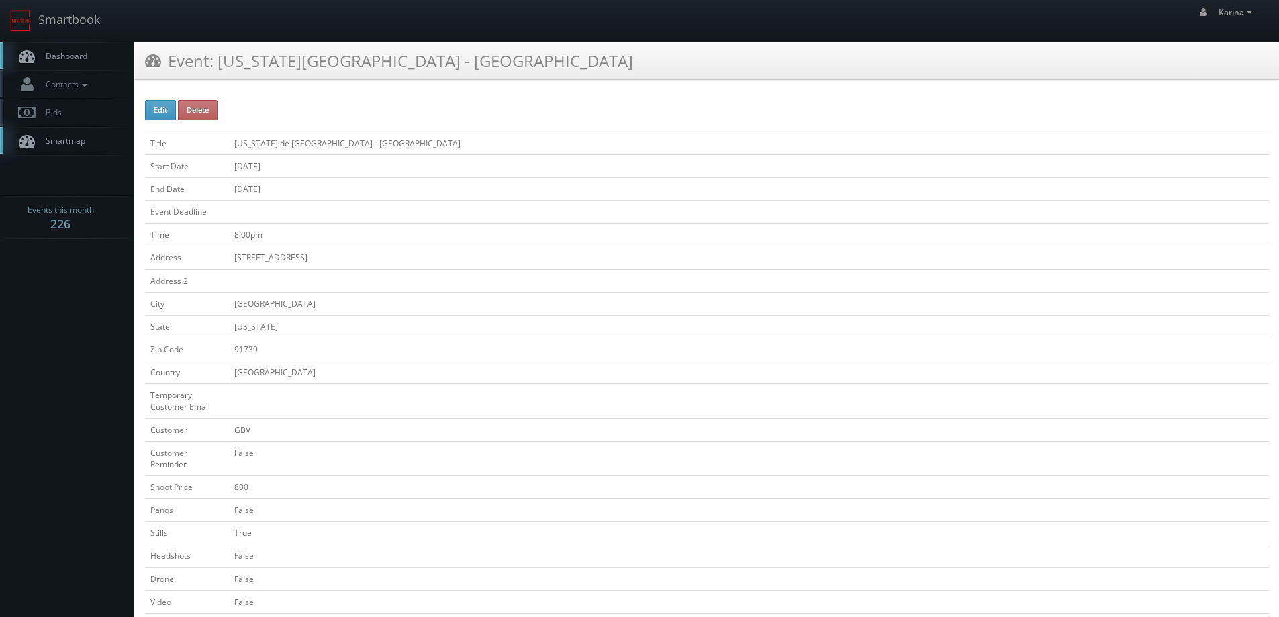
click at [85, 53] on span "Dashboard" at bounding box center [63, 55] width 48 height 11
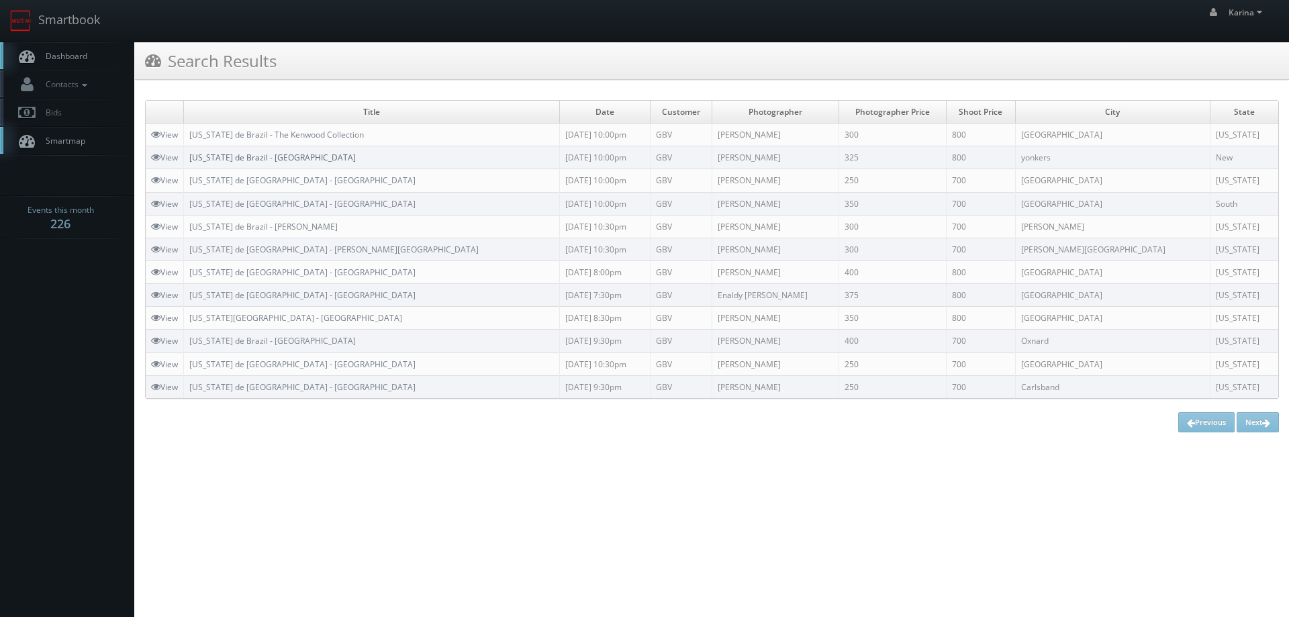
click at [276, 156] on link "[US_STATE] de Brazil - [GEOGRAPHIC_DATA]" at bounding box center [272, 157] width 167 height 11
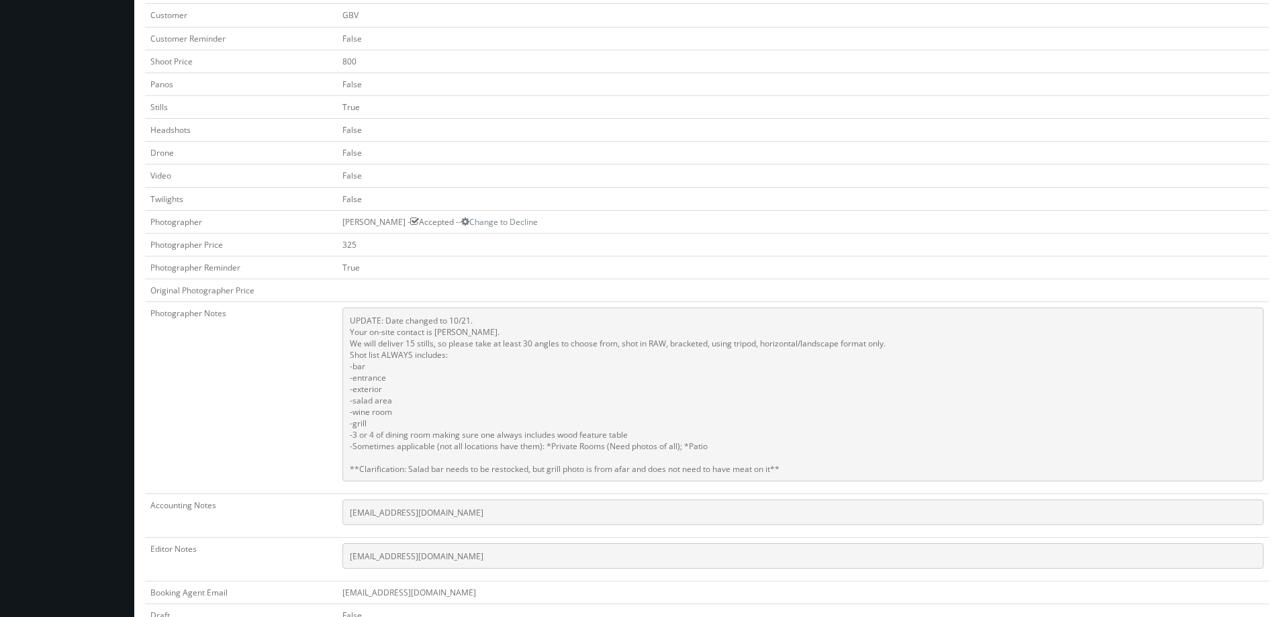
scroll to position [666, 0]
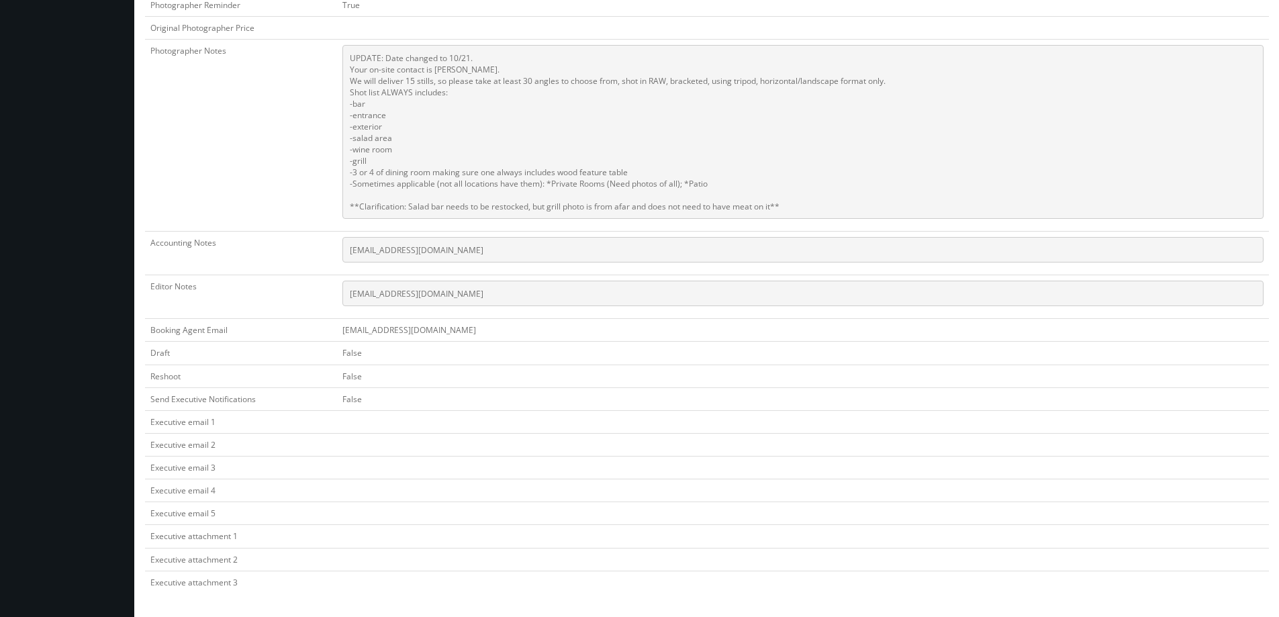
drag, startPoint x: 801, startPoint y: 205, endPoint x: 367, endPoint y: 87, distance: 449.0
click at [351, 82] on pre "UPDATE: Date changed to 10/21. Your on-site contact is [PERSON_NAME]. We will d…" at bounding box center [802, 132] width 921 height 174
copy pre "We will deliver 15 stills, so please take at least 30 angles to choose from, sh…"
click at [219, 194] on td "Photographer Notes" at bounding box center [241, 136] width 192 height 192
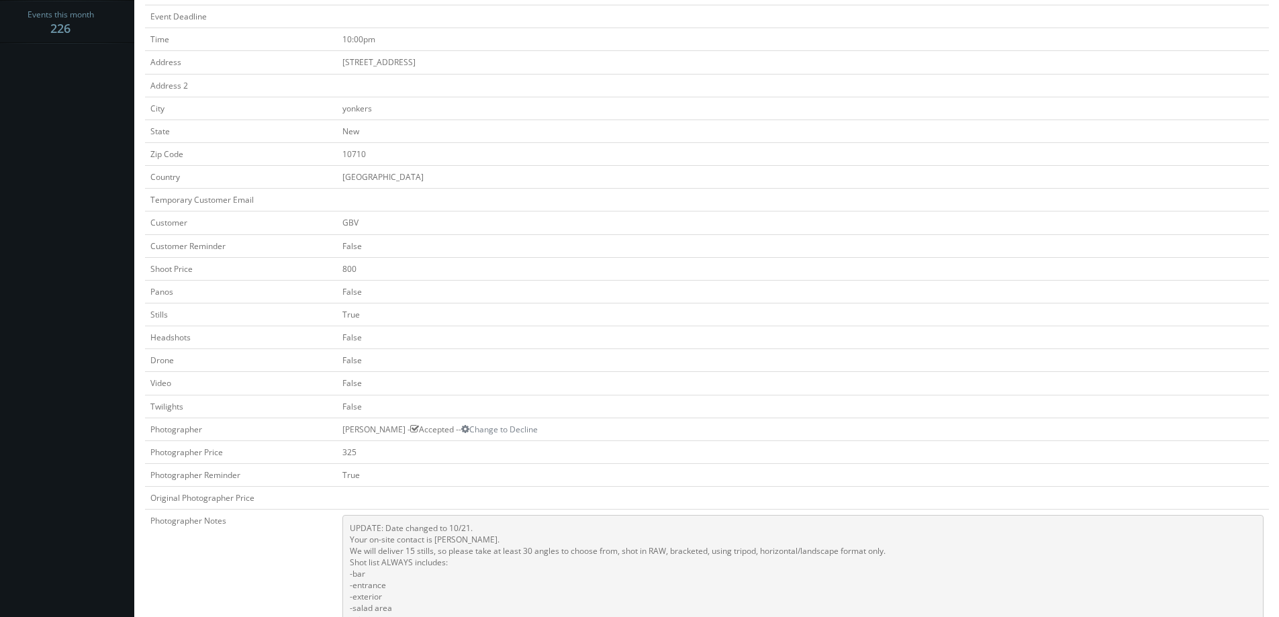
scroll to position [0, 0]
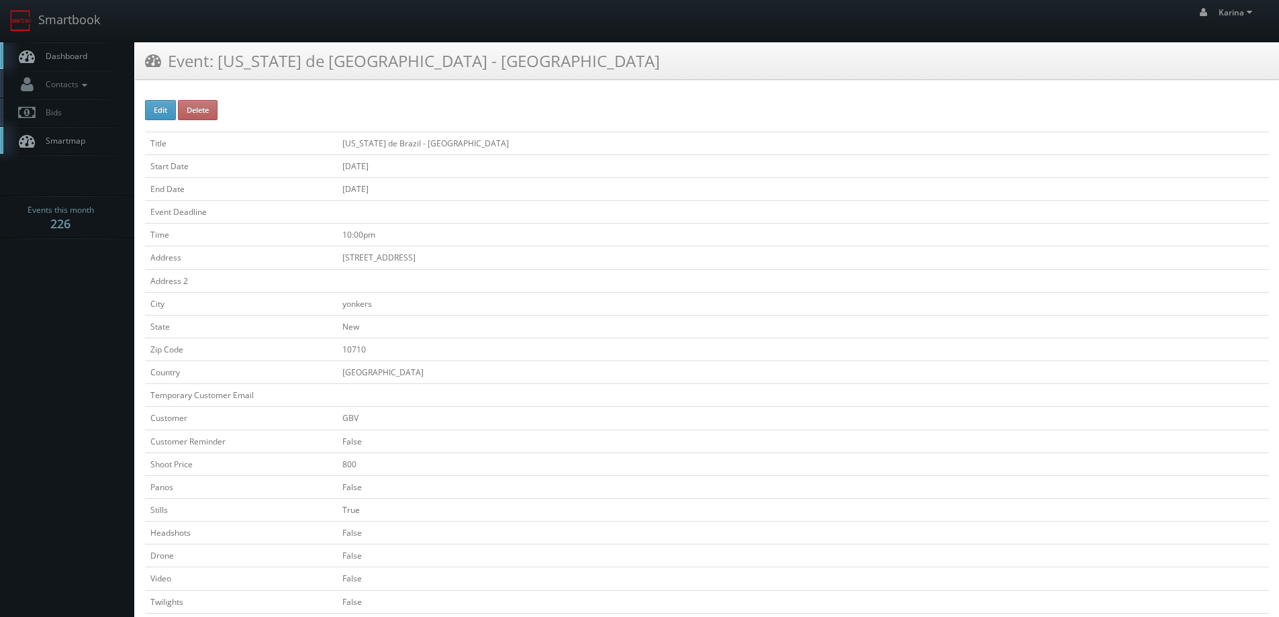
click at [57, 60] on span "Dashboard" at bounding box center [63, 55] width 48 height 11
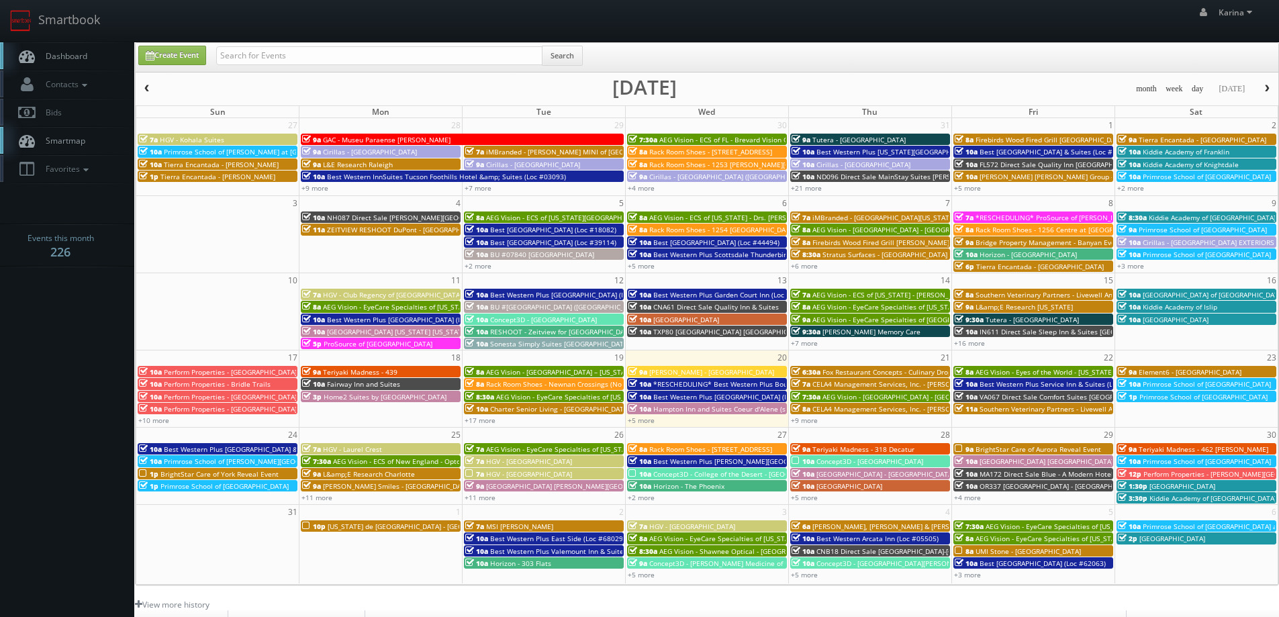
click at [381, 461] on span "AEG Vision - ECS of New England - OptomEyes Health – [GEOGRAPHIC_DATA]" at bounding box center [456, 461] width 246 height 9
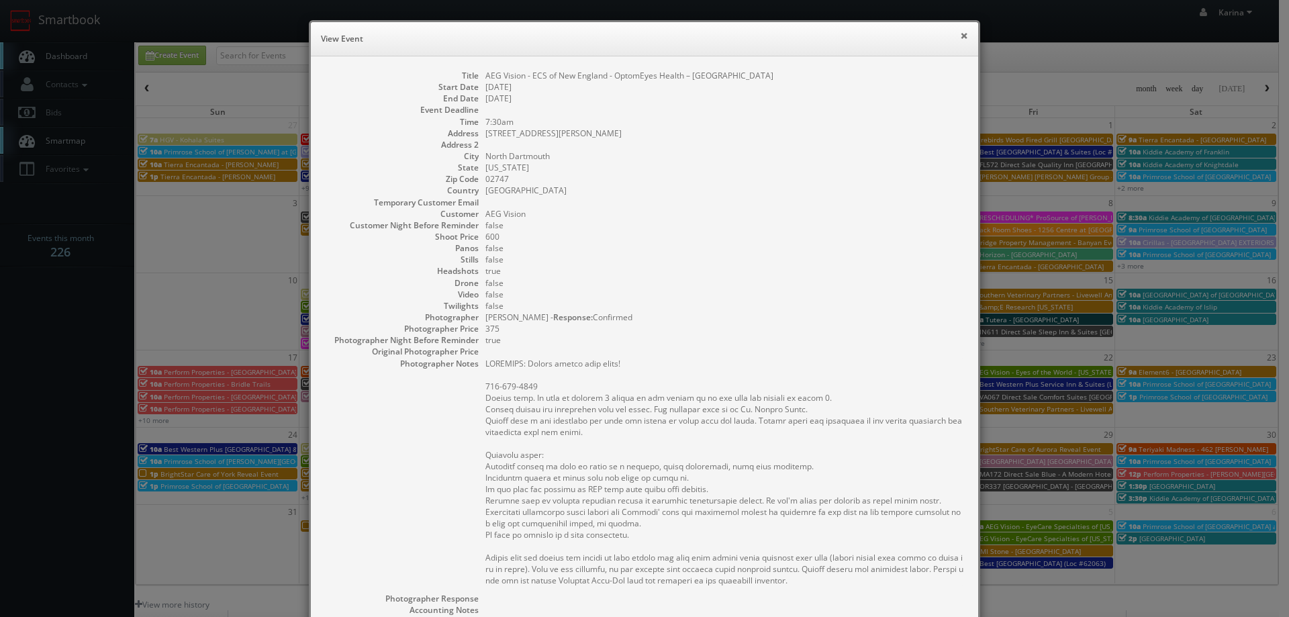
click at [960, 36] on button "×" at bounding box center [964, 35] width 8 height 9
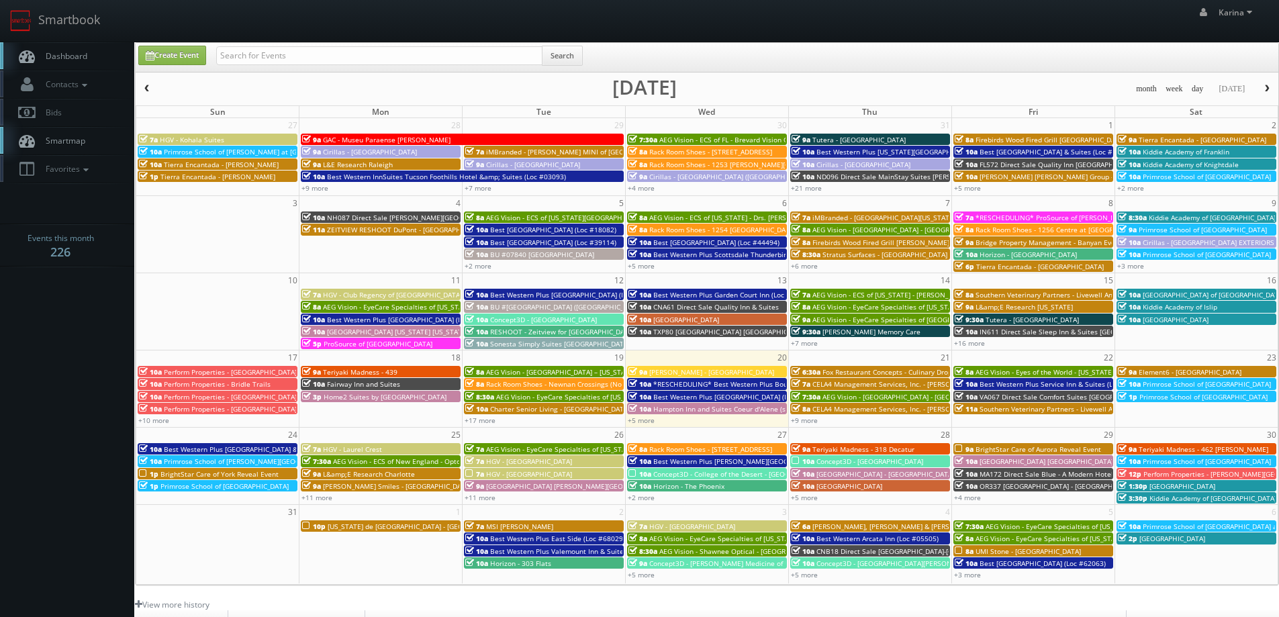
click at [79, 48] on link "Dashboard" at bounding box center [67, 56] width 134 height 28
click at [60, 56] on span "Dashboard" at bounding box center [63, 55] width 48 height 11
click at [68, 52] on span "Dashboard" at bounding box center [63, 55] width 48 height 11
click at [61, 54] on span "Dashboard" at bounding box center [63, 55] width 48 height 11
click at [56, 56] on span "Dashboard" at bounding box center [63, 55] width 48 height 11
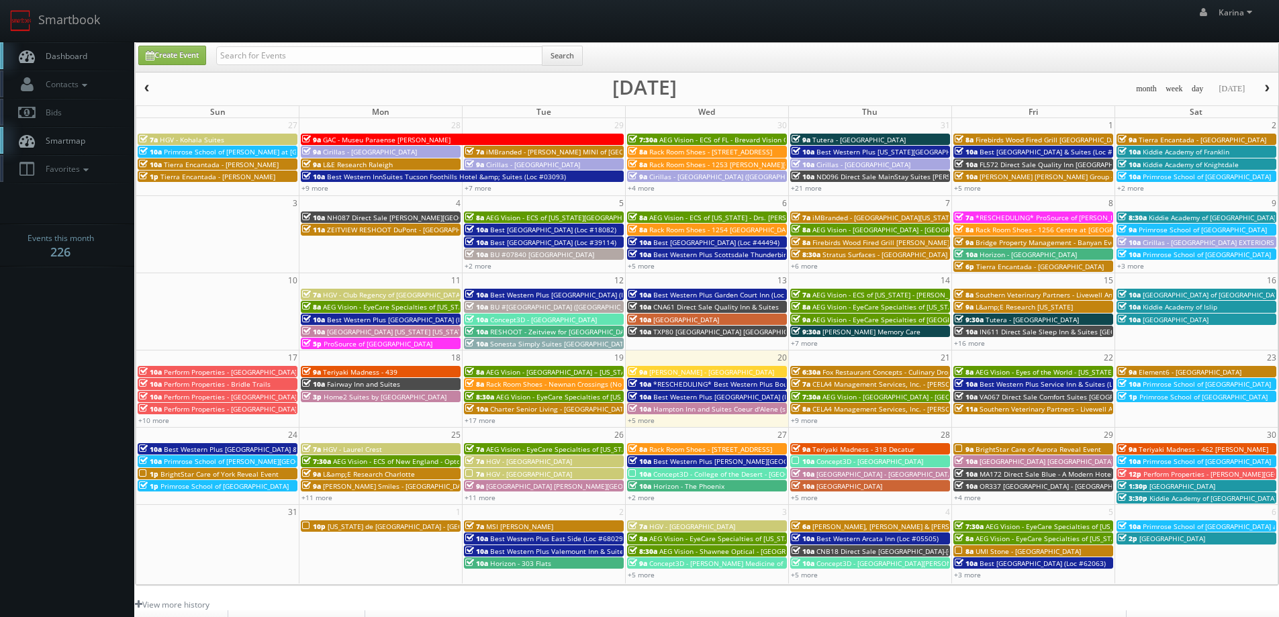
click at [72, 48] on link "Dashboard" at bounding box center [67, 56] width 134 height 28
click at [47, 58] on span "Dashboard" at bounding box center [63, 55] width 48 height 11
click at [310, 51] on input "text" at bounding box center [379, 55] width 326 height 19
click at [1263, 88] on span "button" at bounding box center [1267, 89] width 9 height 8
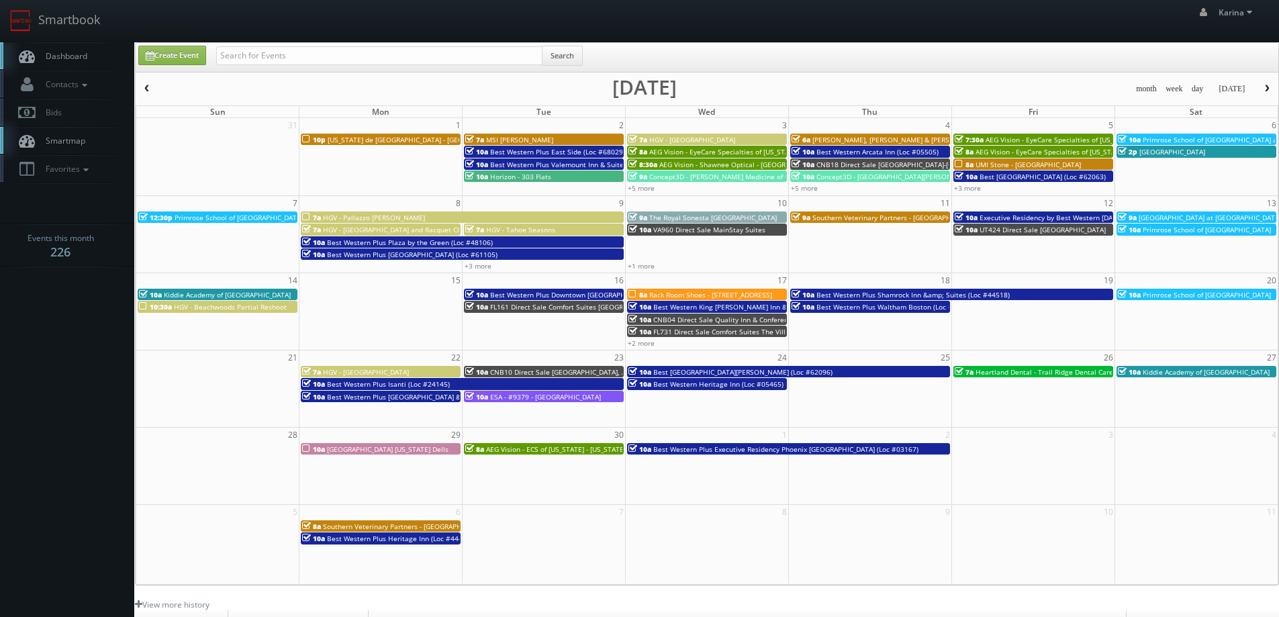
click at [81, 49] on link "Dashboard" at bounding box center [67, 56] width 134 height 28
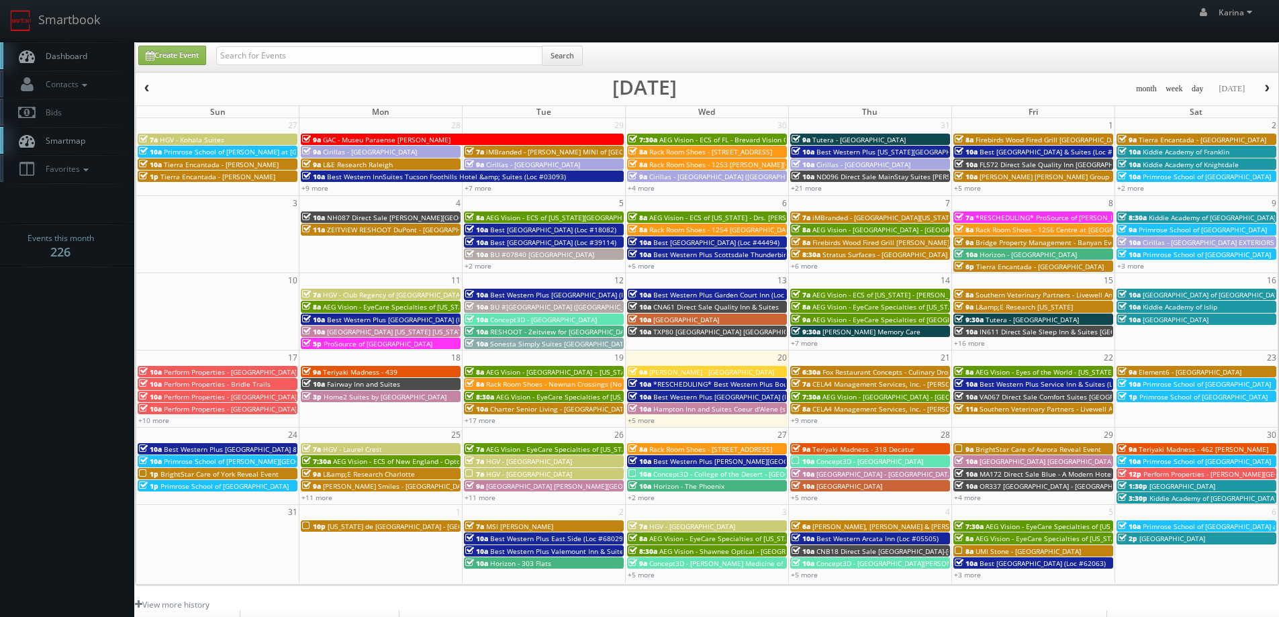
click at [75, 60] on span "Dashboard" at bounding box center [63, 55] width 48 height 11
click at [62, 56] on span "Dashboard" at bounding box center [63, 55] width 48 height 11
click at [653, 420] on link "+5 more" at bounding box center [641, 420] width 27 height 9
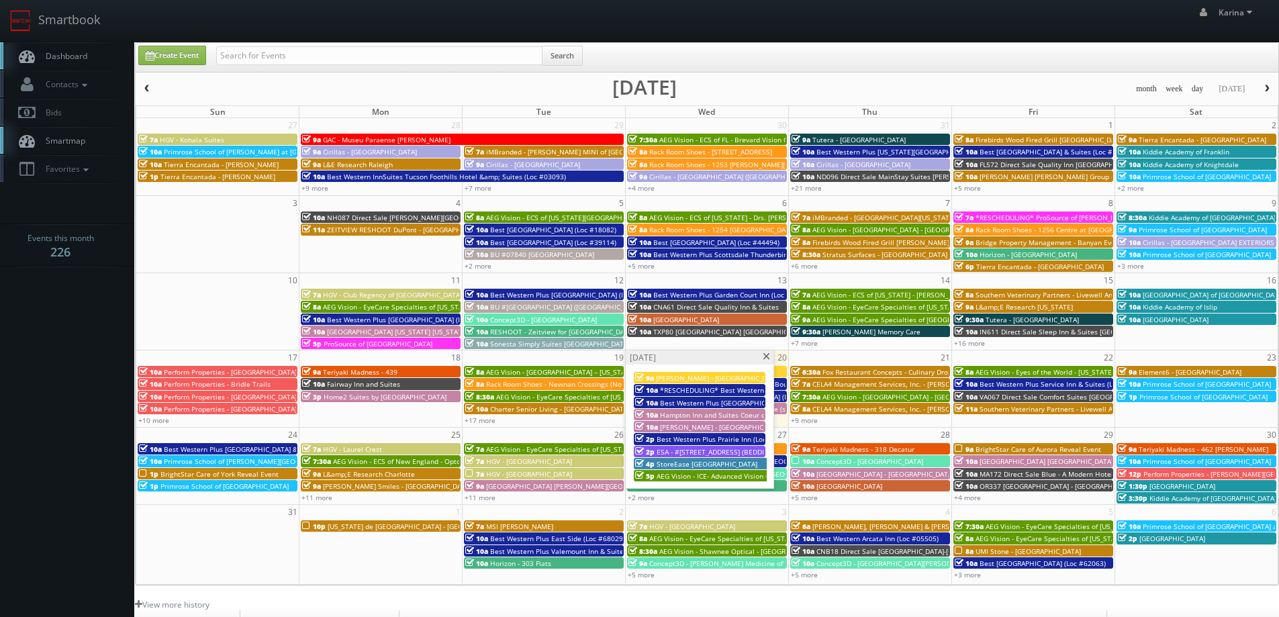
click at [719, 465] on div "4p StoreEase Lebanon" at bounding box center [700, 464] width 131 height 10
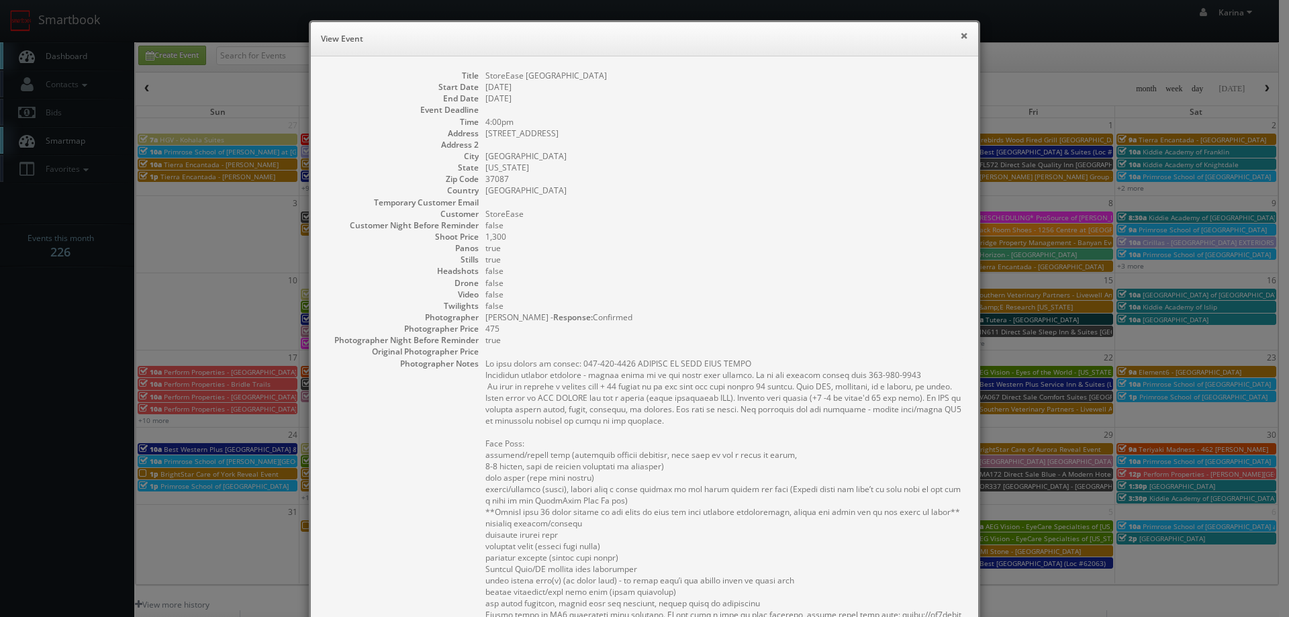
click at [960, 36] on button "×" at bounding box center [964, 35] width 8 height 9
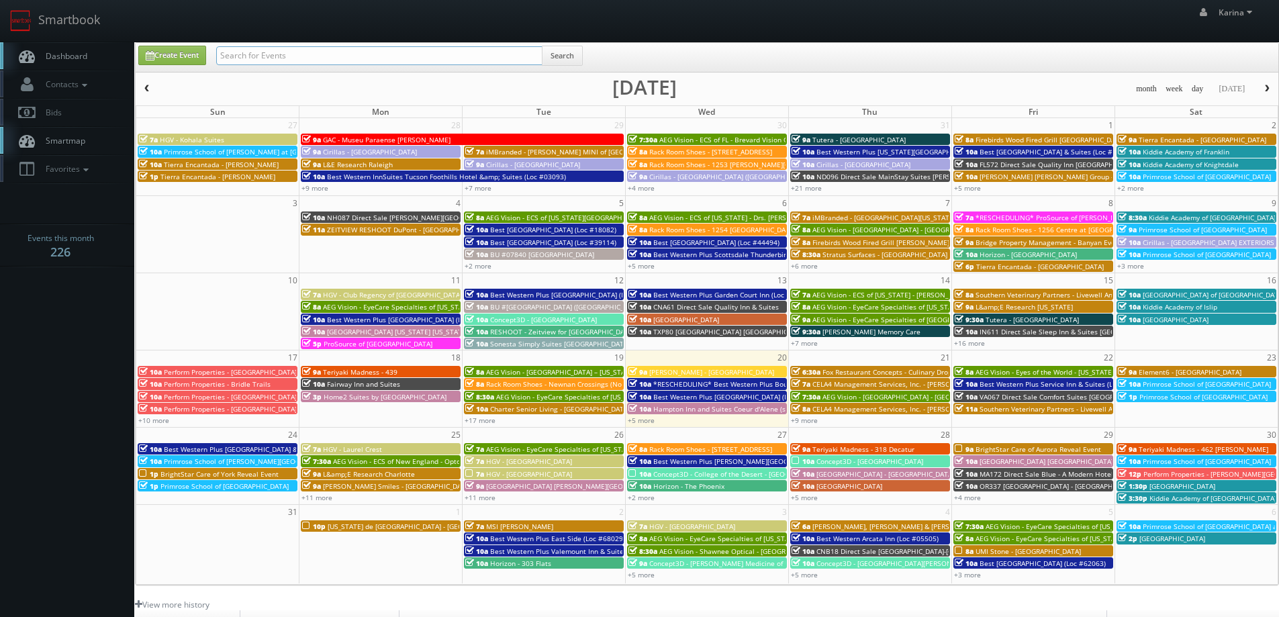
click at [238, 57] on input "text" at bounding box center [379, 55] width 326 height 19
type input "1085"
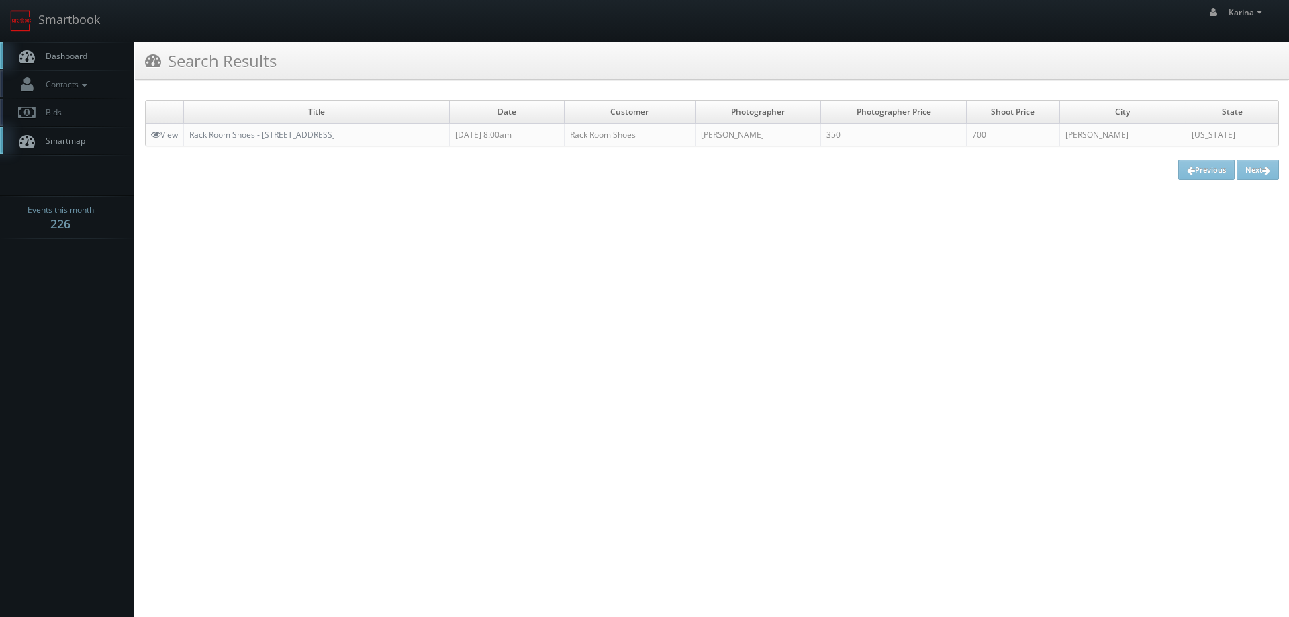
click at [83, 58] on span "Dashboard" at bounding box center [63, 55] width 48 height 11
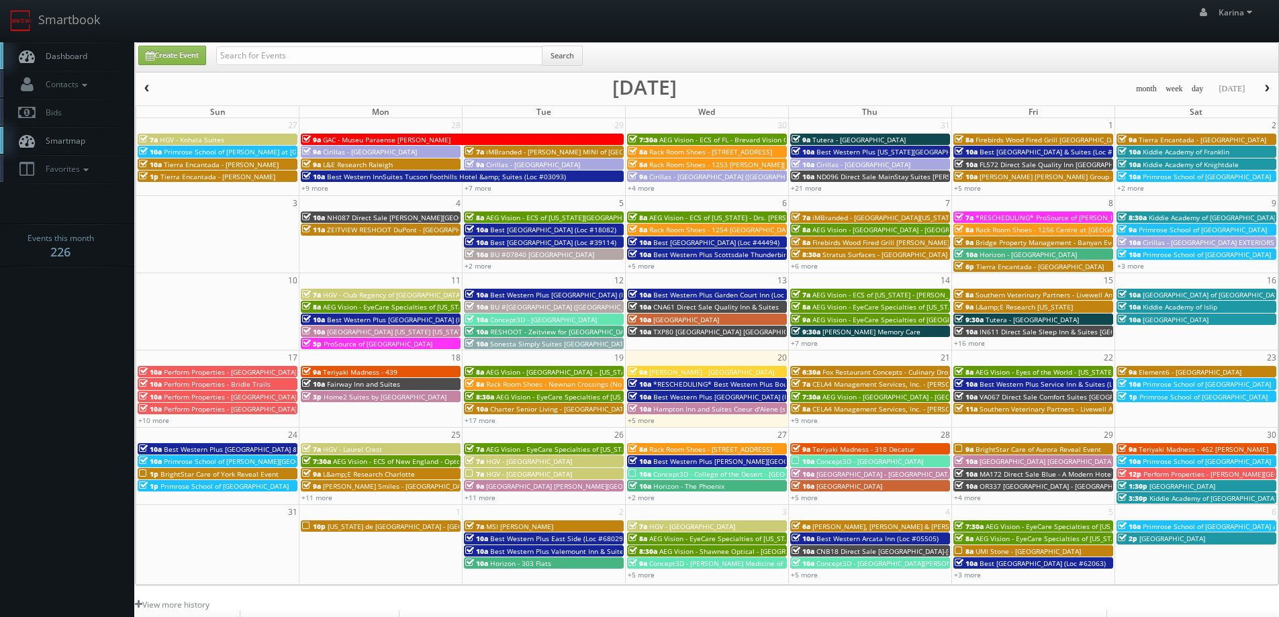
click at [72, 58] on span "Dashboard" at bounding box center [63, 55] width 48 height 11
click at [65, 53] on span "Dashboard" at bounding box center [63, 55] width 48 height 11
click at [66, 52] on span "Dashboard" at bounding box center [63, 55] width 48 height 11
click at [807, 419] on link "+9 more" at bounding box center [804, 420] width 27 height 9
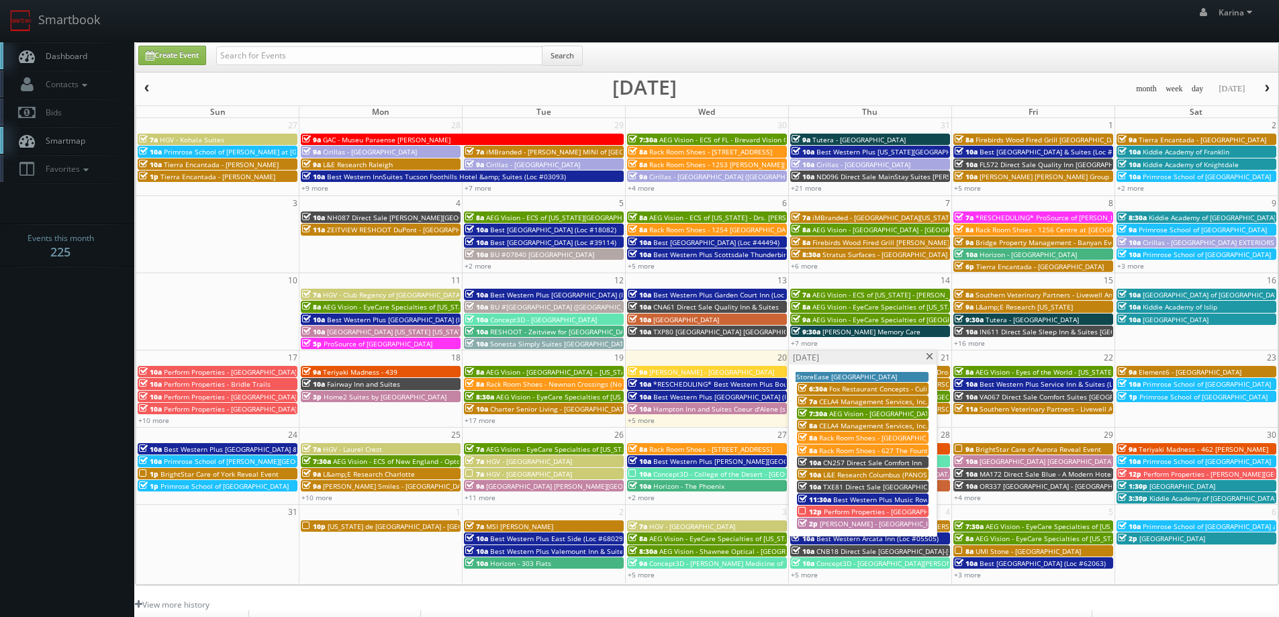
click at [855, 525] on span "[PERSON_NAME] - [GEOGRAPHIC_DATA] Apartments" at bounding box center [902, 523] width 165 height 9
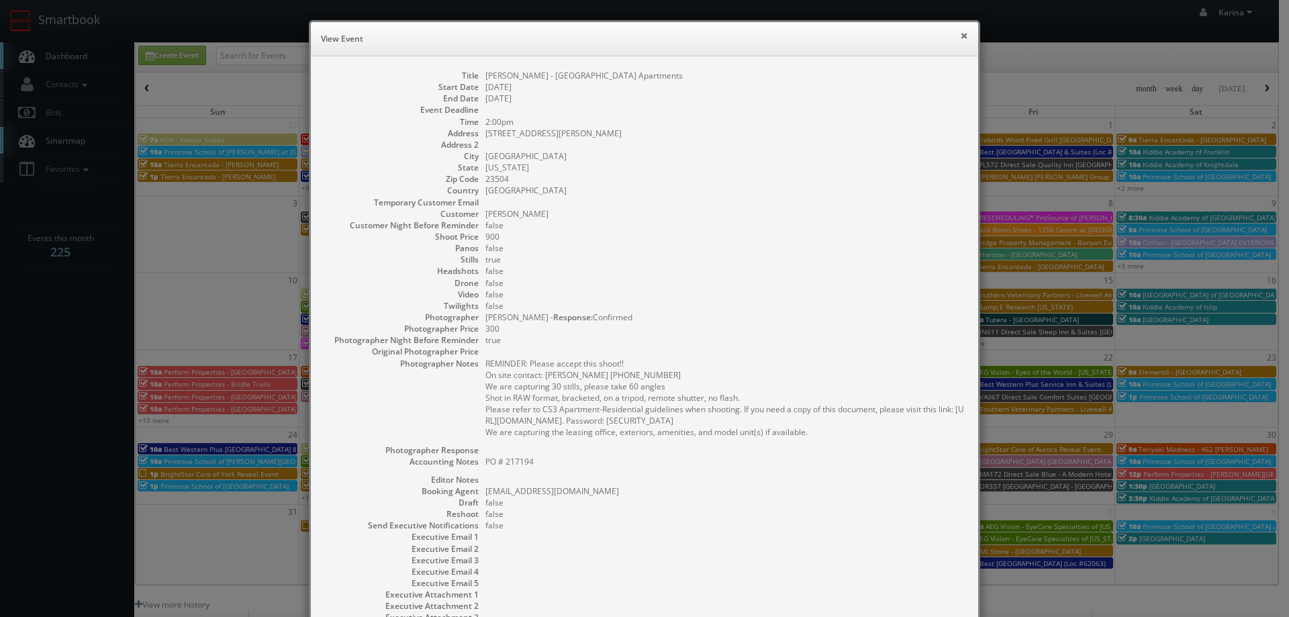
click at [960, 36] on button "×" at bounding box center [964, 35] width 8 height 9
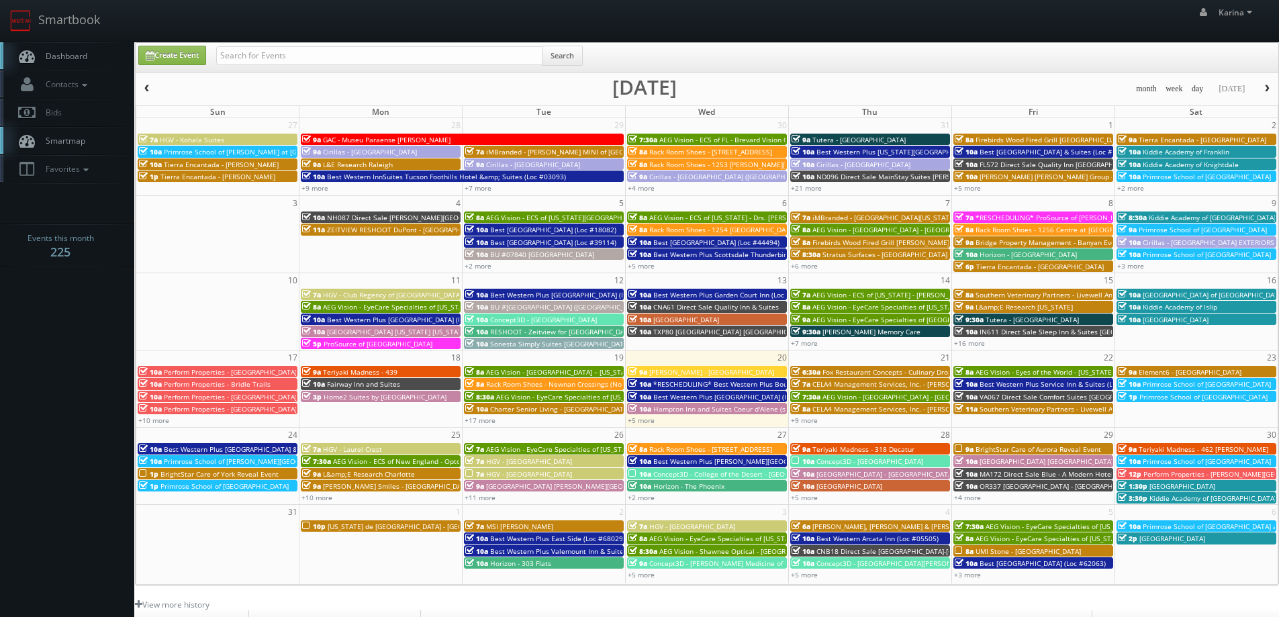
click at [77, 58] on span "Dashboard" at bounding box center [63, 55] width 48 height 11
click at [187, 59] on link "Create Event" at bounding box center [172, 55] width 68 height 19
type input "08/20/2025"
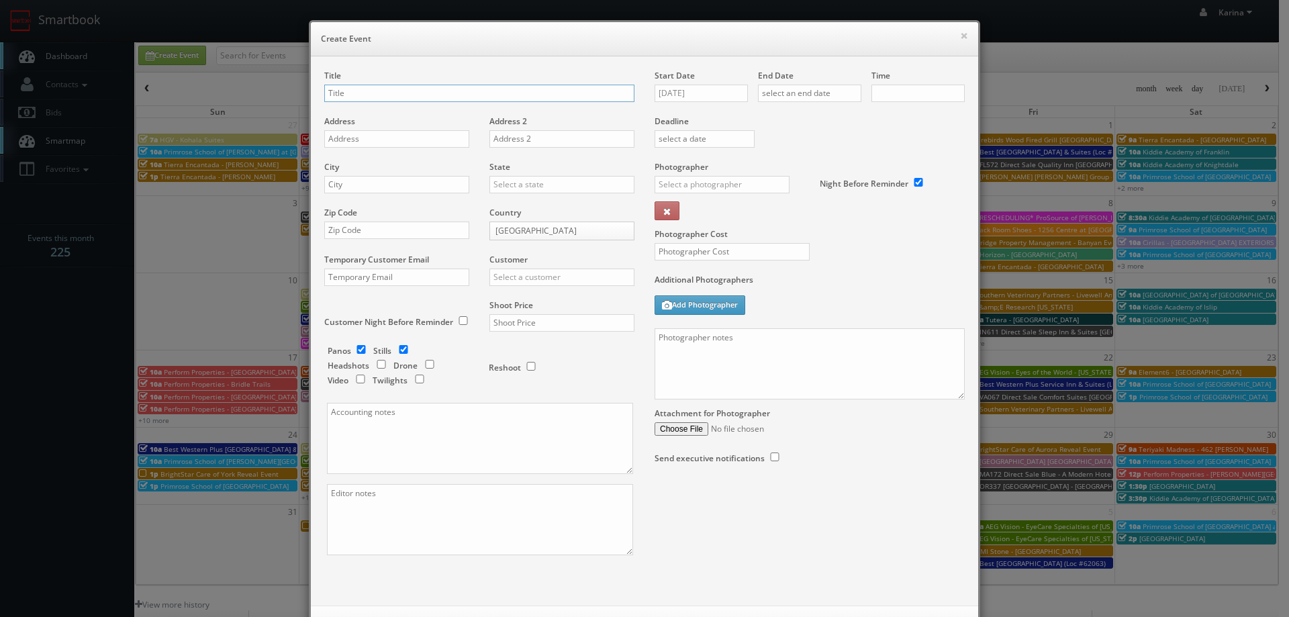
checkbox input "true"
type input "10:00am"
checkbox input "true"
click at [342, 91] on input "text" at bounding box center [479, 93] width 310 height 17
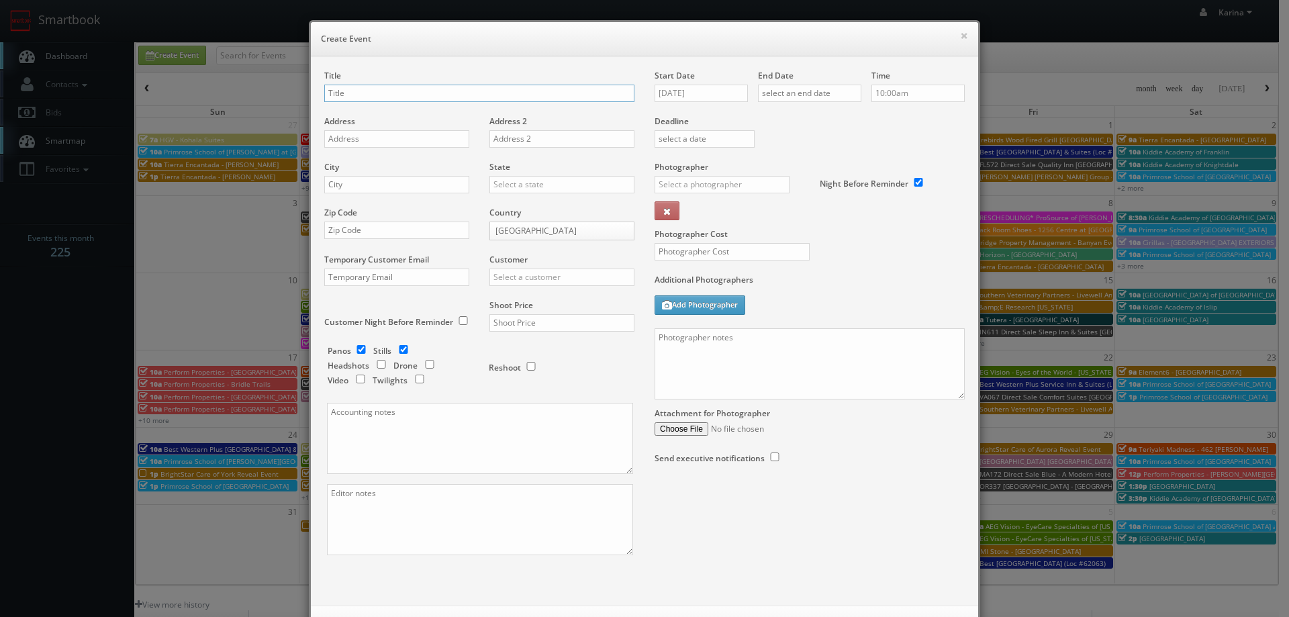
paste input "AEG Vision - [GEOGRAPHIC_DATA] - [PERSON_NAME][GEOGRAPHIC_DATA]"
type input "AEG Vision - [GEOGRAPHIC_DATA] - [PERSON_NAME][GEOGRAPHIC_DATA]"
click at [361, 137] on input "text" at bounding box center [396, 138] width 145 height 17
click at [334, 144] on input "text" at bounding box center [396, 138] width 145 height 17
paste input "8885 Ladue Road"
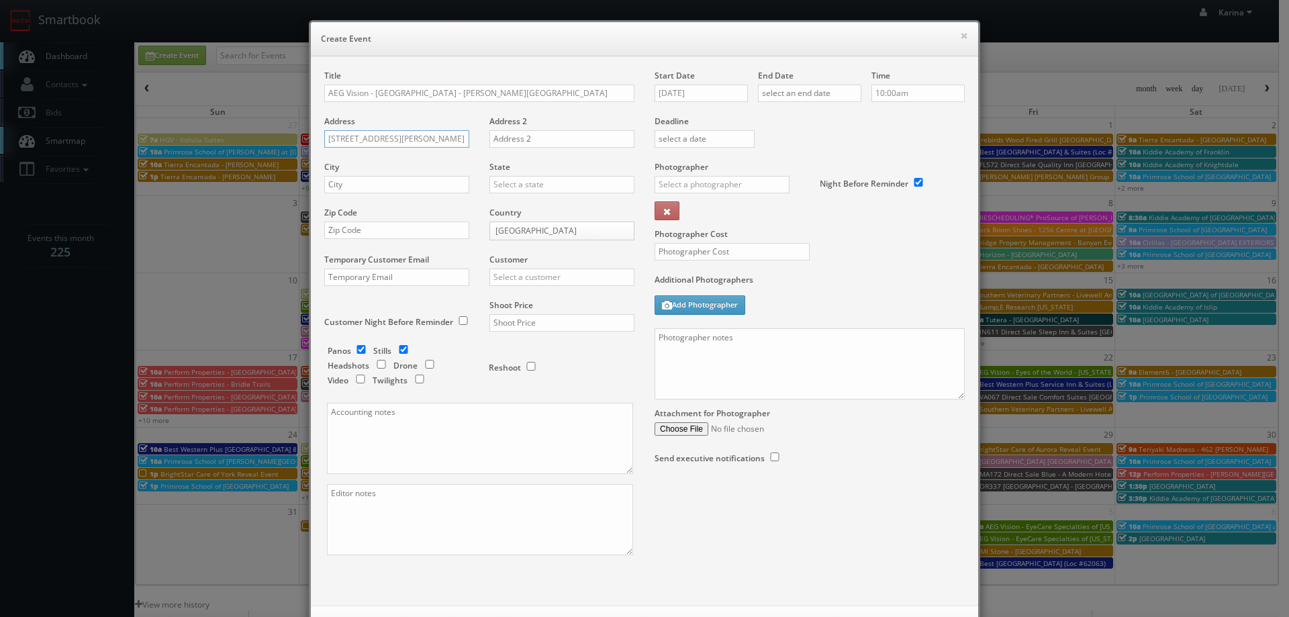
type input "8885 Ladue Road"
click at [345, 189] on input "text" at bounding box center [396, 184] width 145 height 17
type input "Ladue"
click at [519, 265] on div "[US_STATE]" at bounding box center [562, 273] width 144 height 22
type input "[US_STATE]"
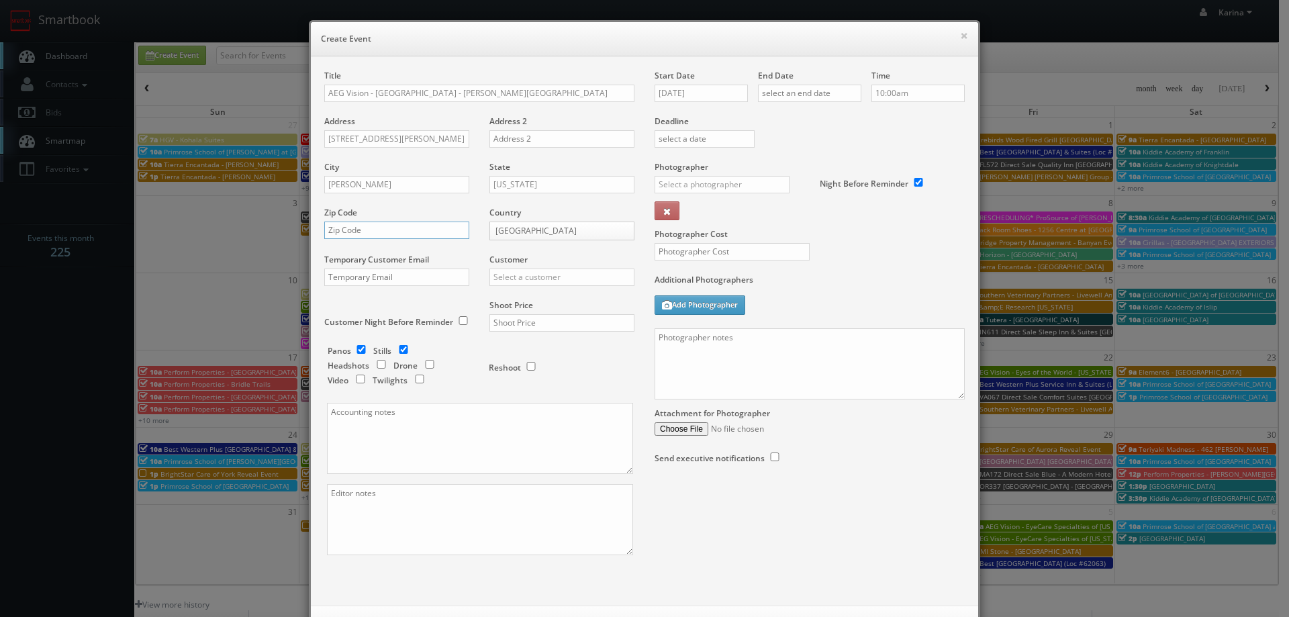
click at [367, 236] on input "text" at bounding box center [396, 230] width 145 height 17
type input "63124"
click at [528, 283] on input "text" at bounding box center [562, 277] width 145 height 17
click at [520, 299] on div "AEG Vision" at bounding box center [562, 299] width 144 height 22
type input "AEG Vision"
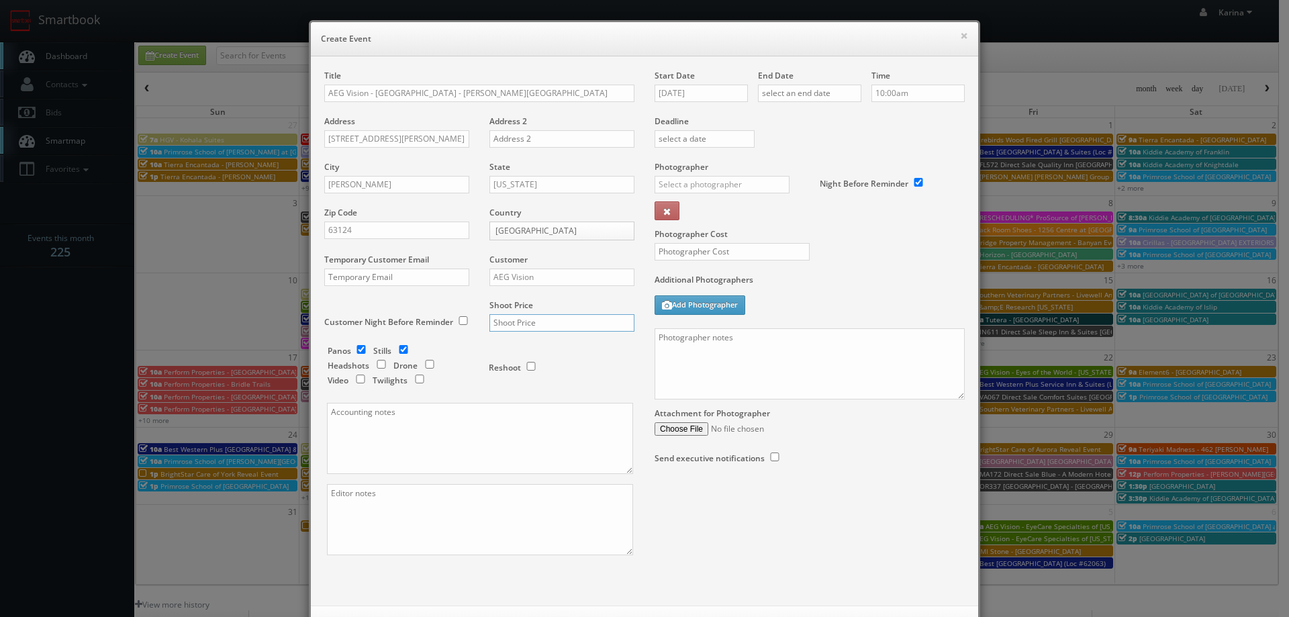
click at [508, 329] on input "text" at bounding box center [562, 322] width 145 height 17
type input "600"
click at [680, 257] on input "text" at bounding box center [732, 251] width 155 height 17
type input "250"
click at [357, 351] on input "checkbox" at bounding box center [361, 349] width 20 height 9
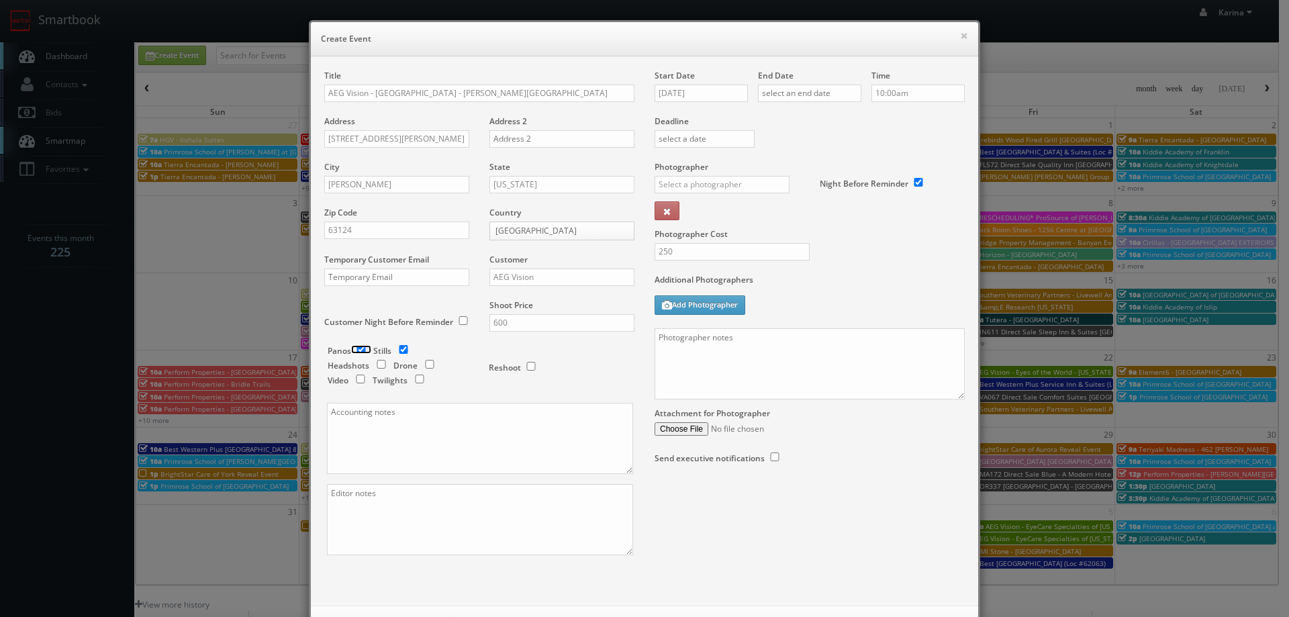
checkbox input "false"
click at [376, 367] on input "checkbox" at bounding box center [381, 364] width 20 height 9
checkbox input "true"
click at [693, 93] on input "08/20/2025" at bounding box center [701, 93] width 93 height 17
click at [777, 120] on icon at bounding box center [778, 117] width 8 height 9
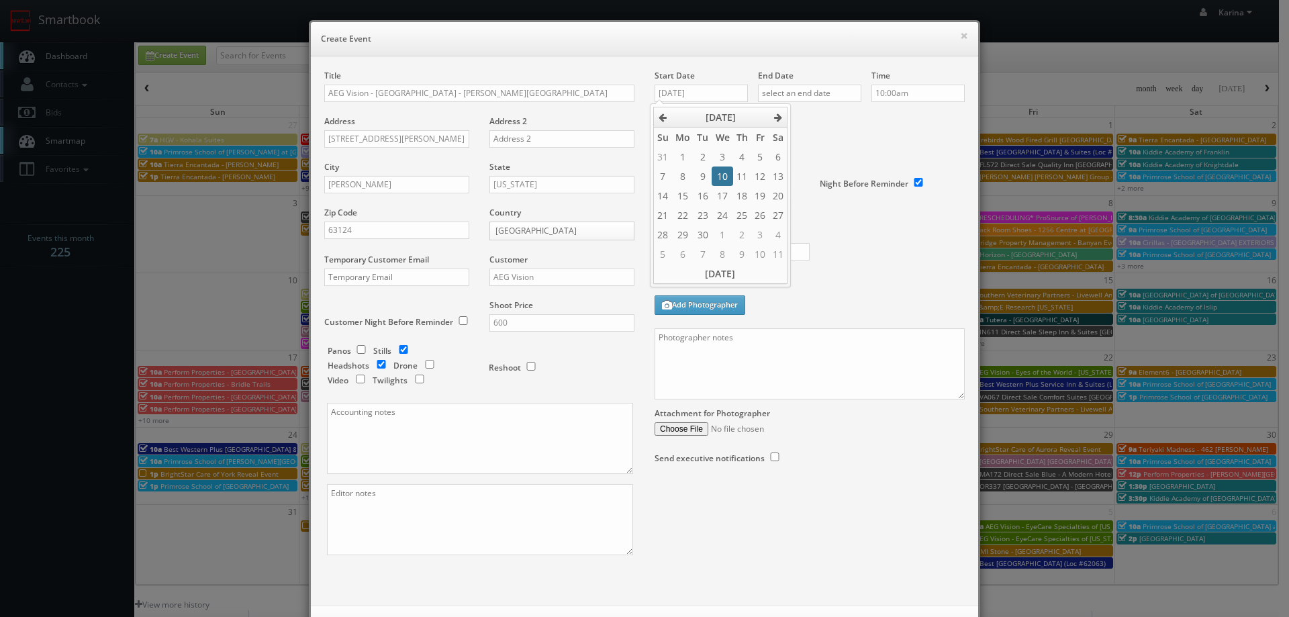
click at [719, 171] on td "10" at bounding box center [722, 176] width 21 height 19
type input "09/10/2025"
click at [793, 91] on input "text" at bounding box center [809, 93] width 103 height 17
click at [875, 113] on th at bounding box center [881, 117] width 18 height 20
click at [821, 175] on td "10" at bounding box center [825, 176] width 21 height 19
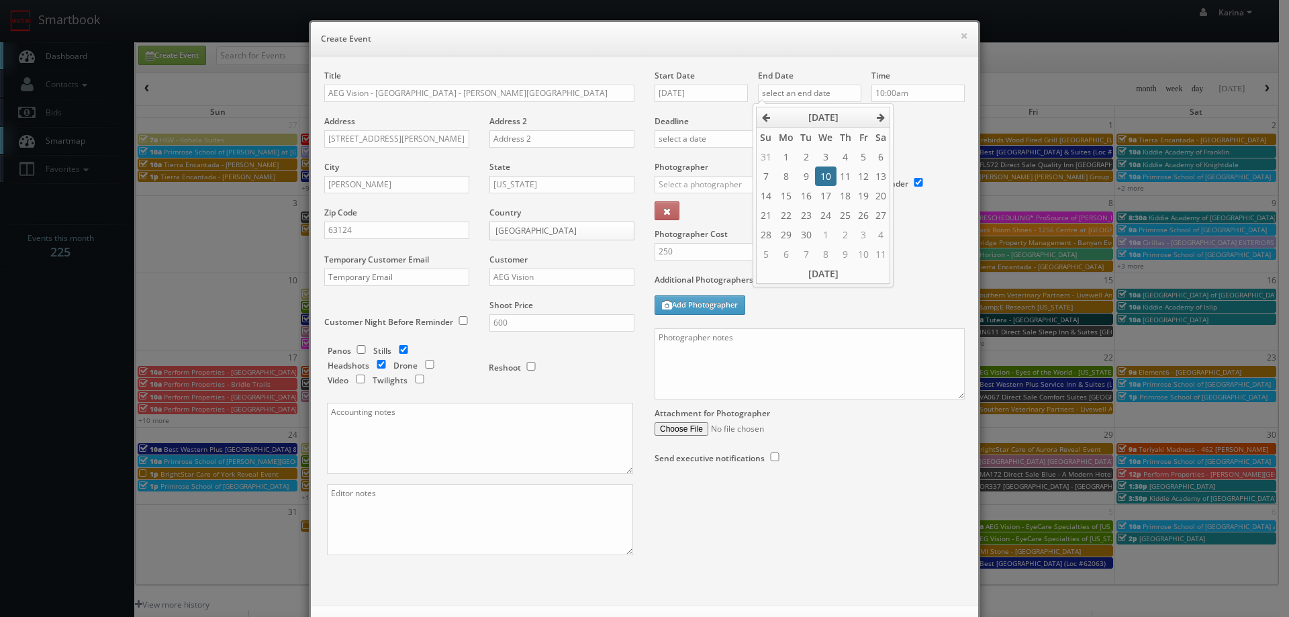
type input "09/10/2025"
click at [920, 129] on div "Deadline" at bounding box center [810, 115] width 330 height 91
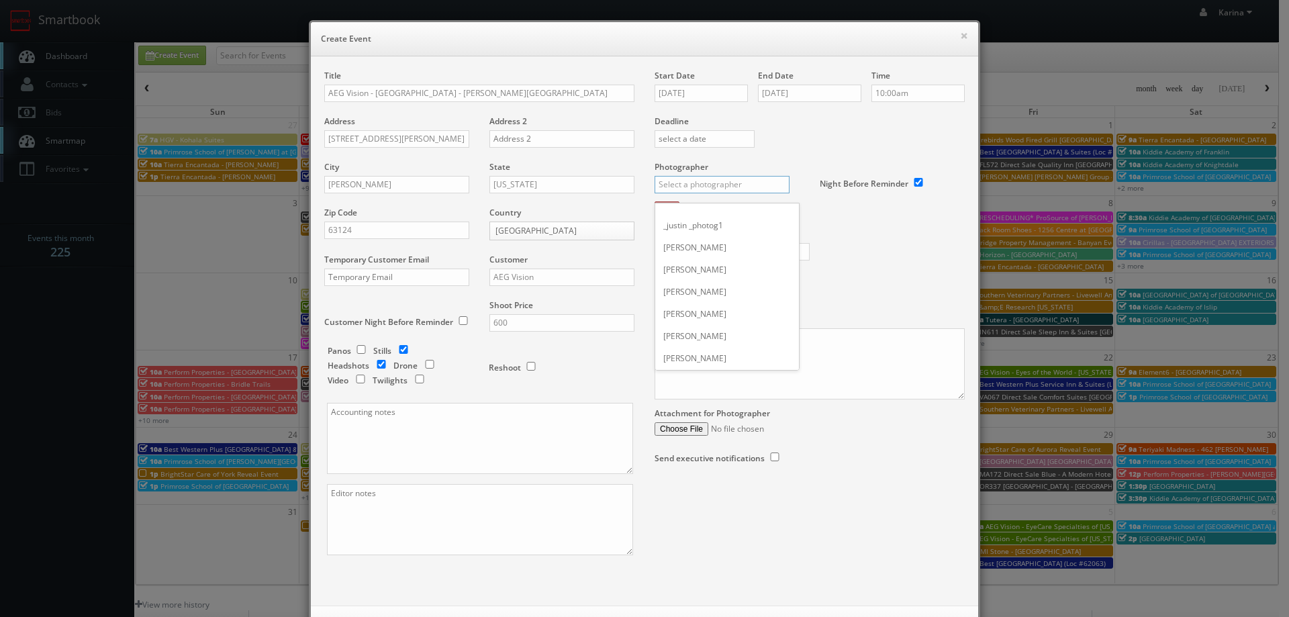
click at [715, 189] on input "text" at bounding box center [722, 184] width 135 height 17
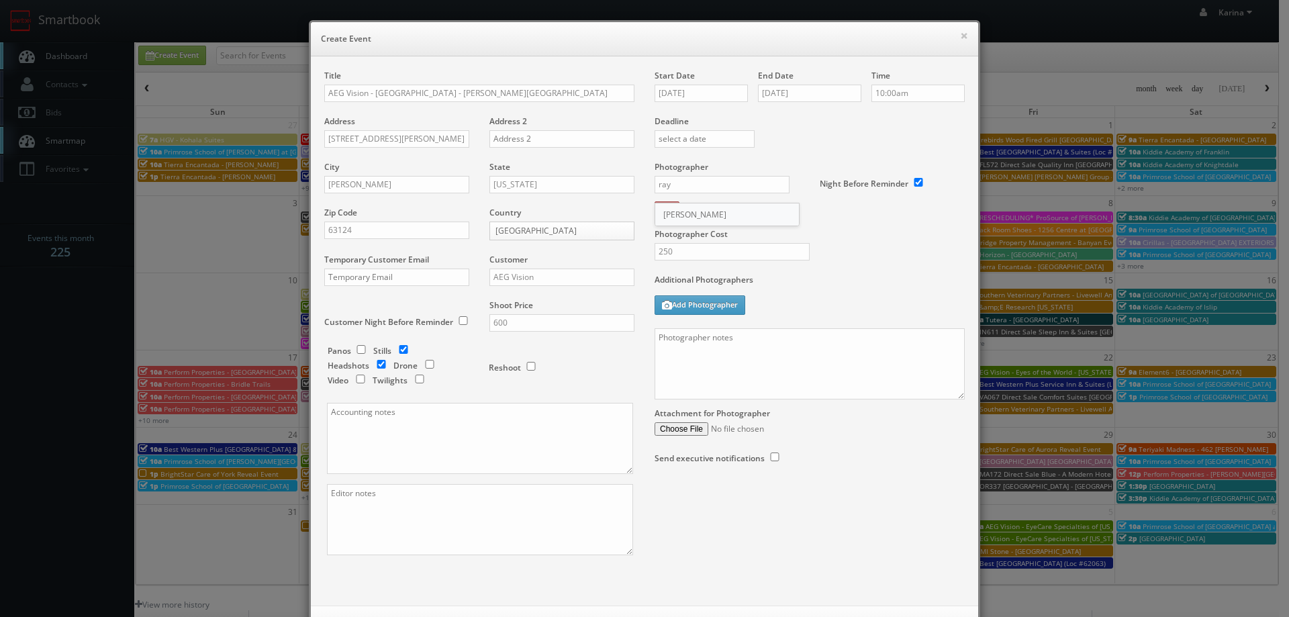
click at [693, 214] on div "Ray Glaser" at bounding box center [727, 214] width 144 height 22
type input "Ray Glaser"
click at [699, 343] on textarea at bounding box center [810, 363] width 310 height 71
click at [803, 338] on textarea "On site Contact: Emily Cummings" at bounding box center [810, 363] width 310 height 71
paste textarea "(918) 346-8973"
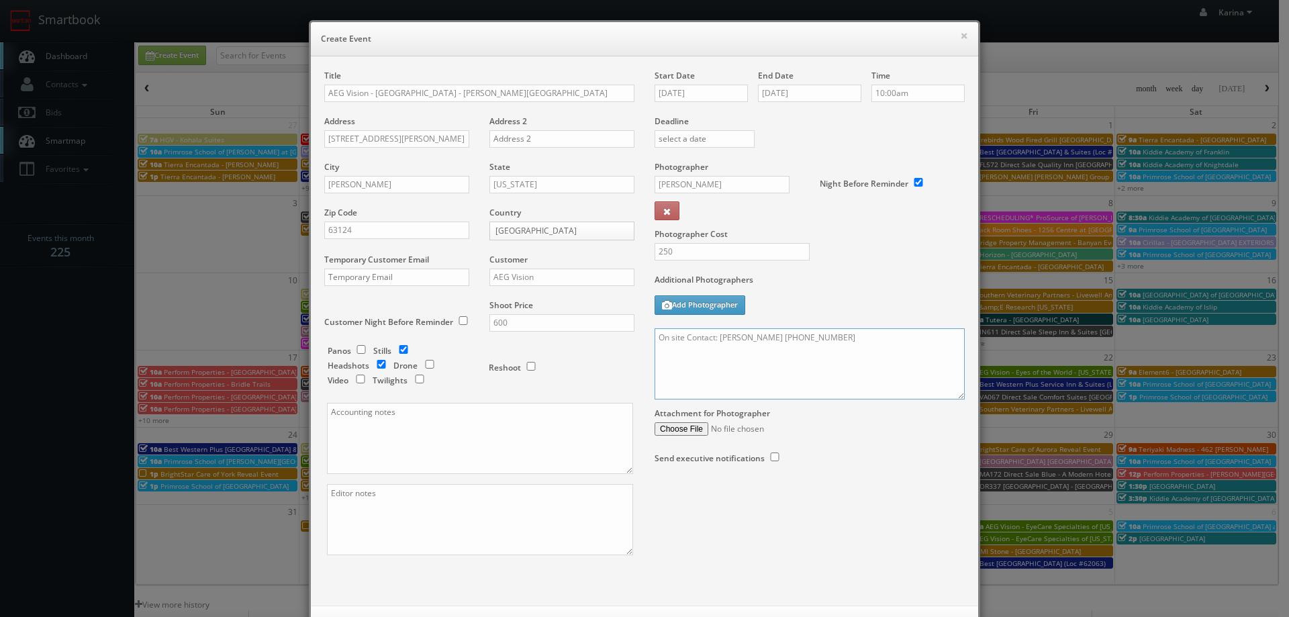
paste textarea "Stills only. We need to deliver 5 stills to the client so we ask that you captu…"
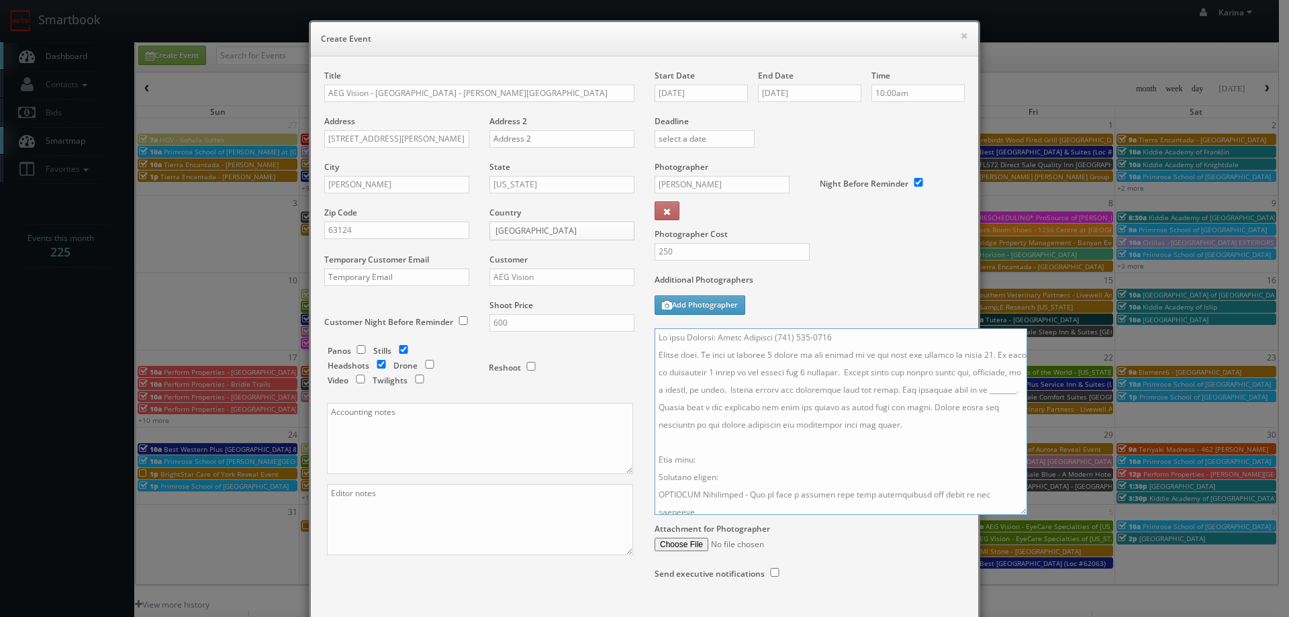
drag, startPoint x: 957, startPoint y: 397, endPoint x: 1021, endPoint y: 514, distance: 133.7
click at [1021, 514] on textarea at bounding box center [841, 421] width 373 height 187
click at [682, 410] on textarea at bounding box center [842, 422] width 374 height 189
click at [899, 388] on textarea at bounding box center [842, 422] width 374 height 189
click at [836, 407] on textarea at bounding box center [842, 422] width 374 height 189
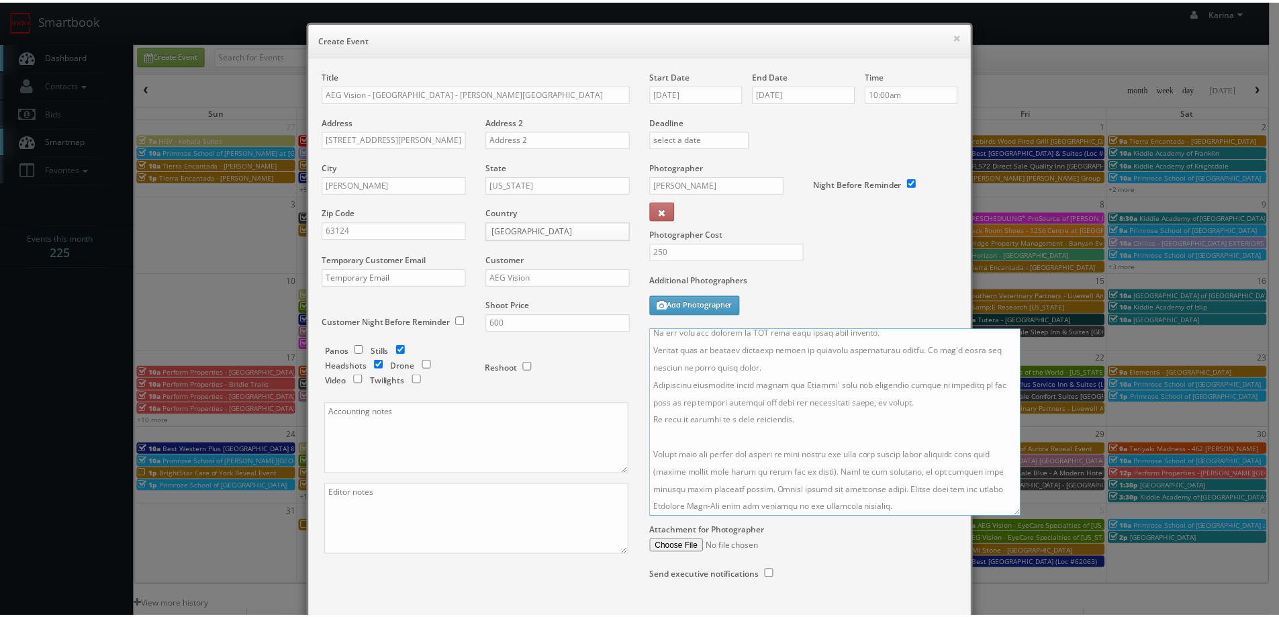
scroll to position [87, 0]
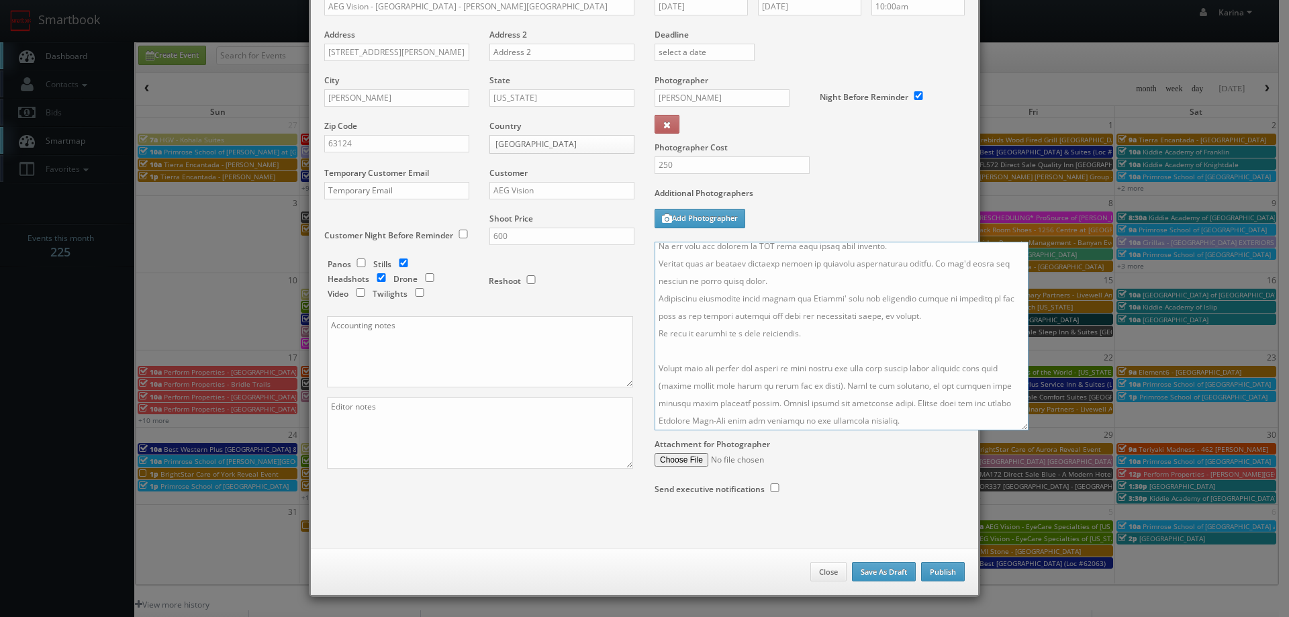
type textarea "On site Contact: Emily Cummings (918) 346-8973 Stills only. We need to deliver …"
click at [946, 567] on button "Publish" at bounding box center [943, 572] width 44 height 20
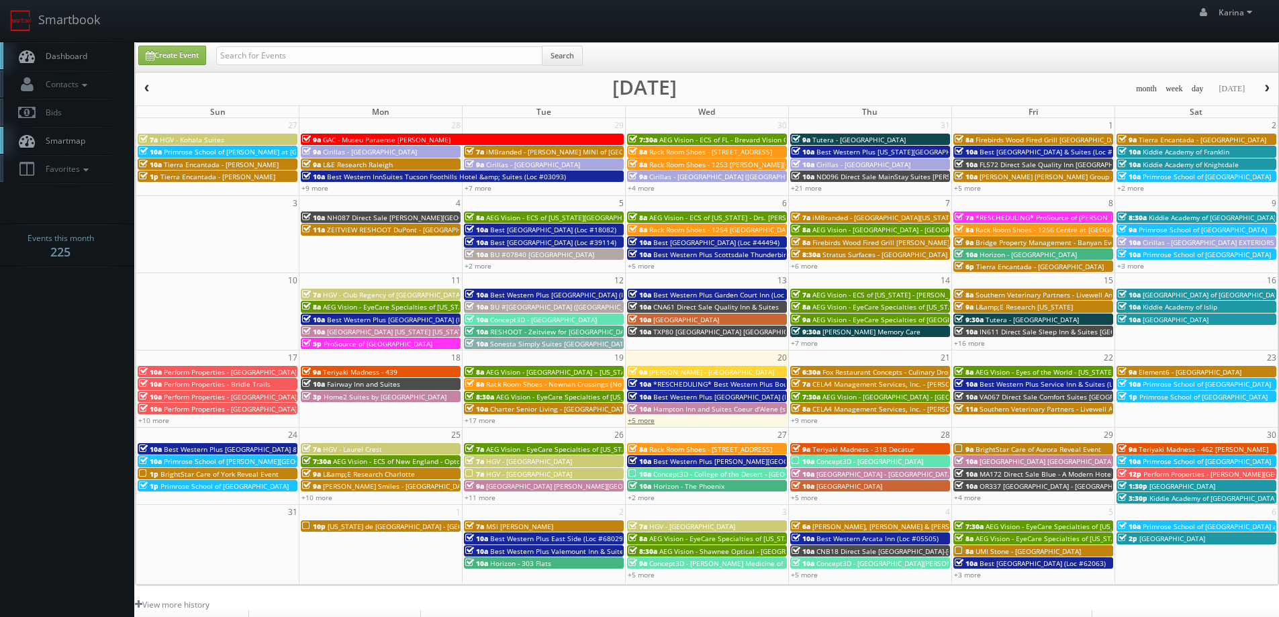
click at [649, 424] on link "+5 more" at bounding box center [641, 420] width 27 height 9
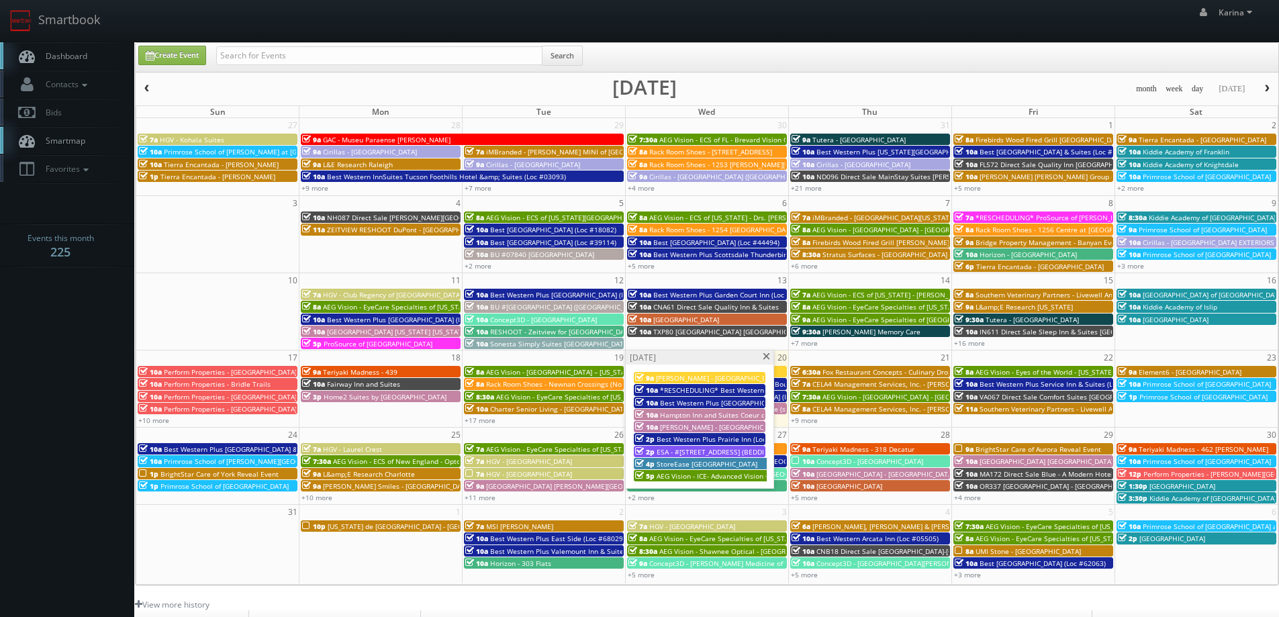
click at [1268, 85] on span "button" at bounding box center [1267, 89] width 9 height 8
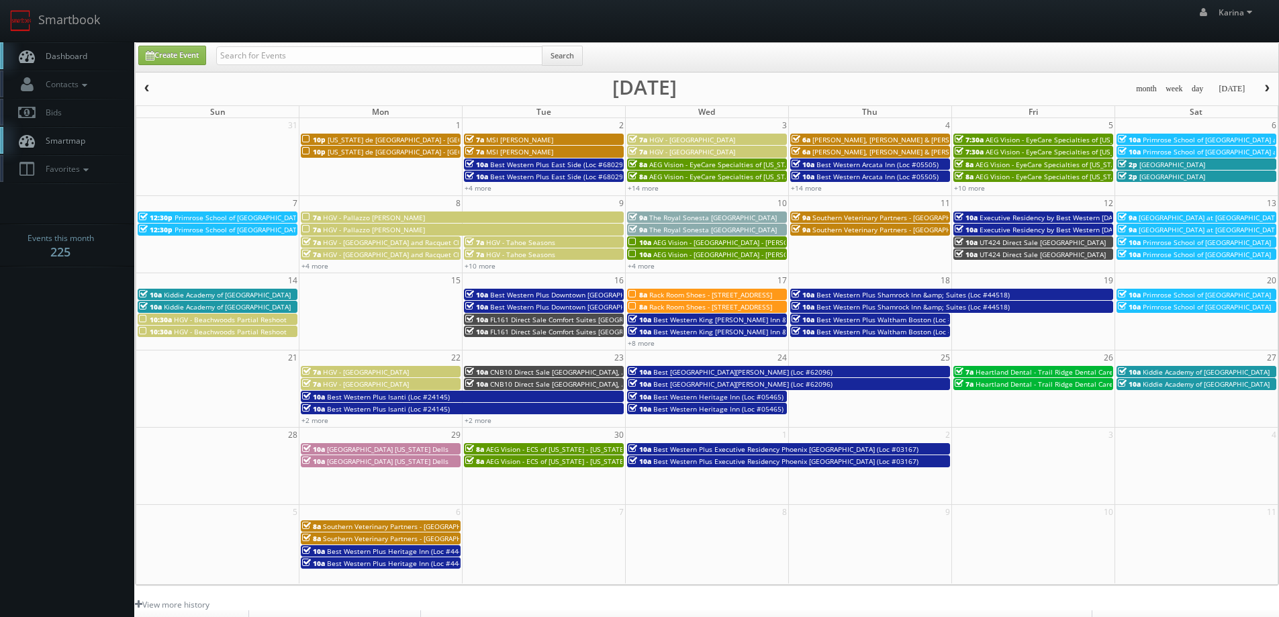
click at [712, 243] on span "AEG Vision - [GEOGRAPHIC_DATA] - [PERSON_NAME][GEOGRAPHIC_DATA]" at bounding box center [768, 242] width 231 height 9
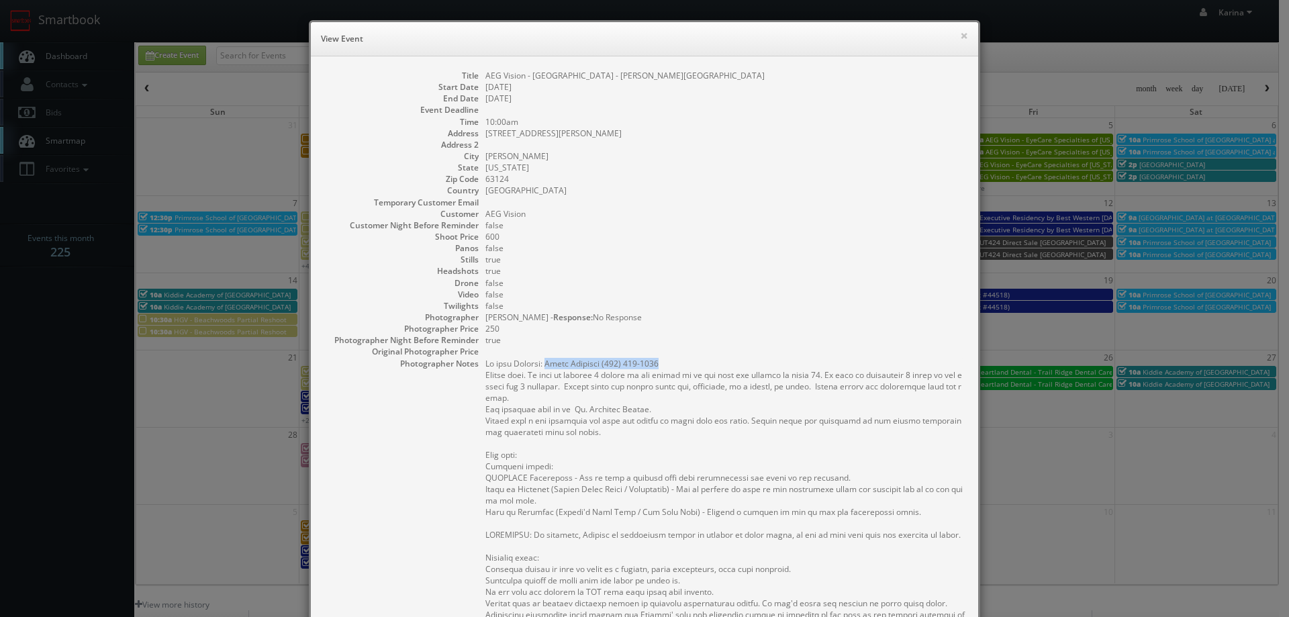
drag, startPoint x: 664, startPoint y: 363, endPoint x: 543, endPoint y: 365, distance: 120.9
click at [543, 365] on pre at bounding box center [725, 523] width 479 height 331
copy pre "Emily Cummings (918) 346-8973"
click at [744, 265] on dd "true" at bounding box center [725, 259] width 479 height 11
click at [960, 36] on button "×" at bounding box center [964, 35] width 8 height 9
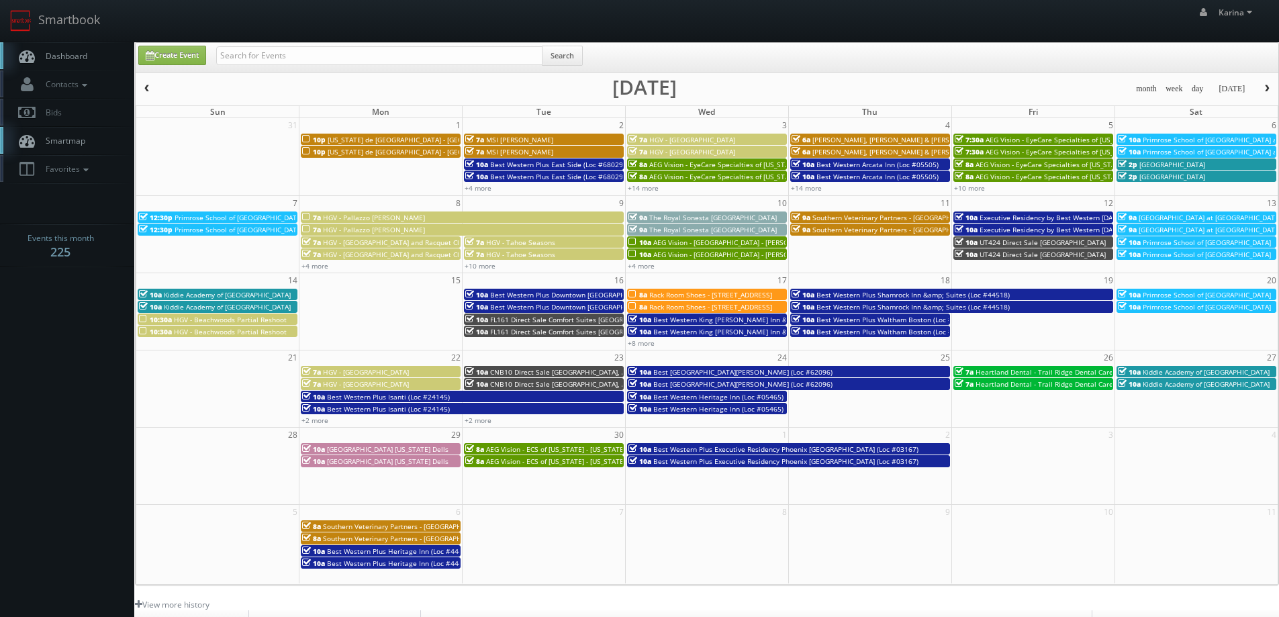
click at [78, 52] on span "Dashboard" at bounding box center [63, 55] width 48 height 11
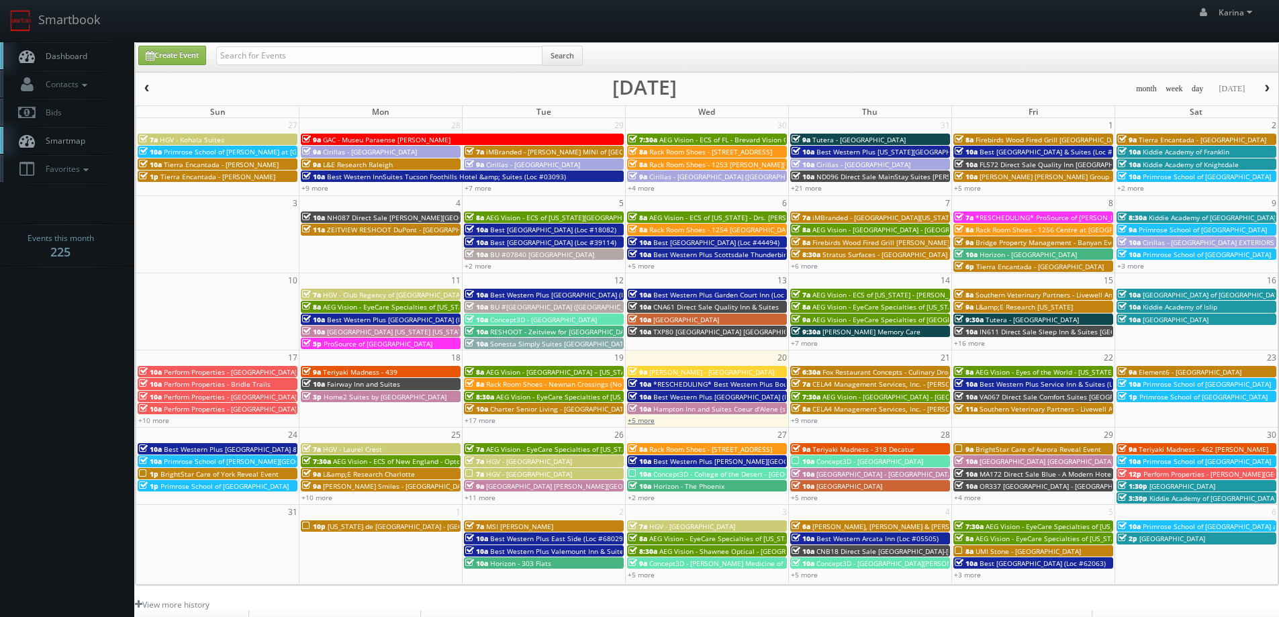
click at [647, 420] on link "+5 more" at bounding box center [641, 420] width 27 height 9
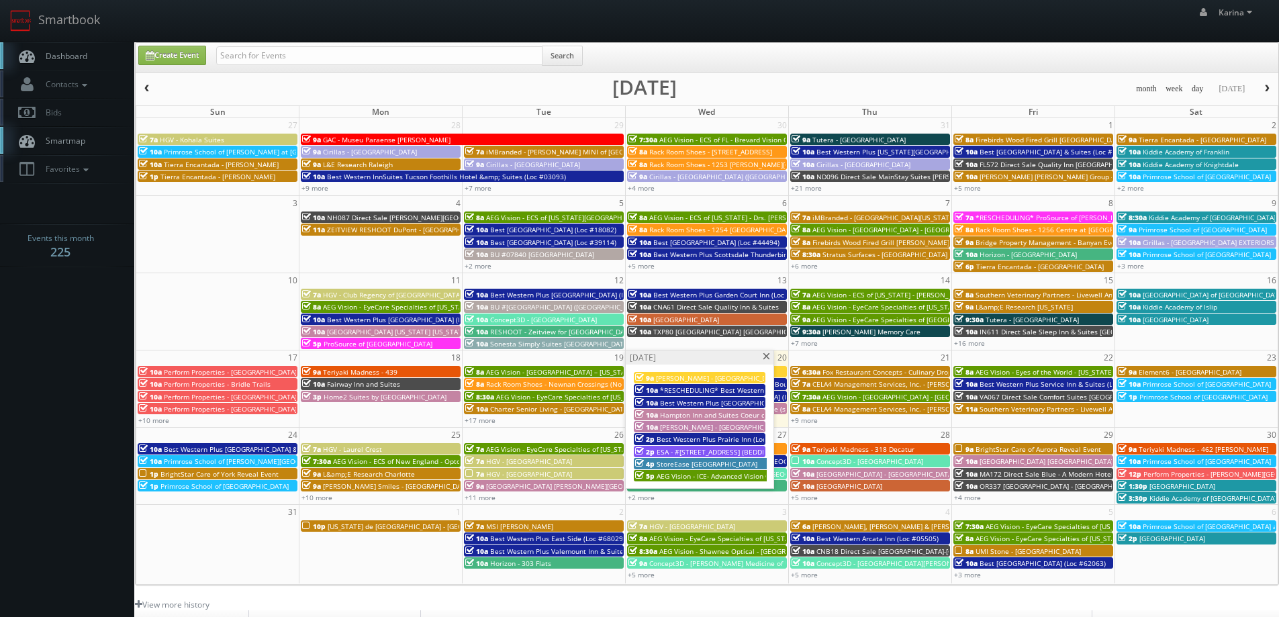
click at [716, 403] on span "Best Western Plus [GEOGRAPHIC_DATA] (Loc #11187)" at bounding box center [745, 402] width 171 height 9
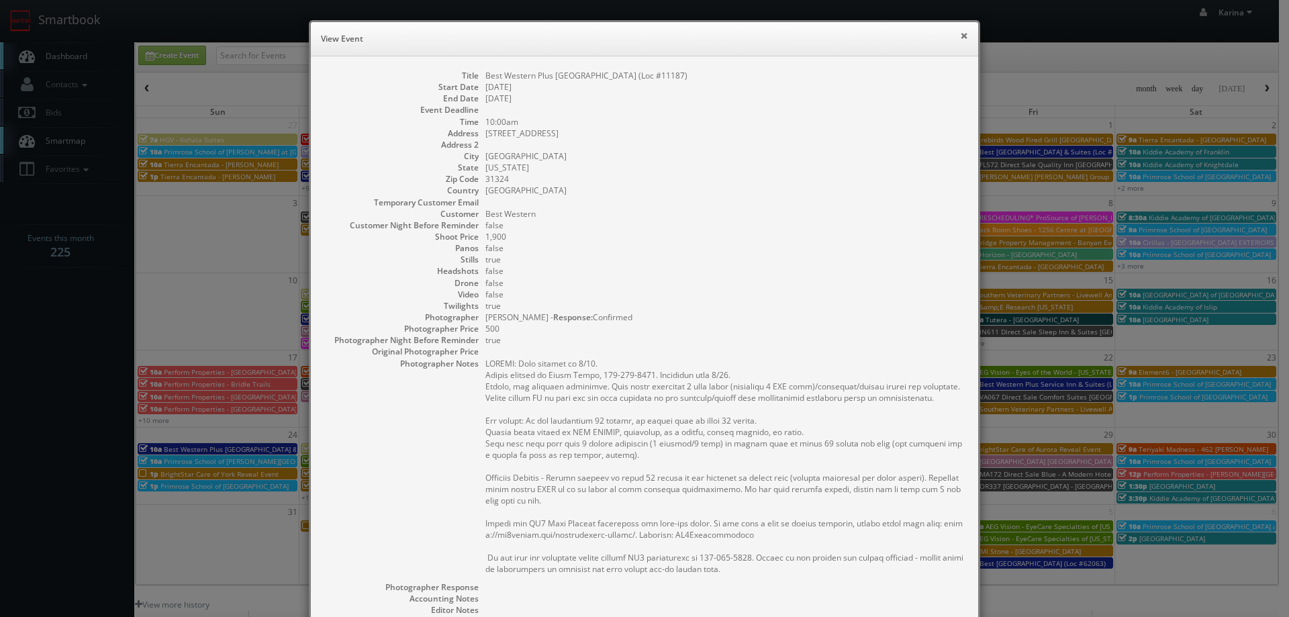
click at [960, 37] on button "×" at bounding box center [964, 35] width 8 height 9
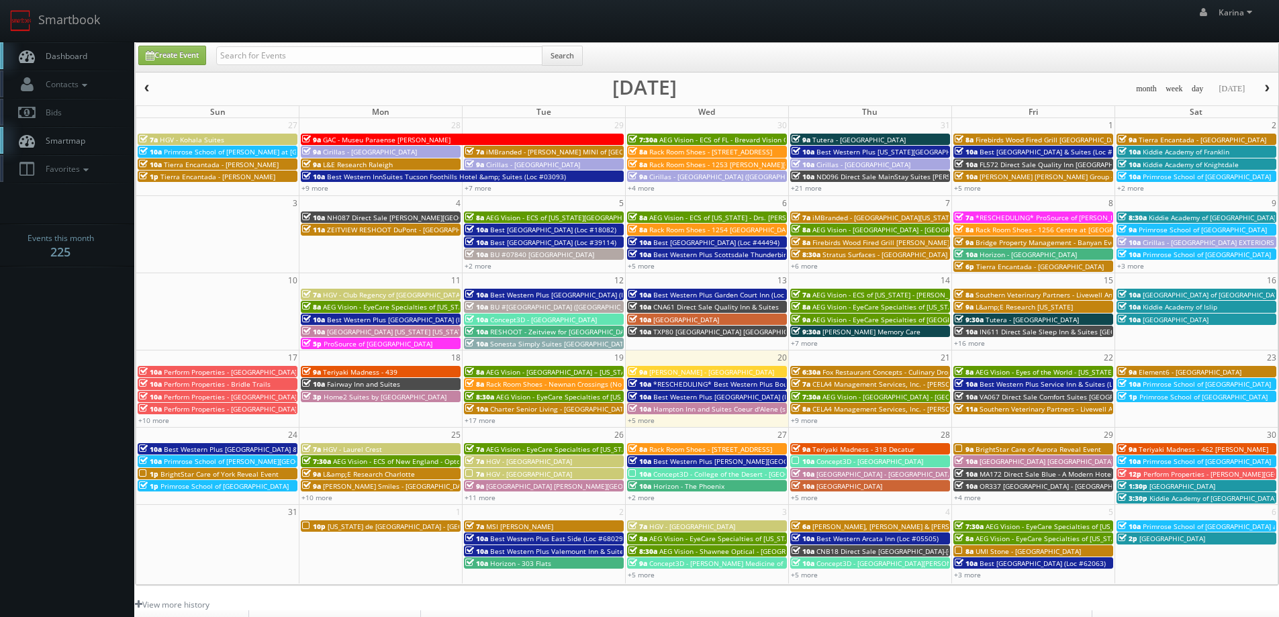
click at [733, 386] on span "*RESCHEDULING* Best Western Plus Boulder [GEOGRAPHIC_DATA] (Loc #06179)" at bounding box center [782, 383] width 259 height 9
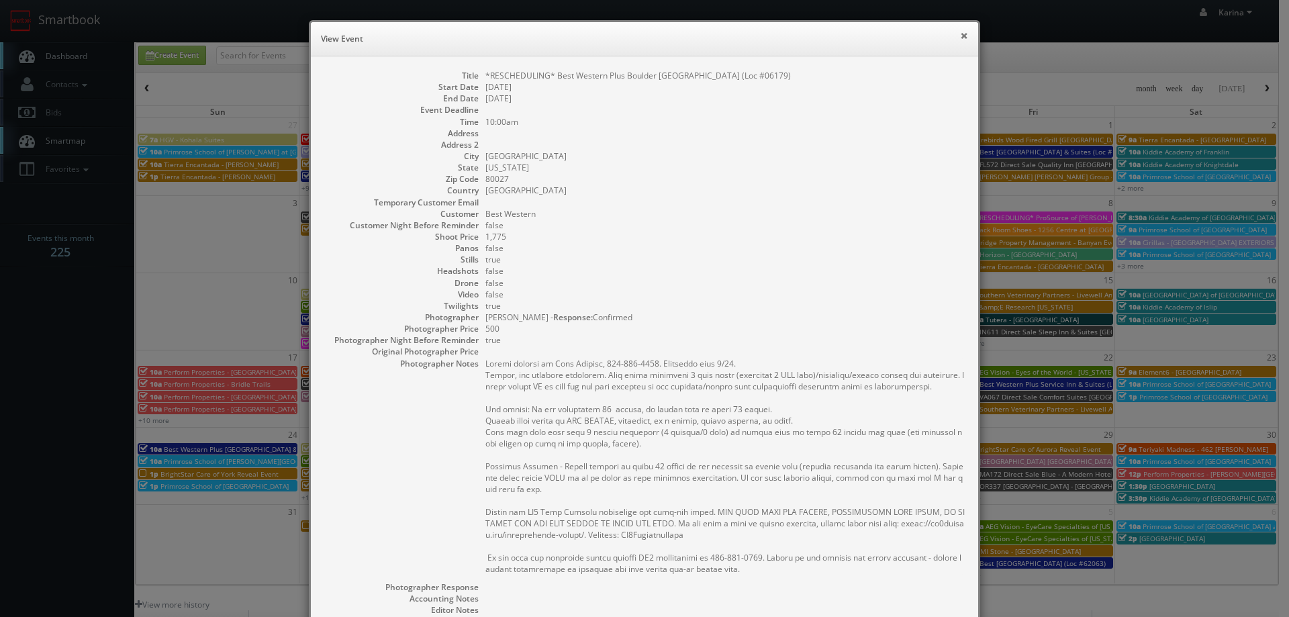
click at [960, 34] on button "×" at bounding box center [964, 35] width 8 height 9
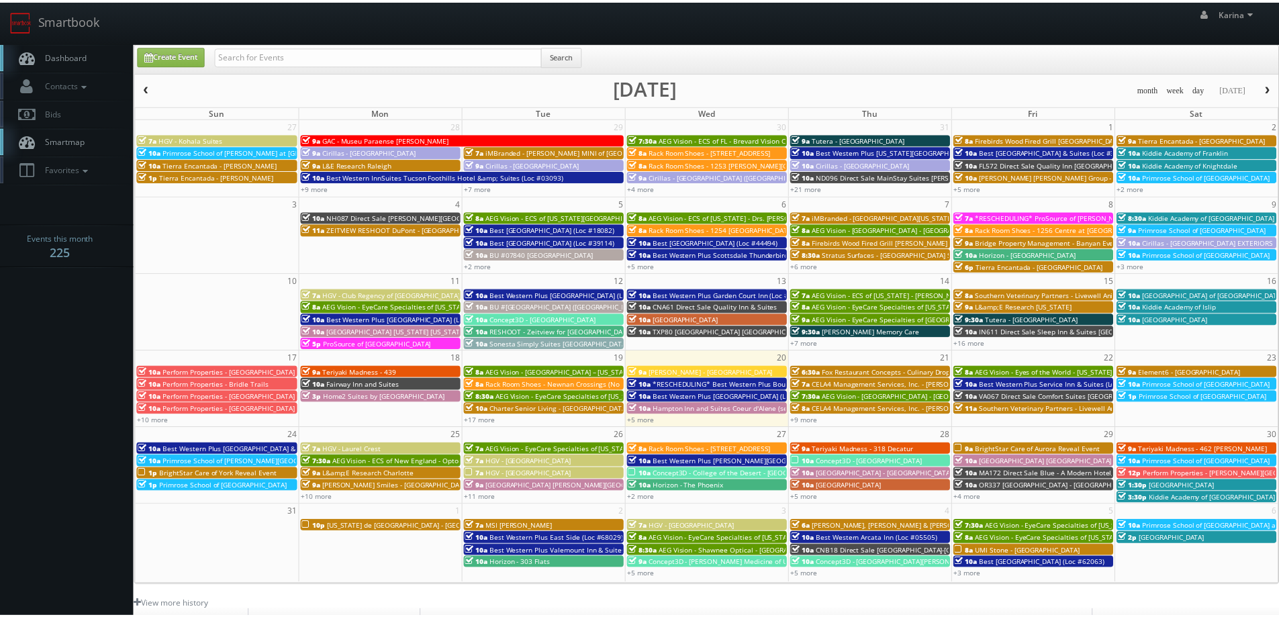
scroll to position [244, 0]
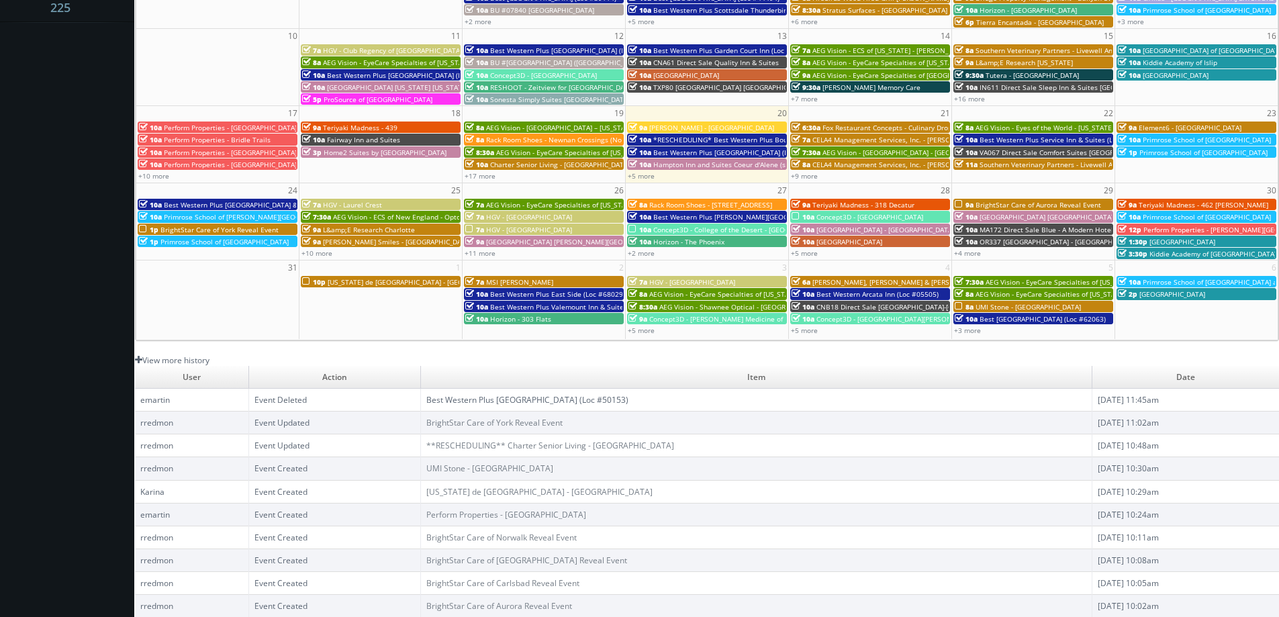
click at [190, 365] on link "View more history" at bounding box center [172, 360] width 75 height 11
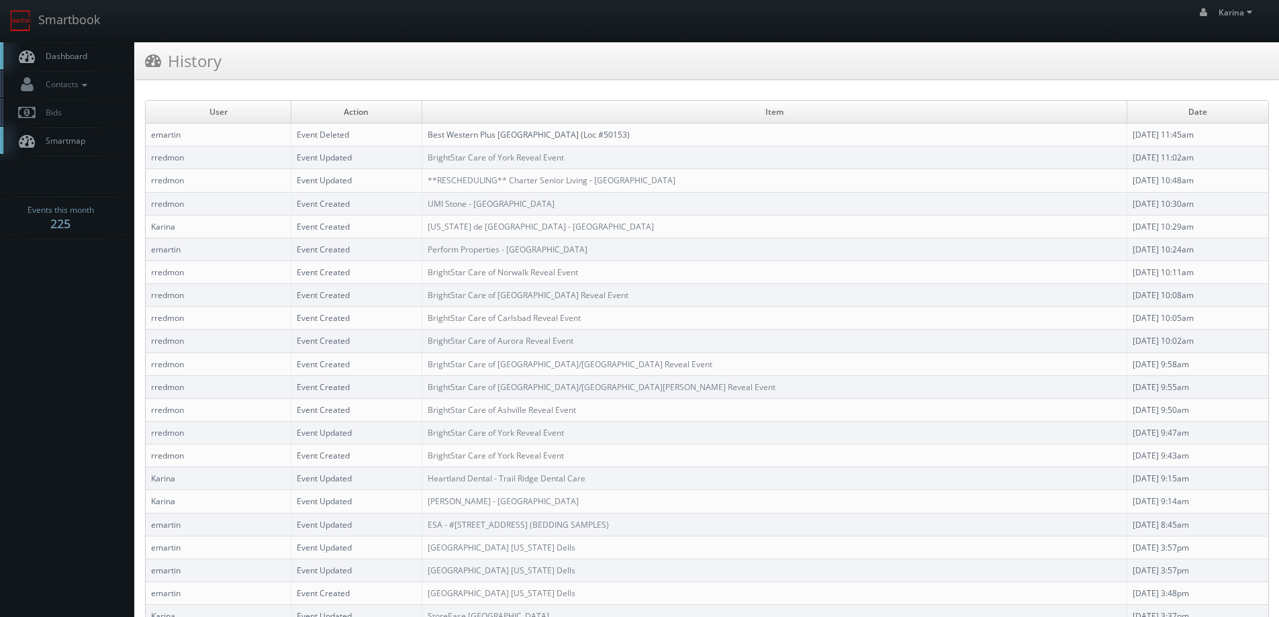
scroll to position [1684, 0]
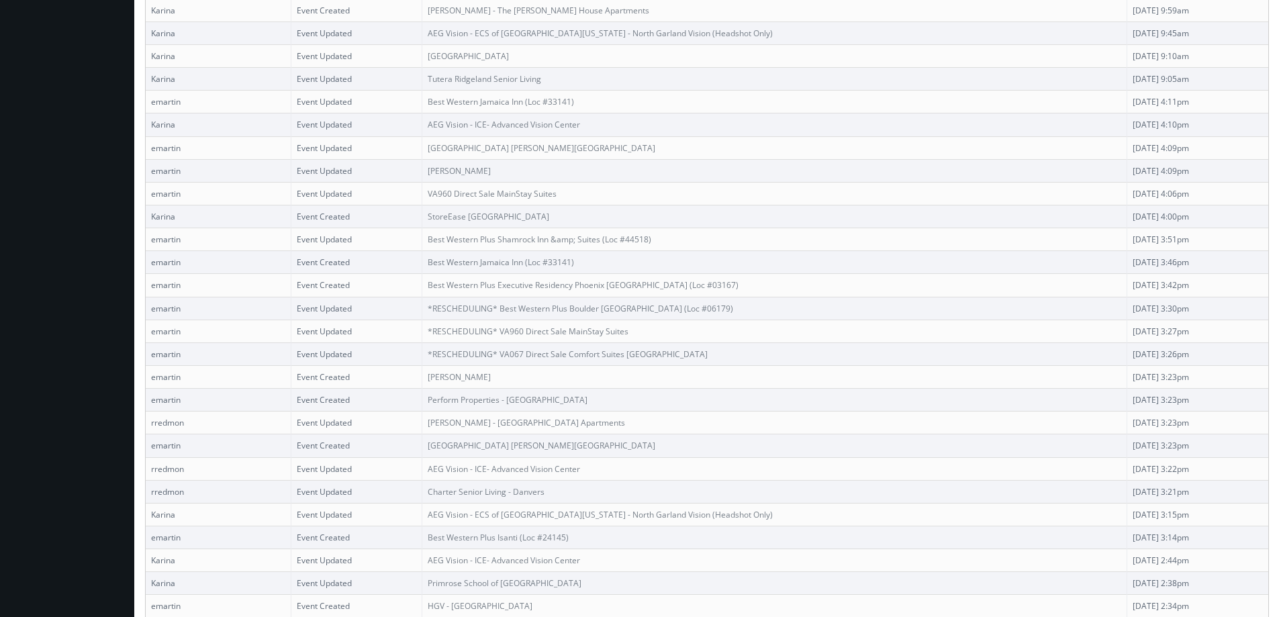
drag, startPoint x: 1171, startPoint y: 311, endPoint x: 1099, endPoint y: 309, distance: 71.2
click at [1127, 309] on td "[DATE] 3:30pm" at bounding box center [1198, 308] width 142 height 23
click at [724, 304] on td "*RESCHEDULING* Best Western Plus Boulder [GEOGRAPHIC_DATA] (Loc #06179)" at bounding box center [774, 308] width 705 height 23
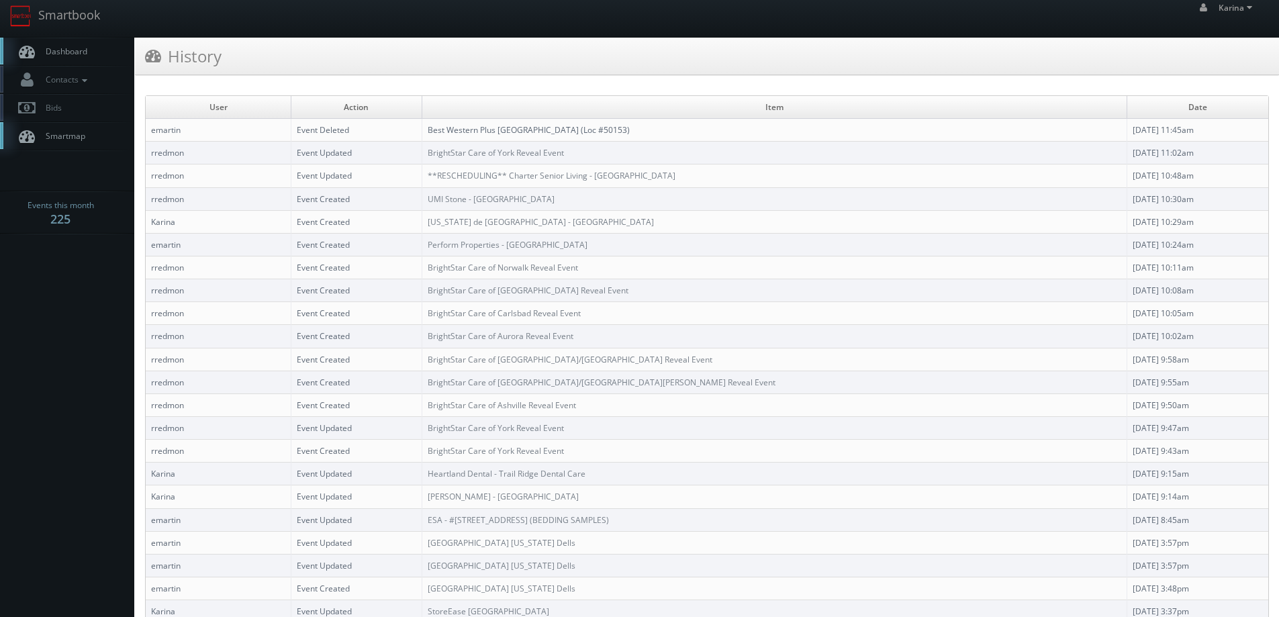
scroll to position [0, 0]
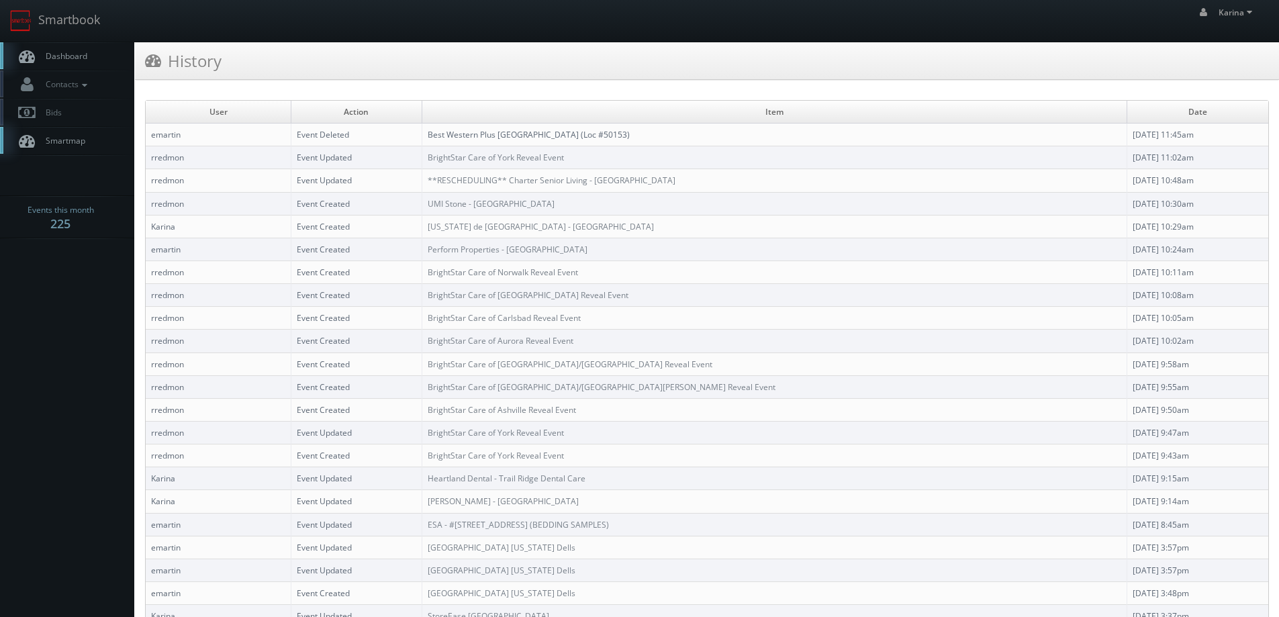
click at [82, 56] on span "Dashboard" at bounding box center [63, 55] width 48 height 11
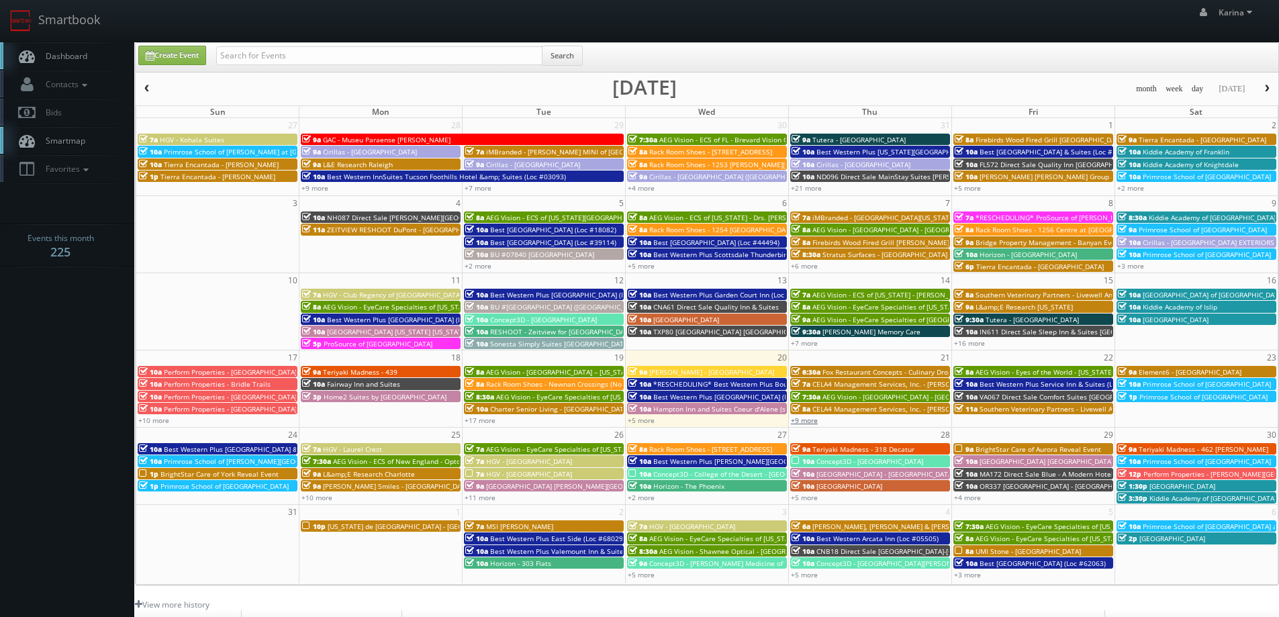
click at [815, 416] on link "+9 more" at bounding box center [804, 420] width 27 height 9
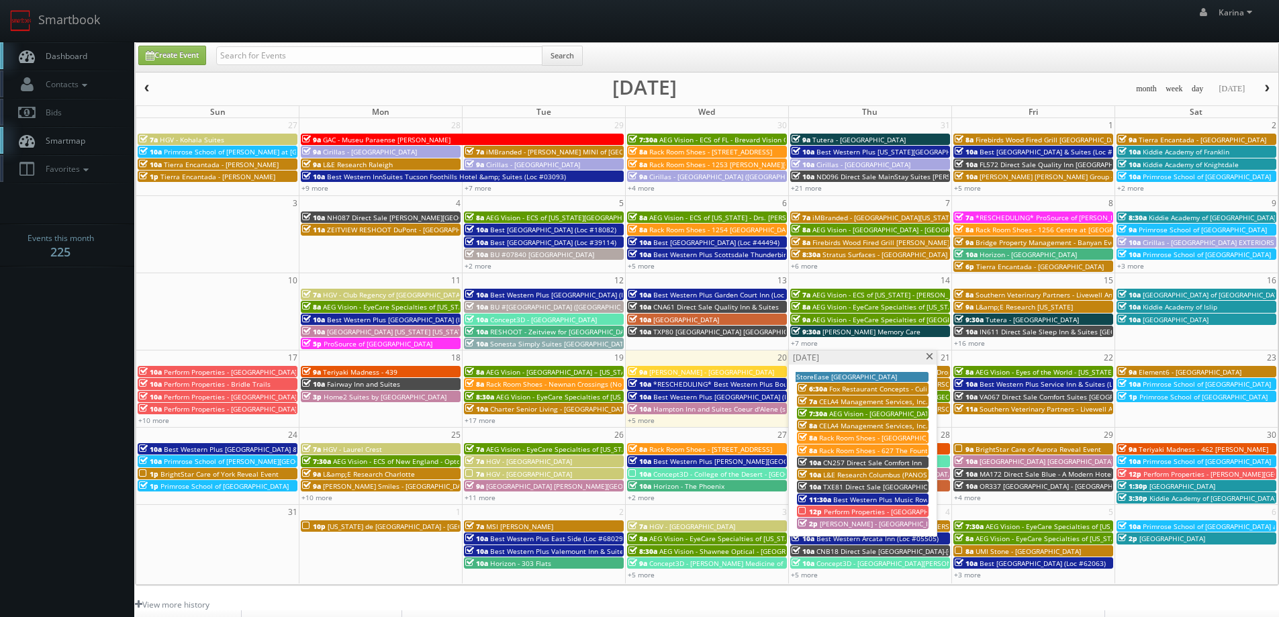
click at [856, 524] on span "[PERSON_NAME] - [GEOGRAPHIC_DATA] Apartments" at bounding box center [902, 523] width 165 height 9
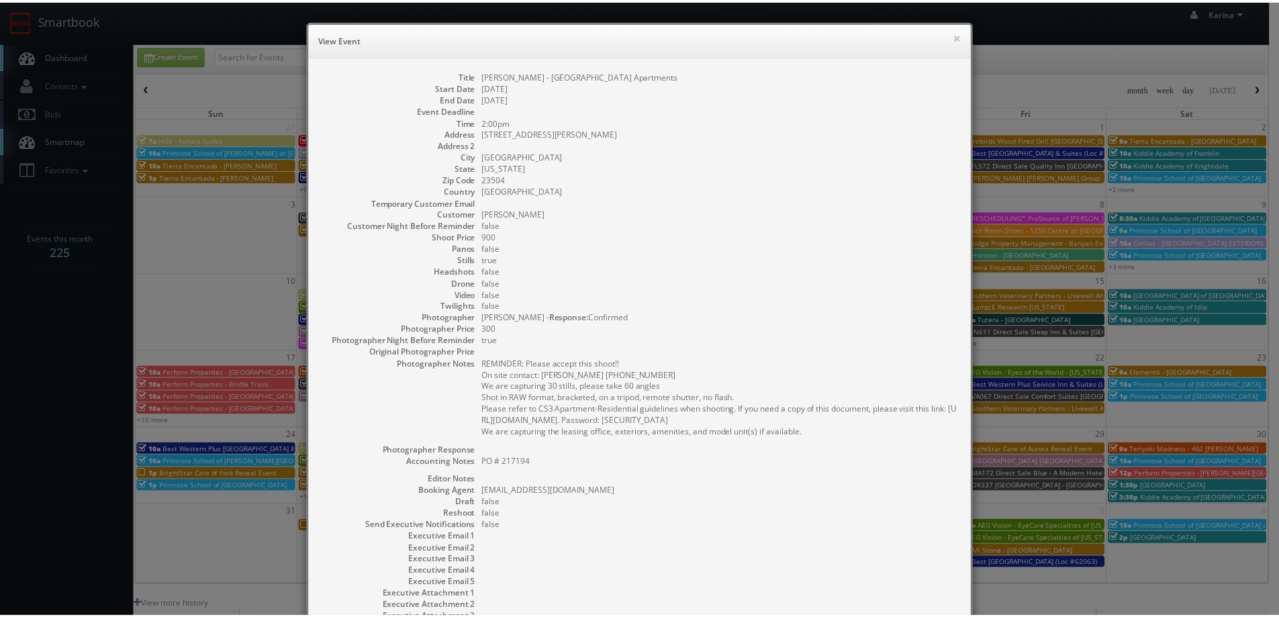
scroll to position [113, 0]
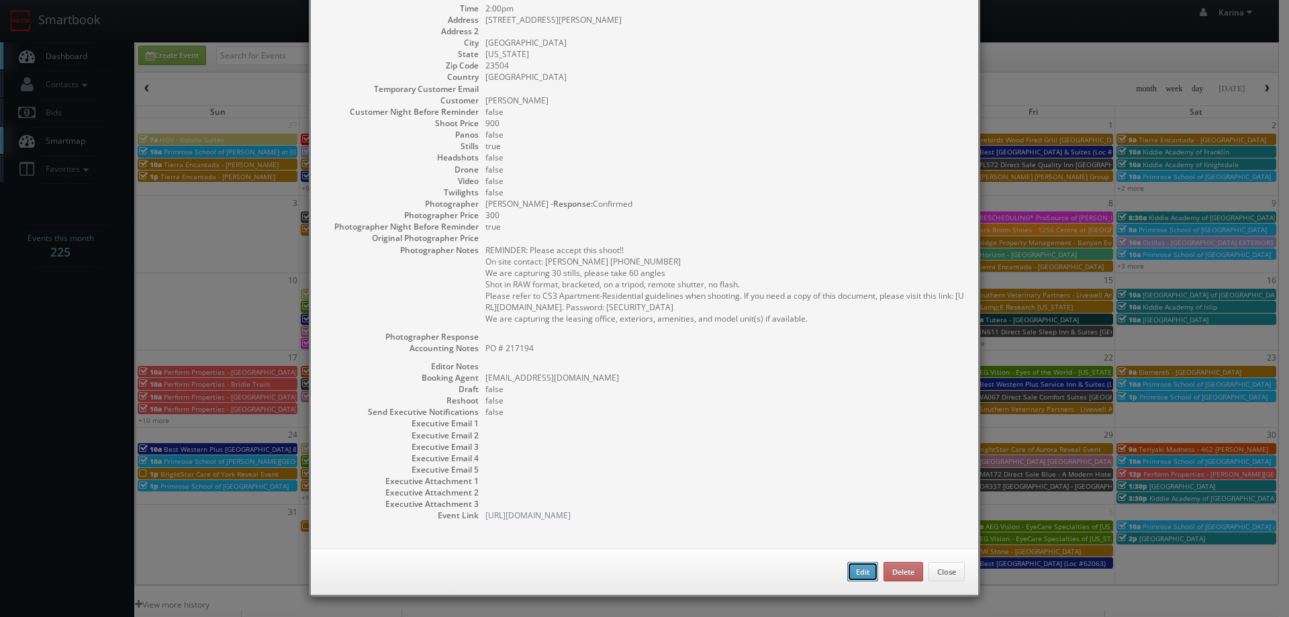
click at [848, 571] on button "Edit" at bounding box center [863, 572] width 31 height 20
type input "Kushner - River House Apartments"
type input "[STREET_ADDRESS][PERSON_NAME]"
type input "[GEOGRAPHIC_DATA]"
type input "23504"
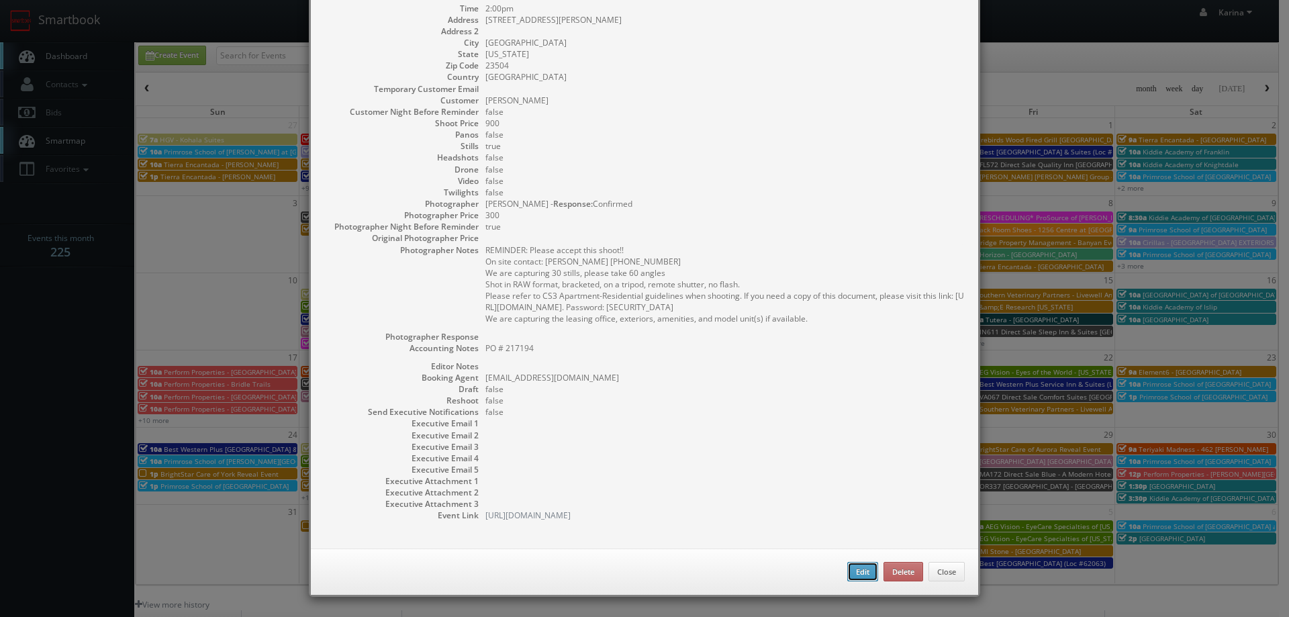
type input "900"
checkbox input "true"
type textarea "PO # 217194"
type input "[DATE]"
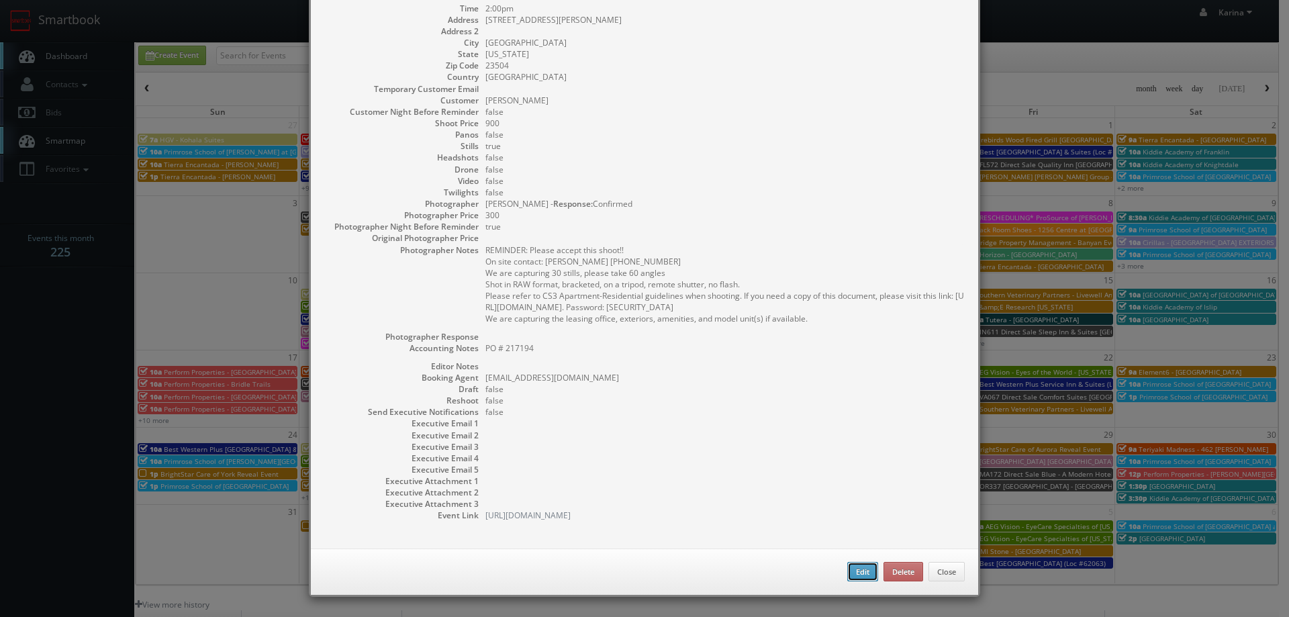
type input "2:00pm"
checkbox input "true"
type textarea "REMINDER: Please accept this shoot!! On site contact: Stephanie Howie 757-305-9…"
select select "[US_STATE]"
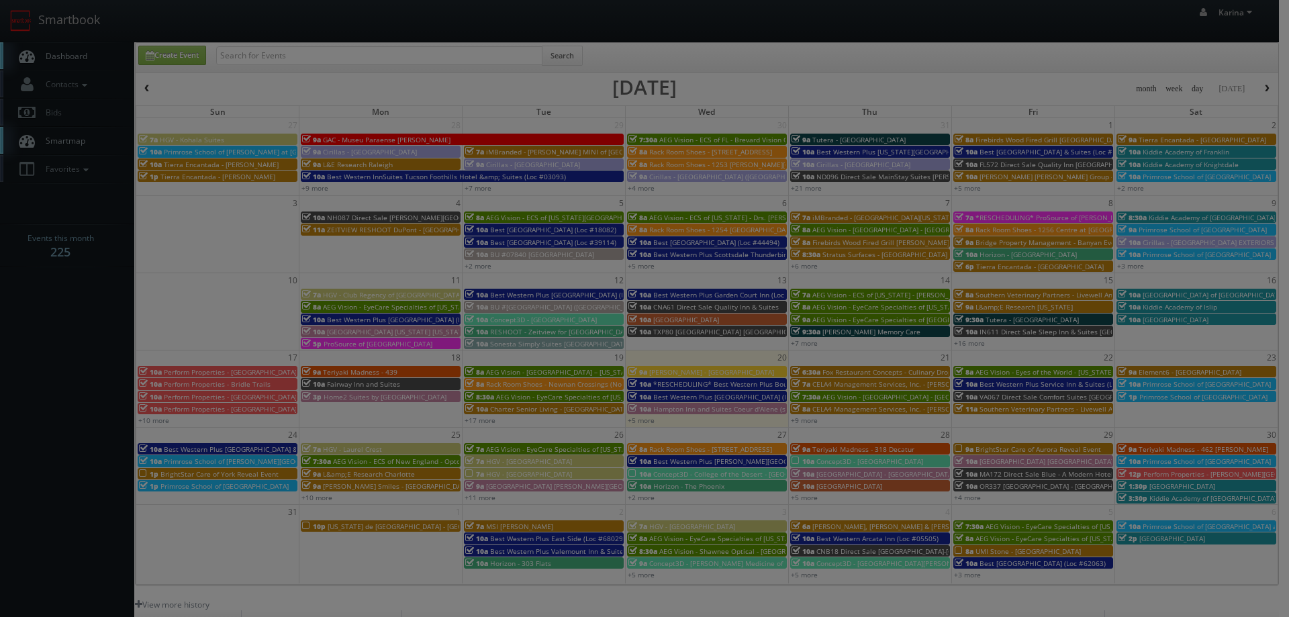
type input "900"
type input "300"
select select "[EMAIL_ADDRESS][DOMAIN_NAME]"
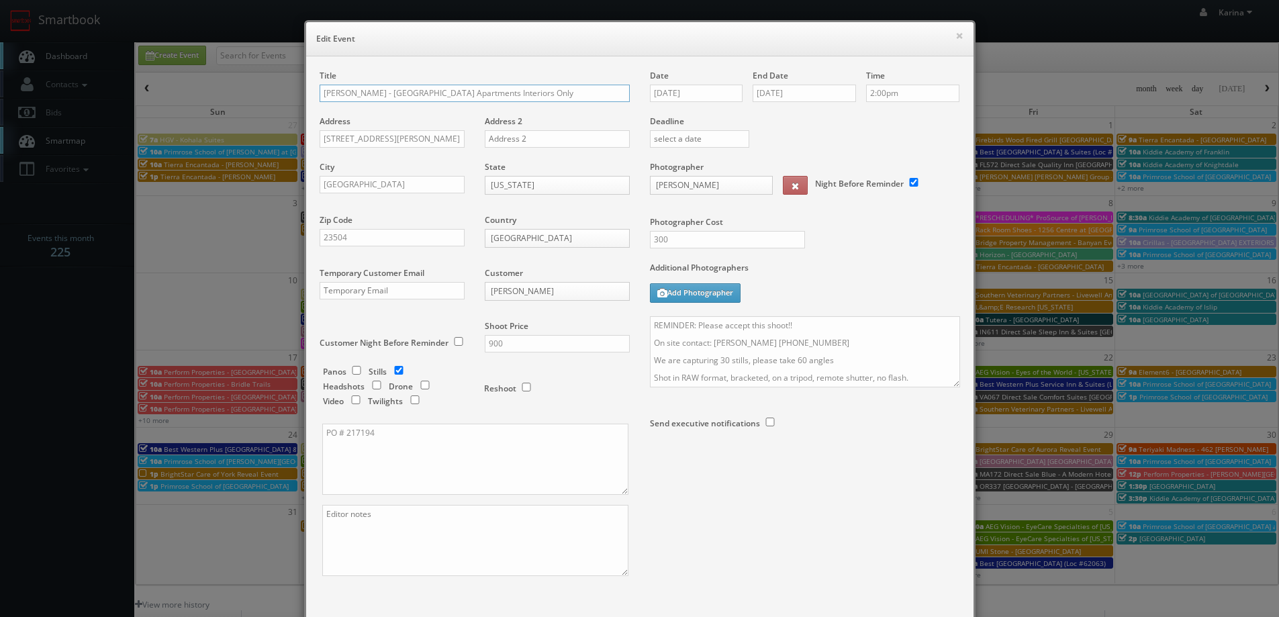
type input "[PERSON_NAME] - [GEOGRAPHIC_DATA] Apartments Interiors Only"
click at [718, 359] on textarea "REMINDER: Please accept this shoot!! On site contact: Stephanie Howie 757-305-9…" at bounding box center [805, 351] width 310 height 71
click at [794, 359] on textarea "REMINDER: Please accept this shoot!! On site contact: Stephanie Howie 757-305-9…" at bounding box center [805, 351] width 310 height 71
click at [954, 387] on div "REMINDER: Please accept this shoot!! On site contact: Stephanie Howie 757-305-9…" at bounding box center [805, 358] width 310 height 85
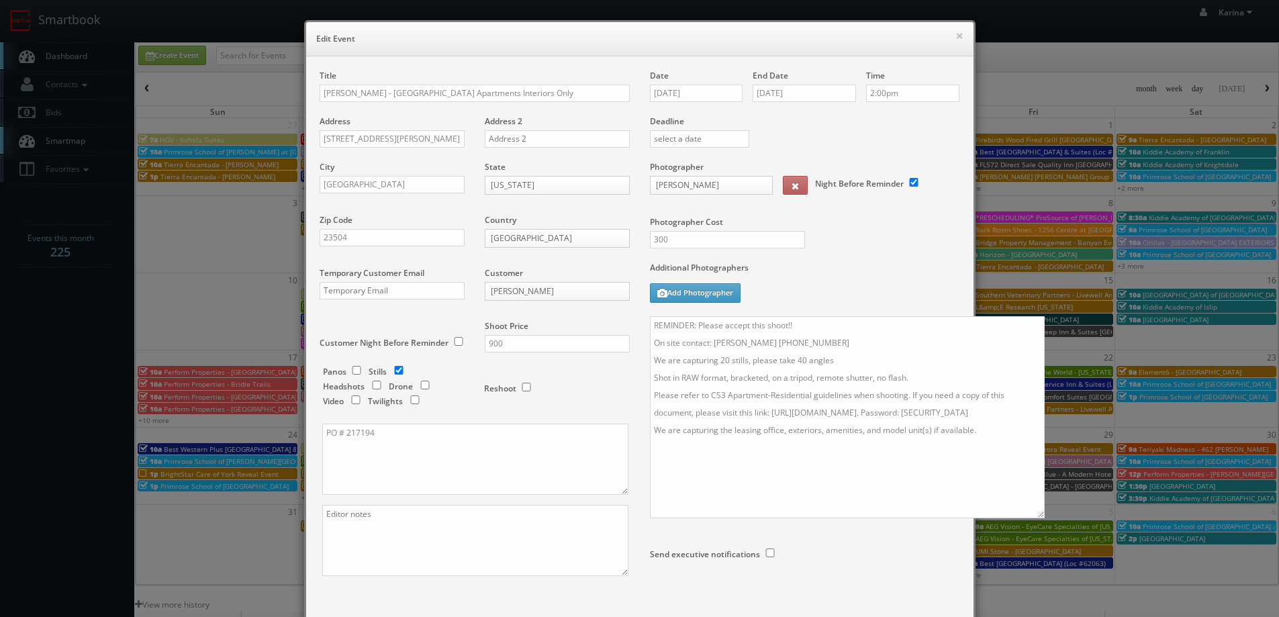
drag, startPoint x: 953, startPoint y: 383, endPoint x: 1043, endPoint y: 518, distance: 161.7
click at [1045, 518] on textarea "REMINDER: Please accept this shoot!! On site contact: Stephanie Howie 757-305-9…" at bounding box center [847, 417] width 395 height 202
drag, startPoint x: 977, startPoint y: 426, endPoint x: 644, endPoint y: 435, distance: 333.2
click at [644, 435] on div "Date 08/21/2025 End Date 08/21/2025 Time 2:00pm Deadline Photographer Matt Hild…" at bounding box center [805, 350] width 330 height 561
click at [761, 435] on textarea "REMINDER: Please accept this shoot!! On site contact: Stephanie Howie 757-305-9…" at bounding box center [851, 421] width 402 height 211
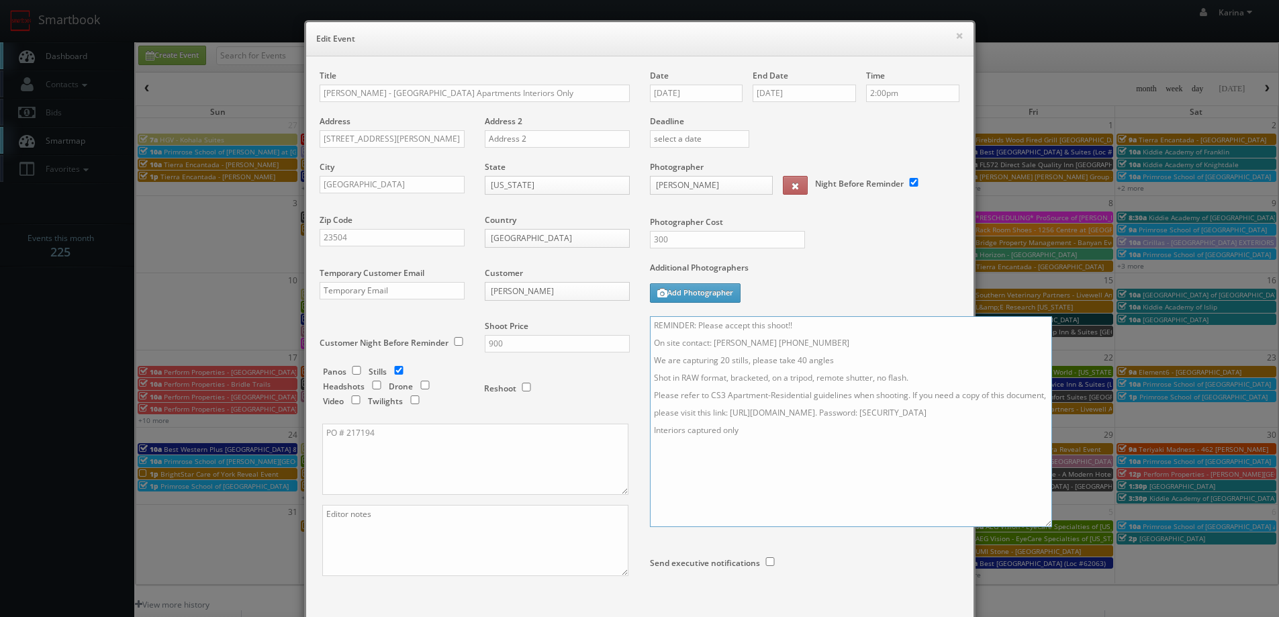
scroll to position [109, 0]
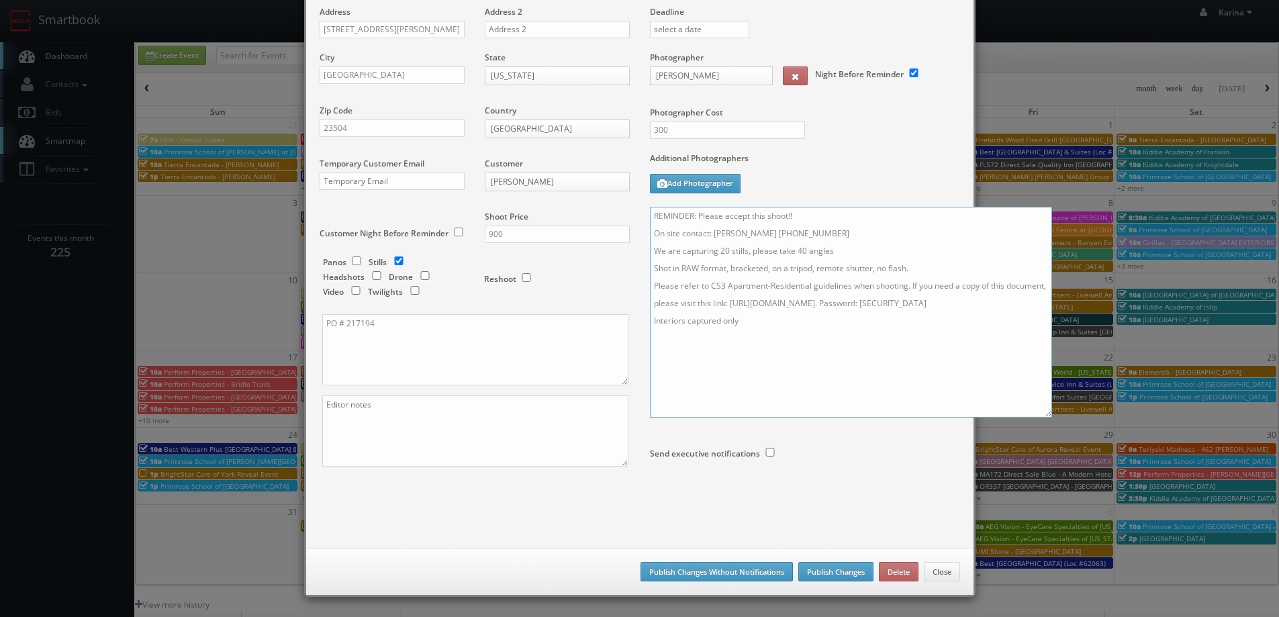
type textarea "REMINDER: Please accept this shoot!! On site contact: Stephanie Howie 757-305-9…"
click at [829, 567] on button "Publish Changes" at bounding box center [835, 572] width 75 height 20
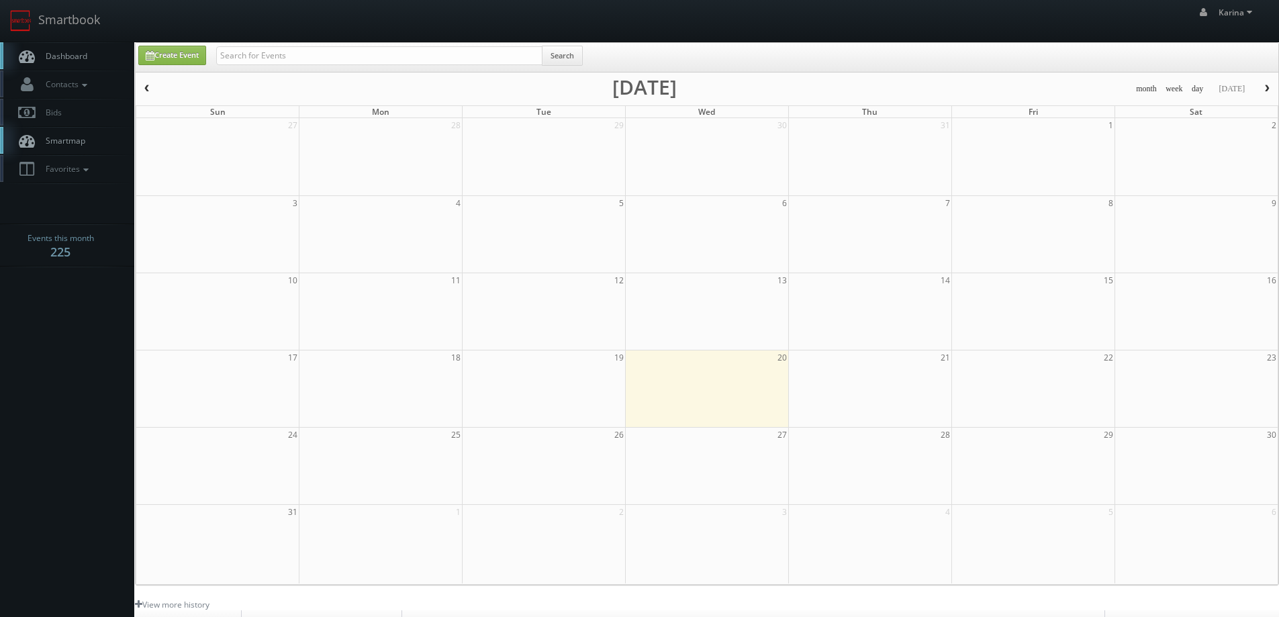
click at [75, 58] on span "Dashboard" at bounding box center [63, 55] width 48 height 11
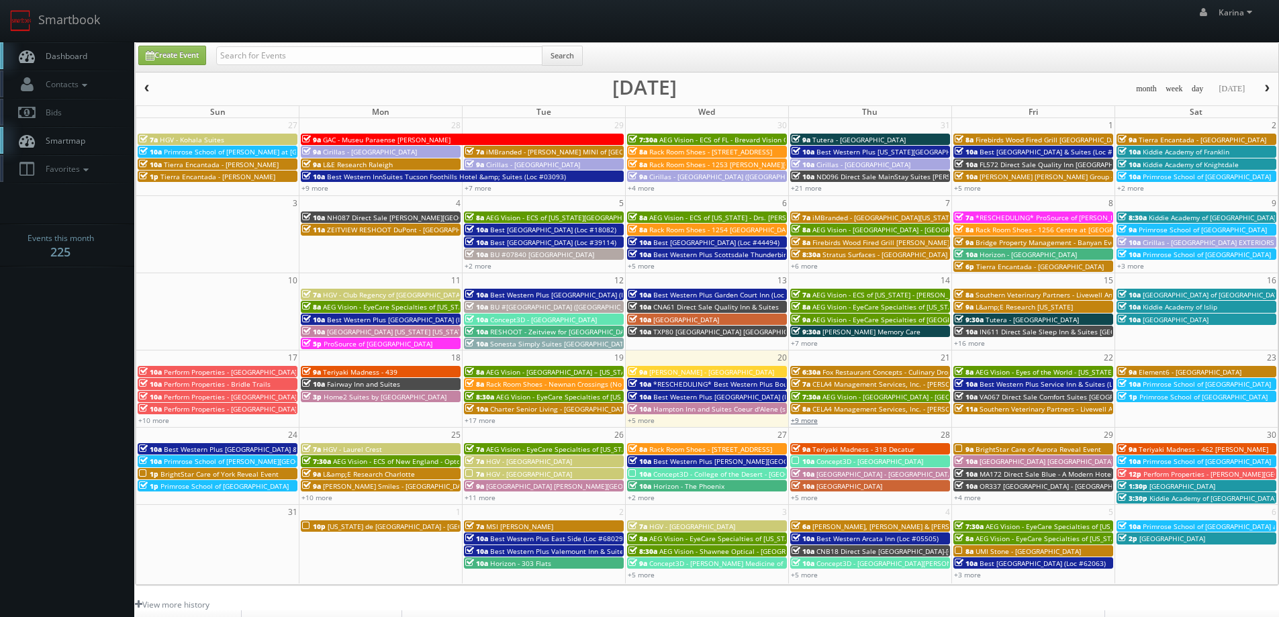
click at [809, 418] on link "+9 more" at bounding box center [804, 420] width 27 height 9
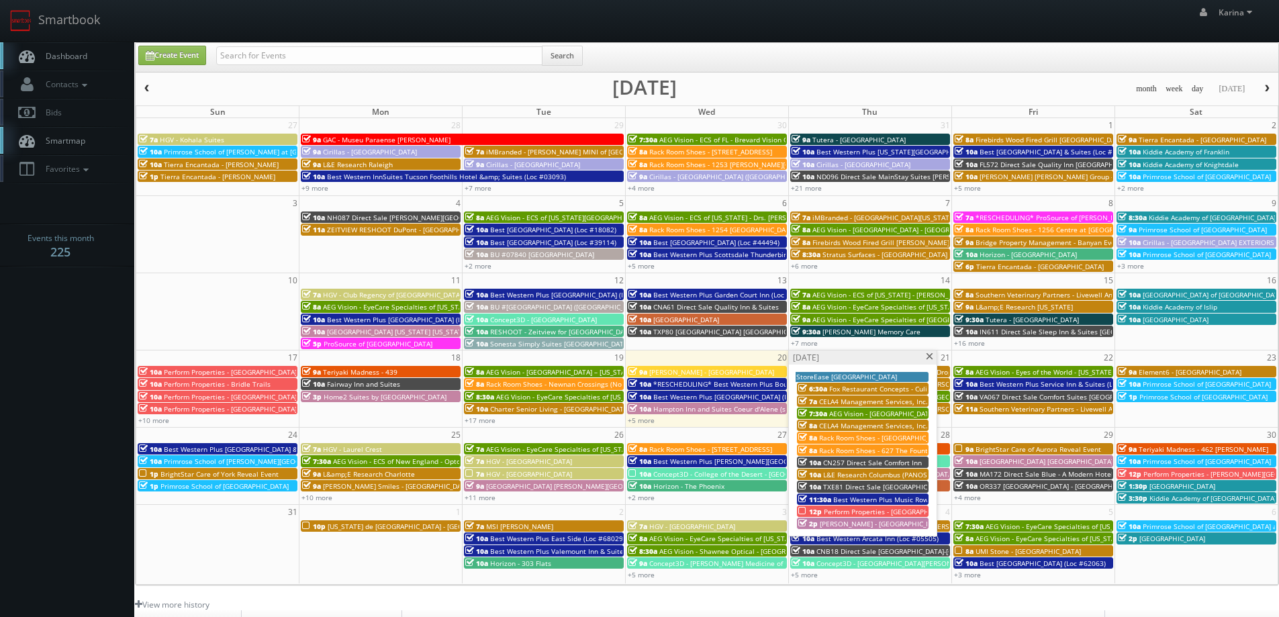
click at [843, 524] on span "[PERSON_NAME] - [GEOGRAPHIC_DATA] Apartments Interiors Only" at bounding box center [925, 523] width 211 height 9
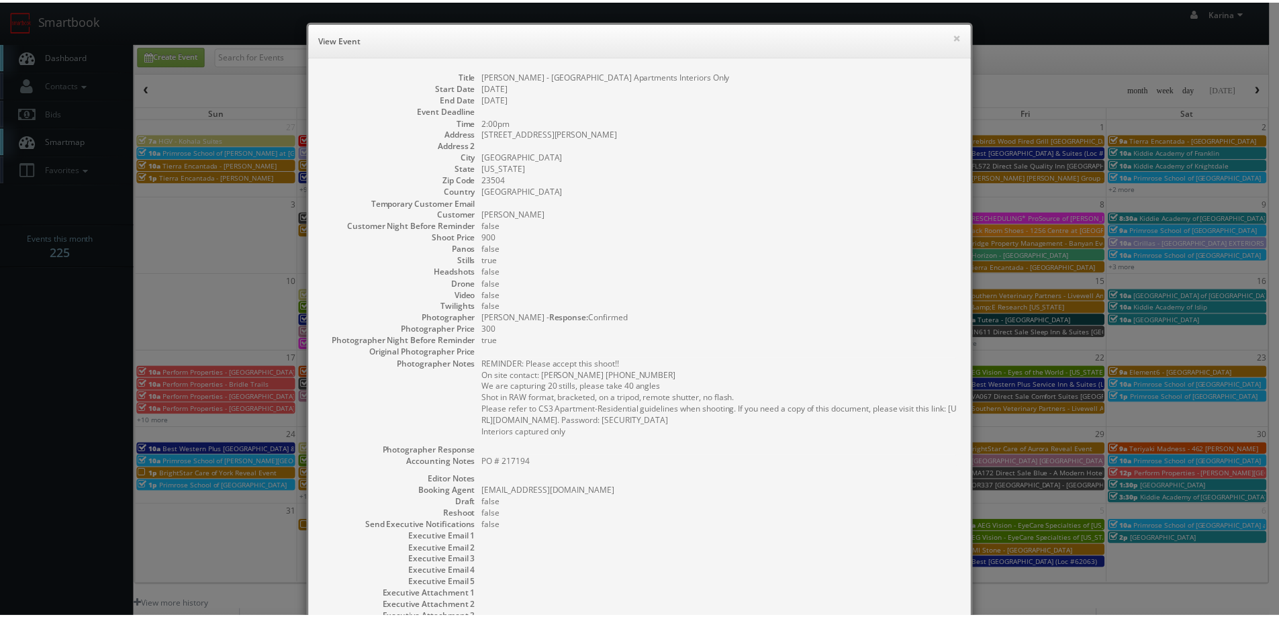
scroll to position [113, 0]
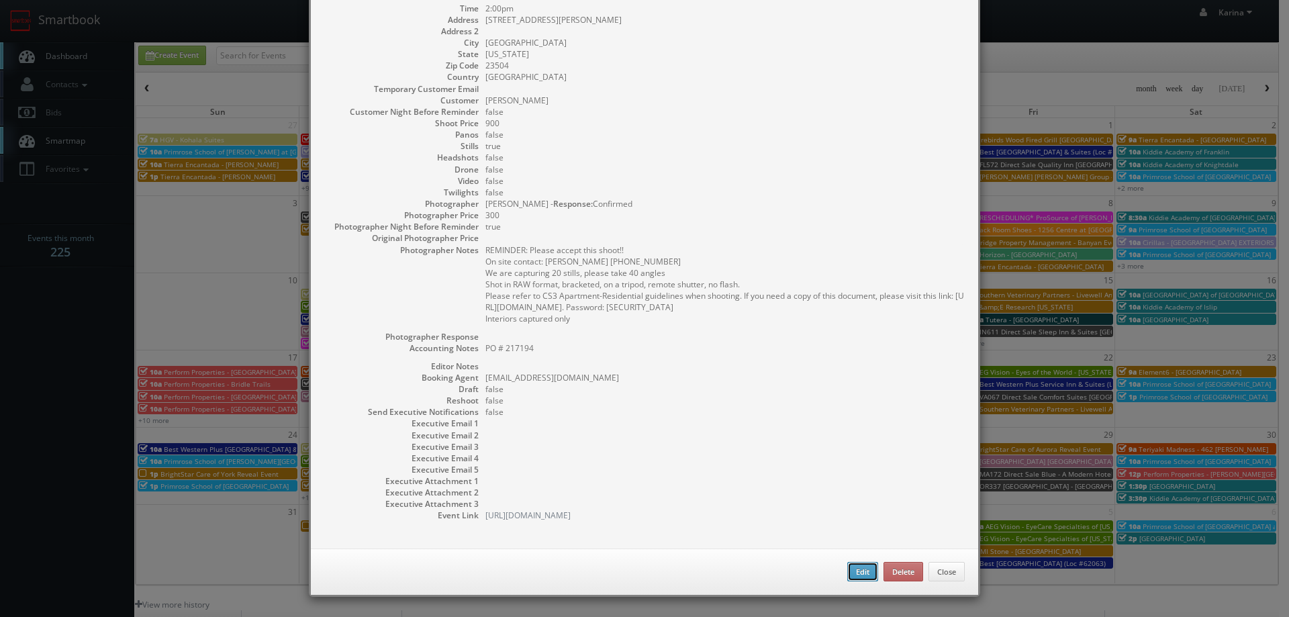
click at [856, 566] on button "Edit" at bounding box center [863, 572] width 31 height 20
type input "[PERSON_NAME] - [GEOGRAPHIC_DATA] Apartments Interiors Only"
type input "[STREET_ADDRESS][PERSON_NAME]"
type input "[GEOGRAPHIC_DATA]"
type input "23504"
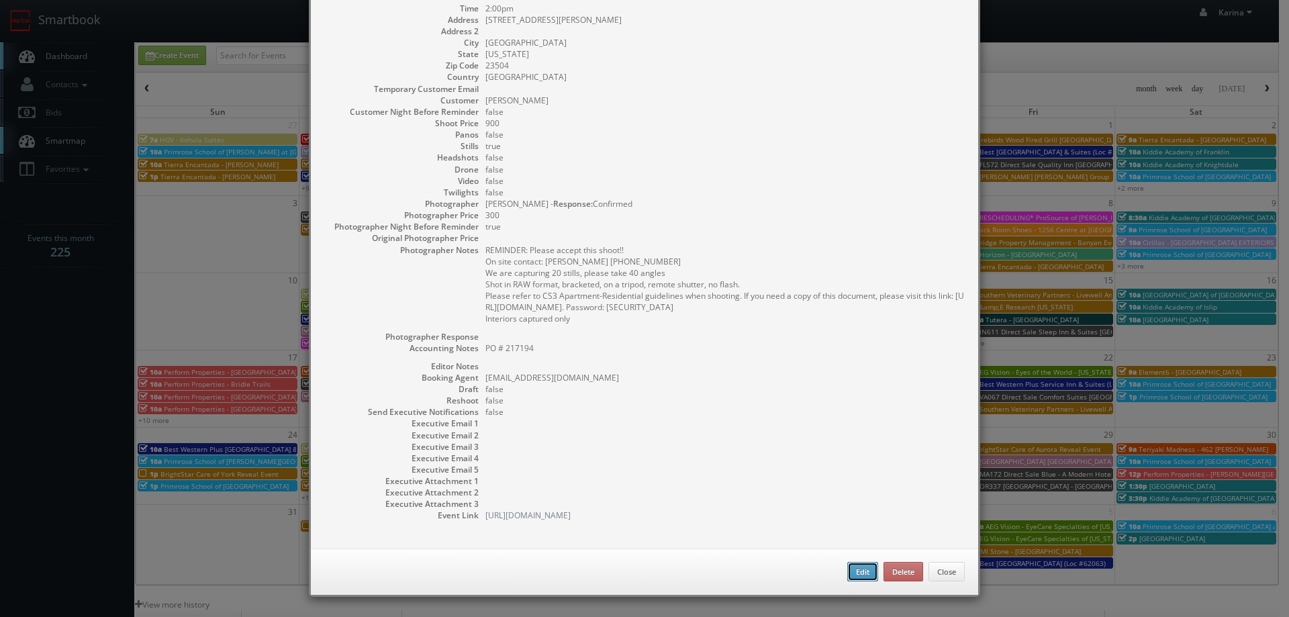
type input "900"
checkbox input "true"
type textarea "PO # 217194"
type input "[DATE]"
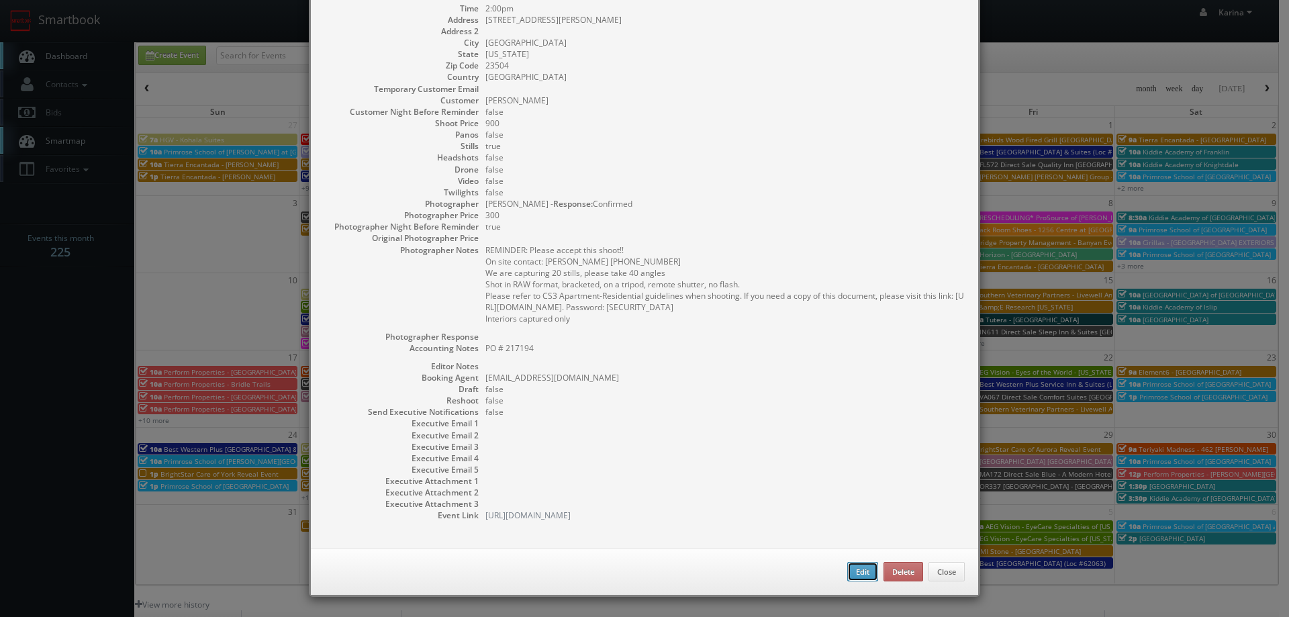
type input "2:00pm"
checkbox input "true"
type textarea "REMINDER: Please accept this shoot!! On site contact: [PERSON_NAME] [PHONE_NUMB…"
type input "900"
type input "300"
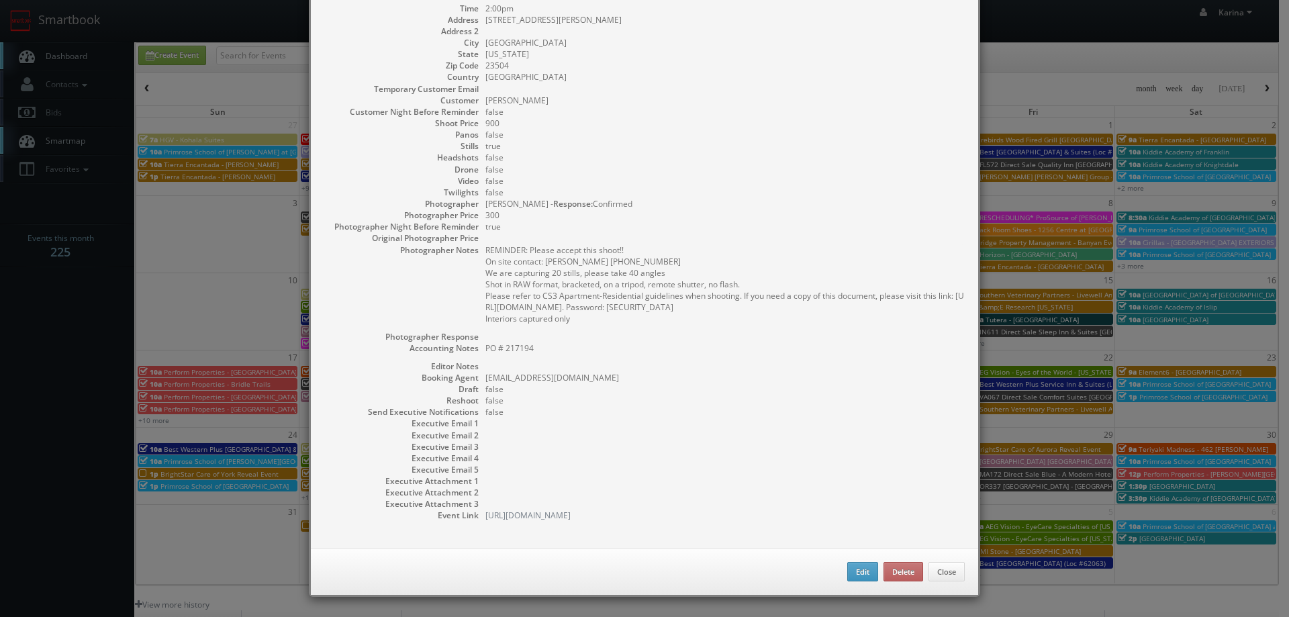
select select "[US_STATE]"
select select "[EMAIL_ADDRESS][DOMAIN_NAME]"
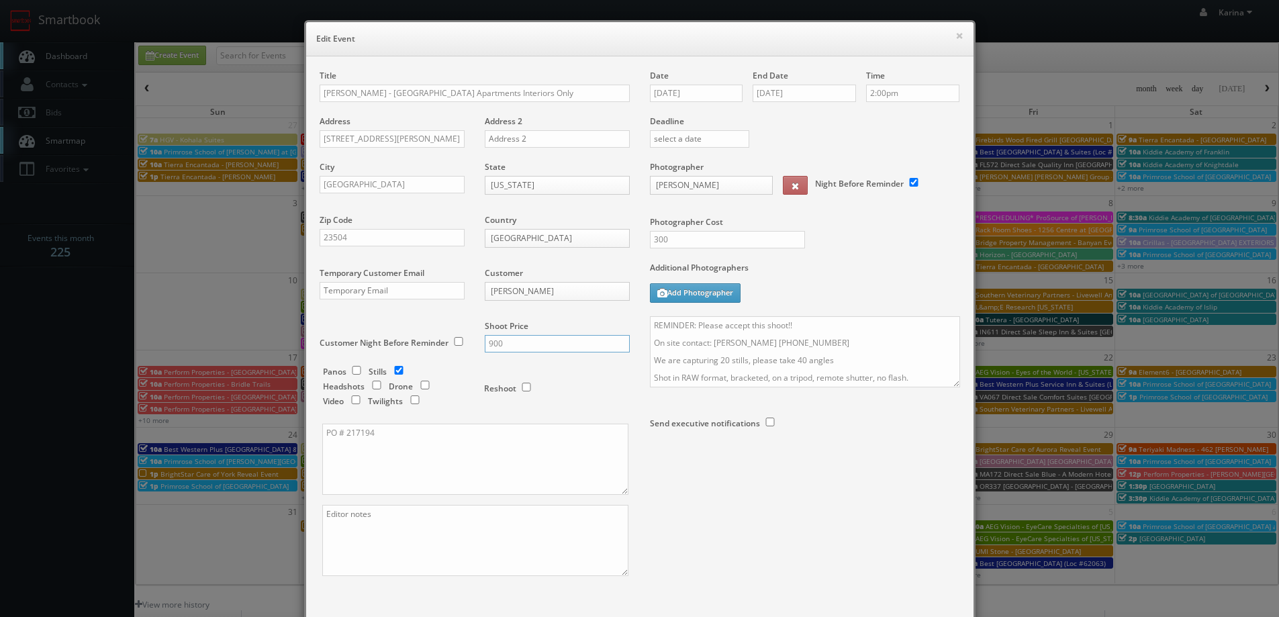
click at [509, 345] on input "900" at bounding box center [557, 343] width 145 height 17
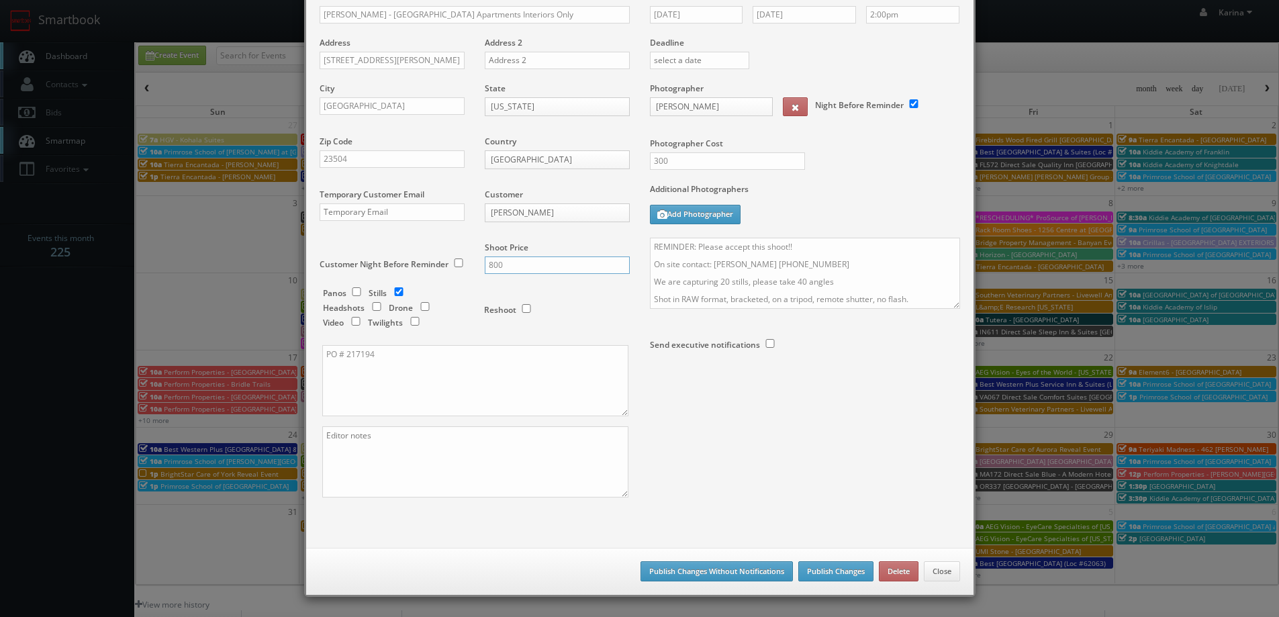
type input "800"
click at [730, 568] on button "Publish Changes Without Notifications" at bounding box center [717, 571] width 152 height 20
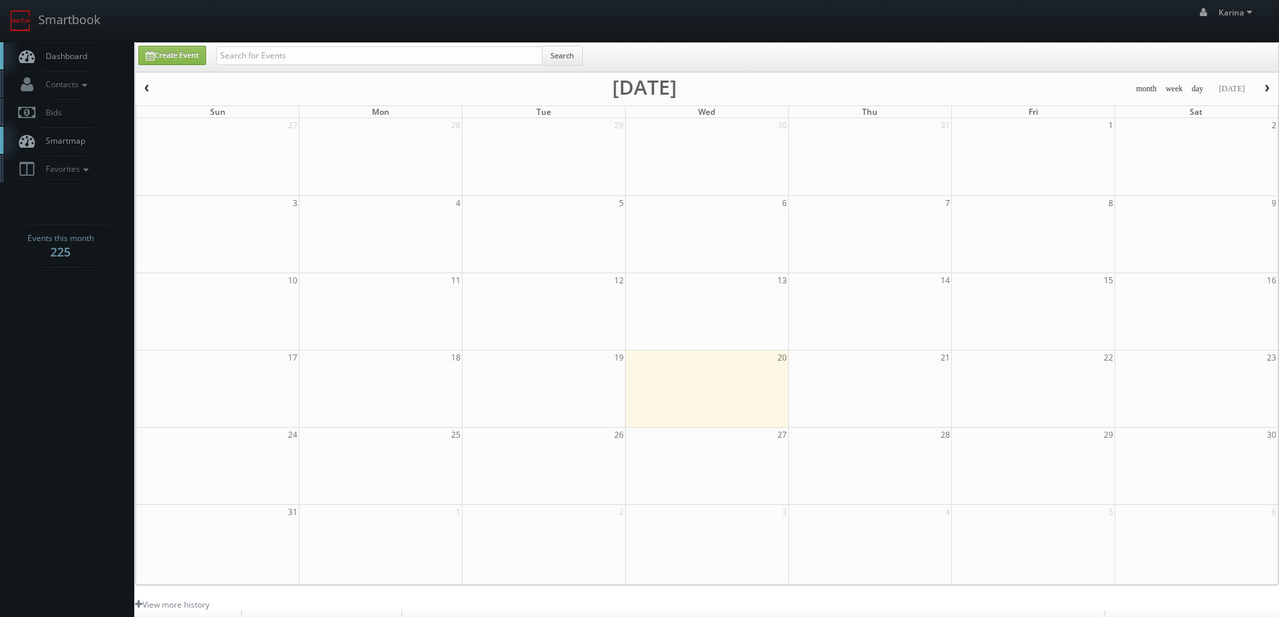
click at [52, 56] on span "Dashboard" at bounding box center [63, 55] width 48 height 11
